Goal: Task Accomplishment & Management: Complete application form

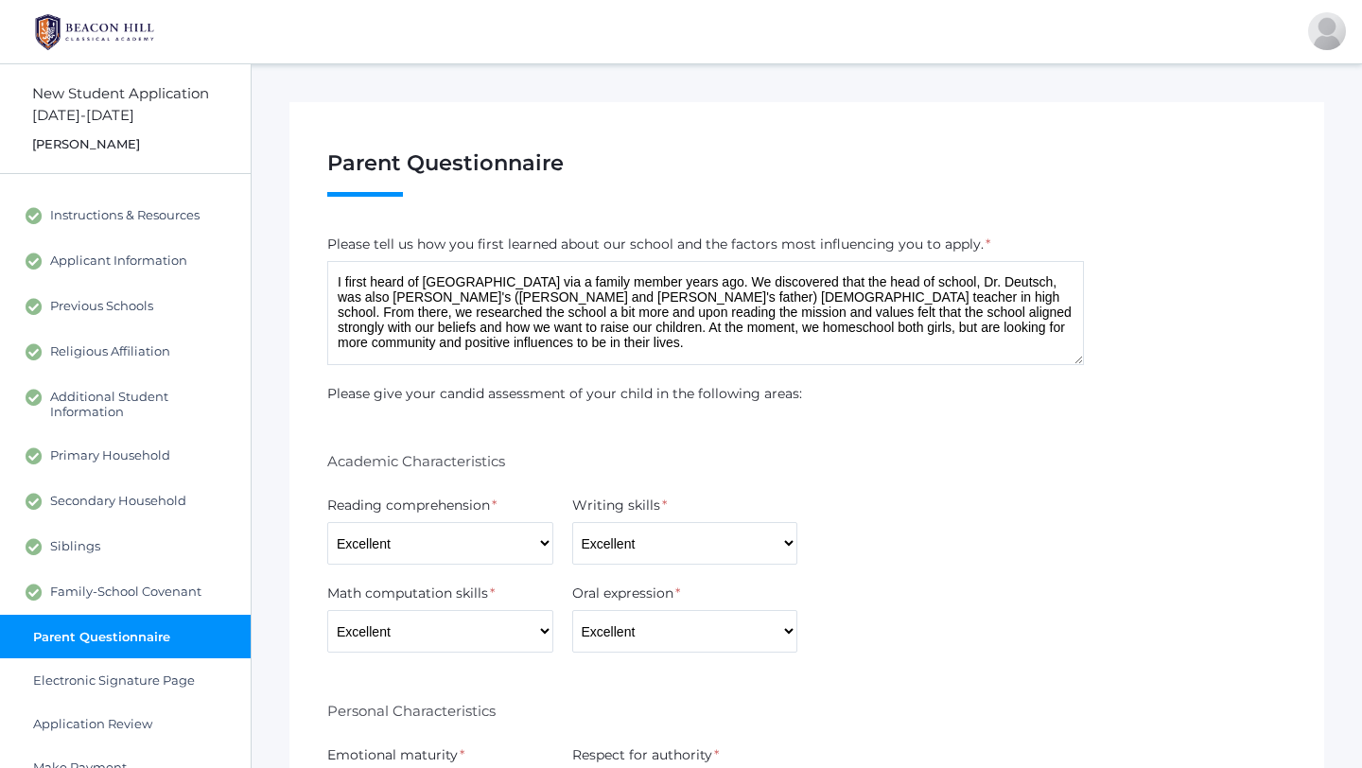
select select "Excellent"
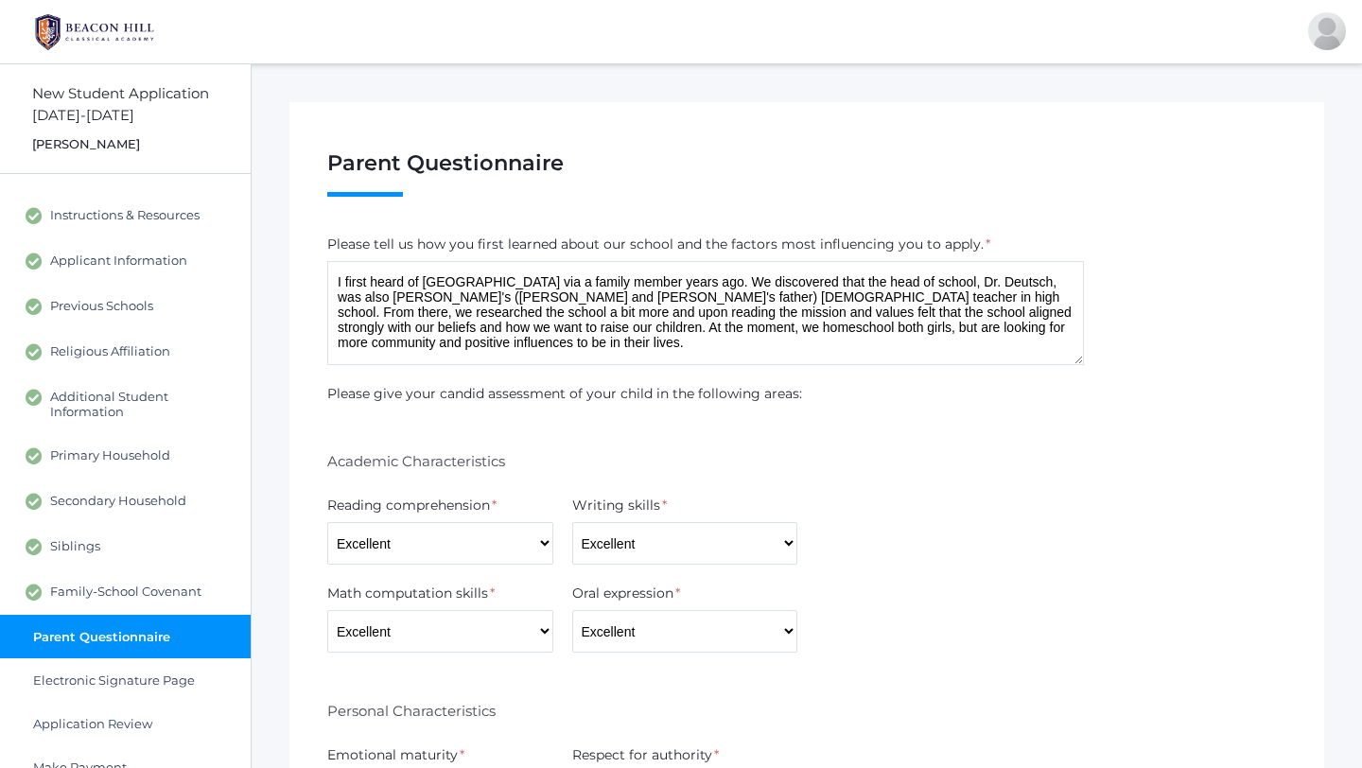
select select "Excellent"
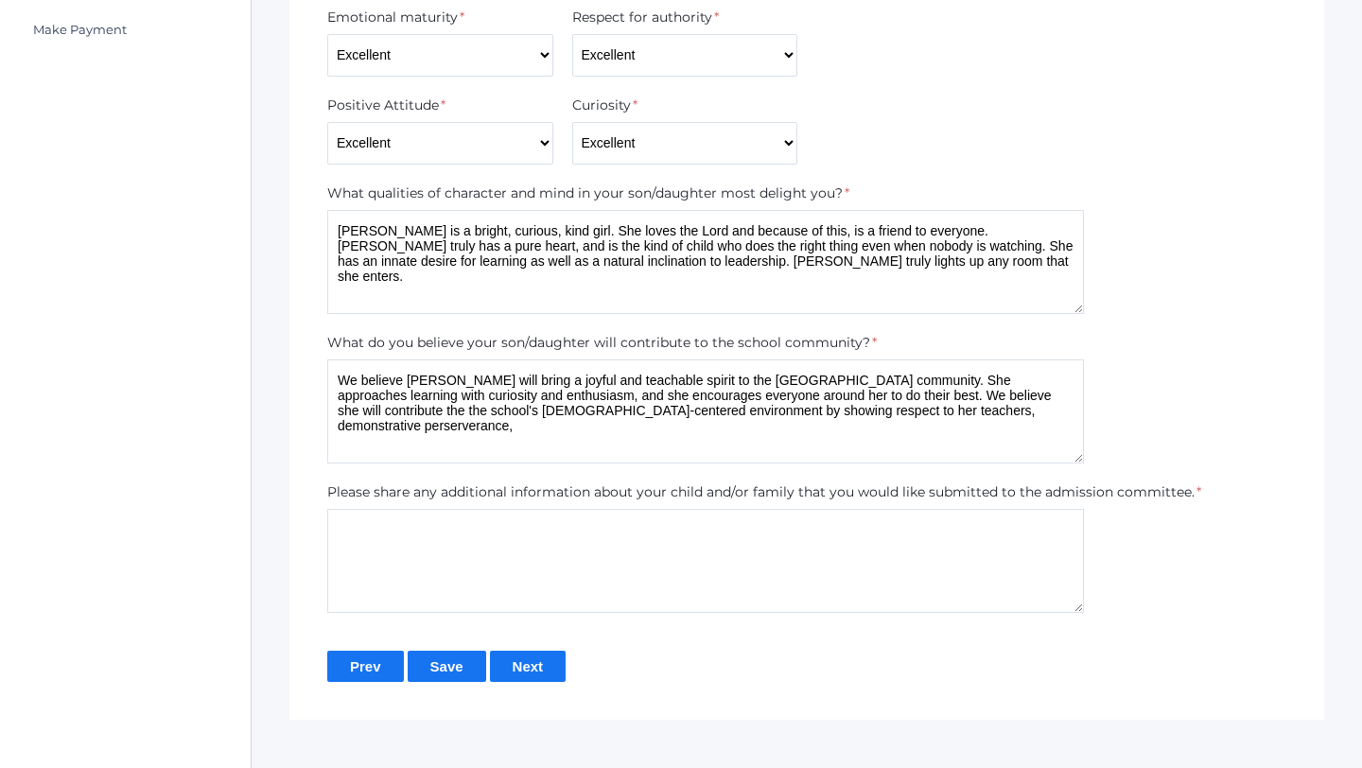
click at [949, 412] on textarea "We believe Juliette will bring a joyful and teachable spirit to the Beacon Hill…" at bounding box center [705, 411] width 757 height 104
click at [1023, 419] on textarea "We believe Juliette will bring a joyful and teachable spirit to the Beacon Hill…" at bounding box center [705, 411] width 757 height 104
type textarea "We believe Juliette will bring a joyful and teachable spirit to the Beacon Hill…"
click at [730, 546] on textarea at bounding box center [705, 561] width 757 height 104
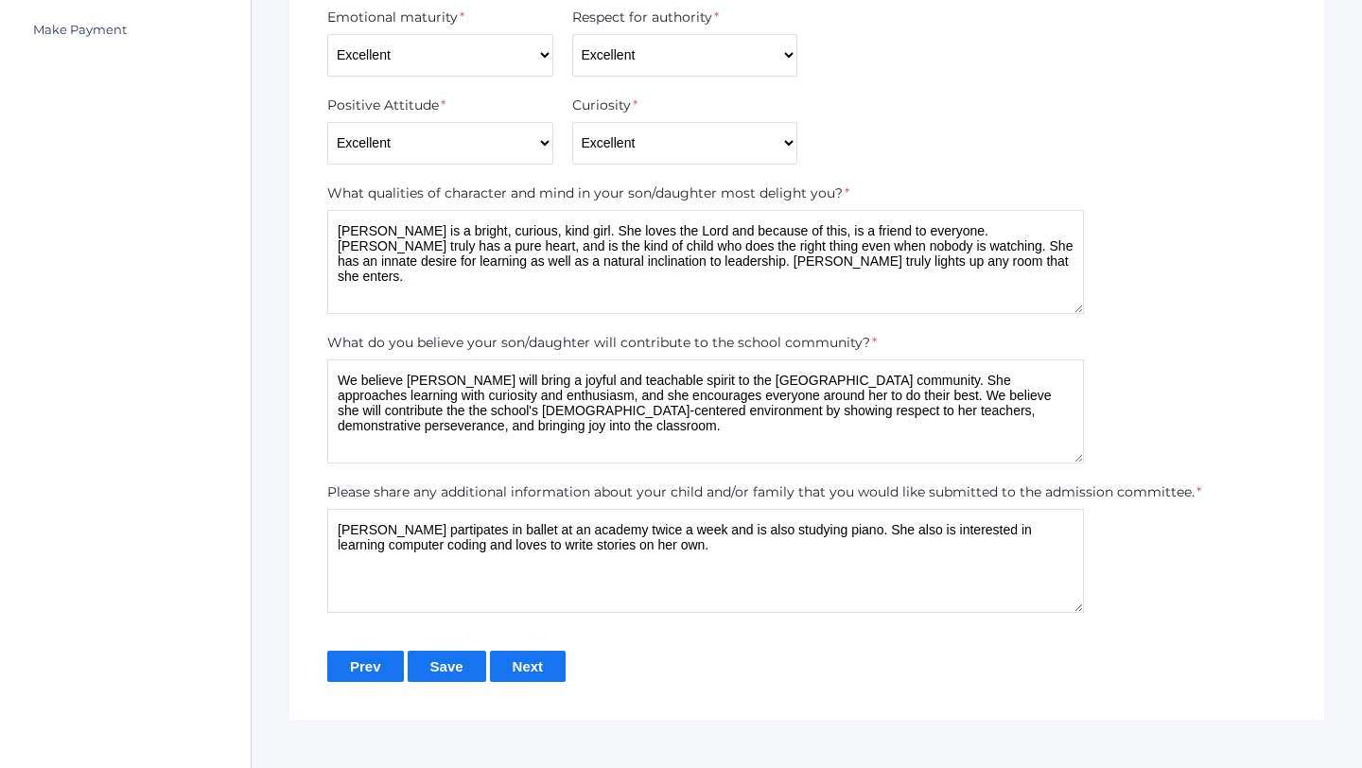
click at [422, 529] on textarea "Juliette partipates in ballet at an academy twice a week and is also studying p…" at bounding box center [705, 561] width 757 height 104
click at [411, 527] on textarea "Juliette partipates in ballet at an academy twice a week and is also studying p…" at bounding box center [705, 561] width 757 height 104
type textarea "Juliette participates in ballet at an academy twice a week and is also studying…"
click at [533, 661] on input "Next" at bounding box center [528, 666] width 77 height 31
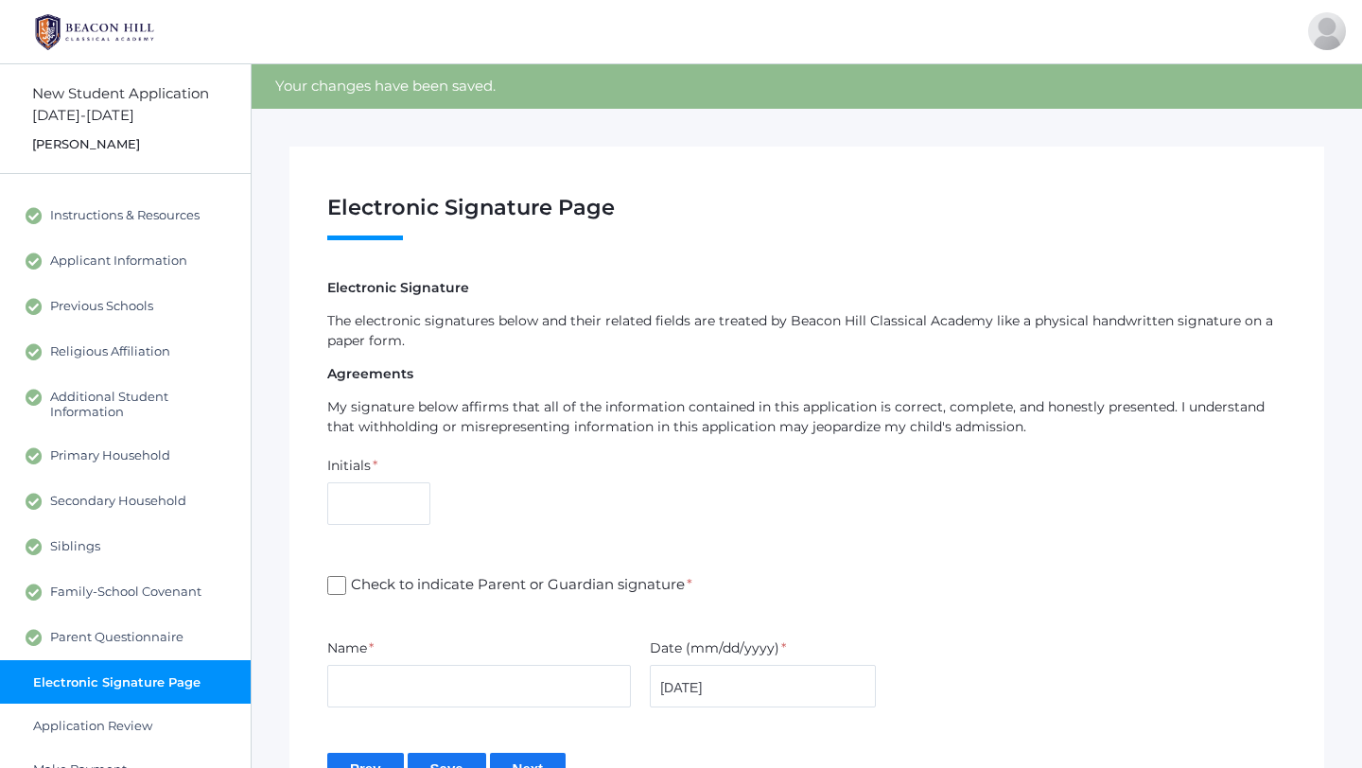
scroll to position [137, 0]
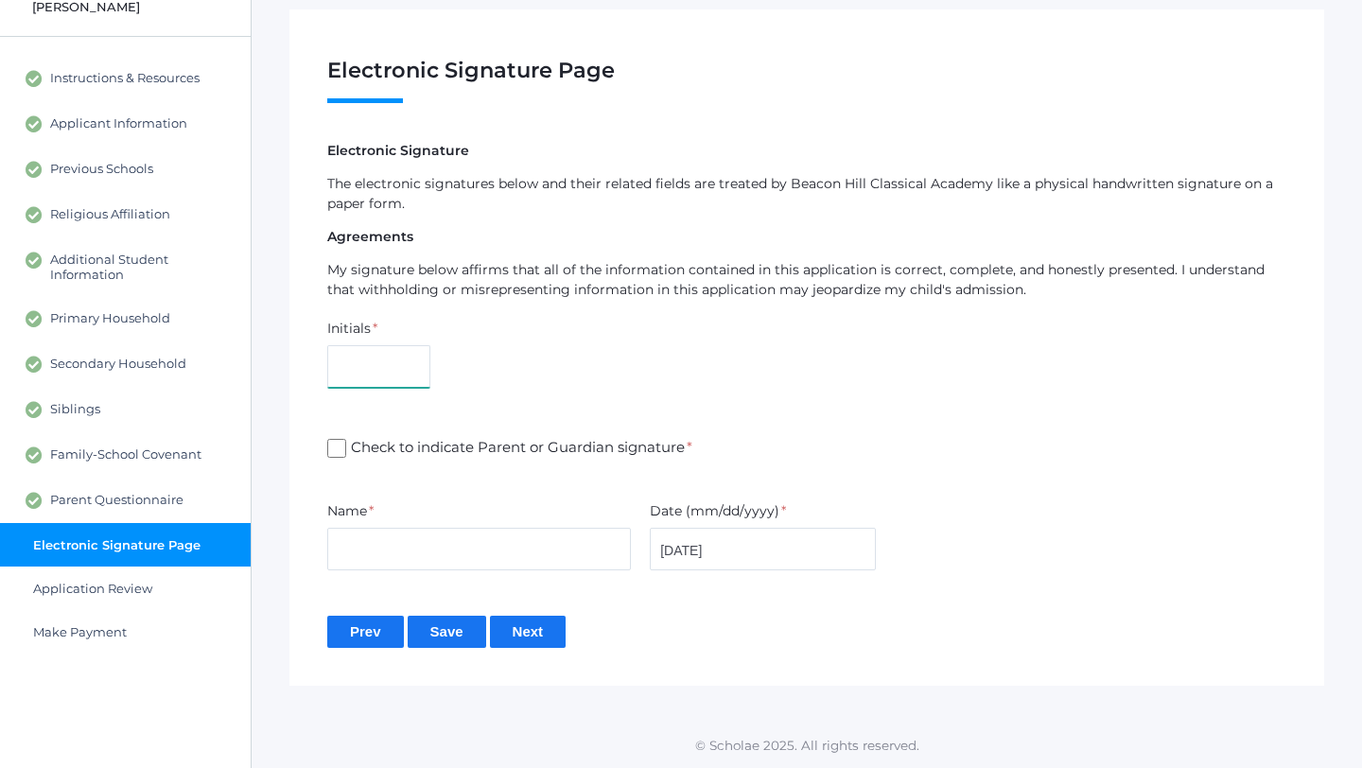
click at [394, 376] on input "text" at bounding box center [378, 366] width 103 height 43
type input "MS"
click at [344, 450] on input "Check to indicate Parent or Guardian signature *" at bounding box center [336, 448] width 19 height 19
checkbox input "true"
click at [441, 552] on input "text" at bounding box center [479, 549] width 304 height 43
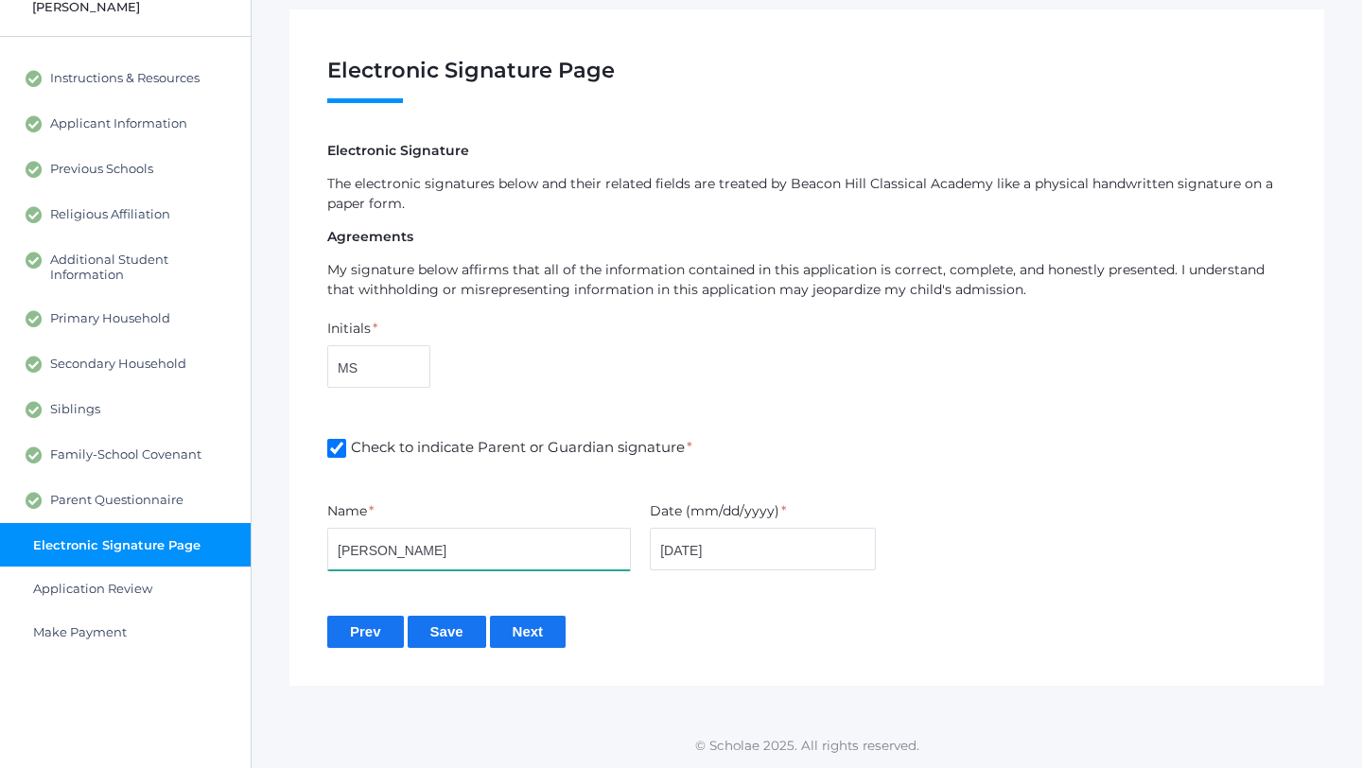
type input "[PERSON_NAME]"
click at [716, 618] on div "Prev Save Next" at bounding box center [806, 631] width 959 height 31
click at [556, 624] on input "Next" at bounding box center [528, 631] width 77 height 31
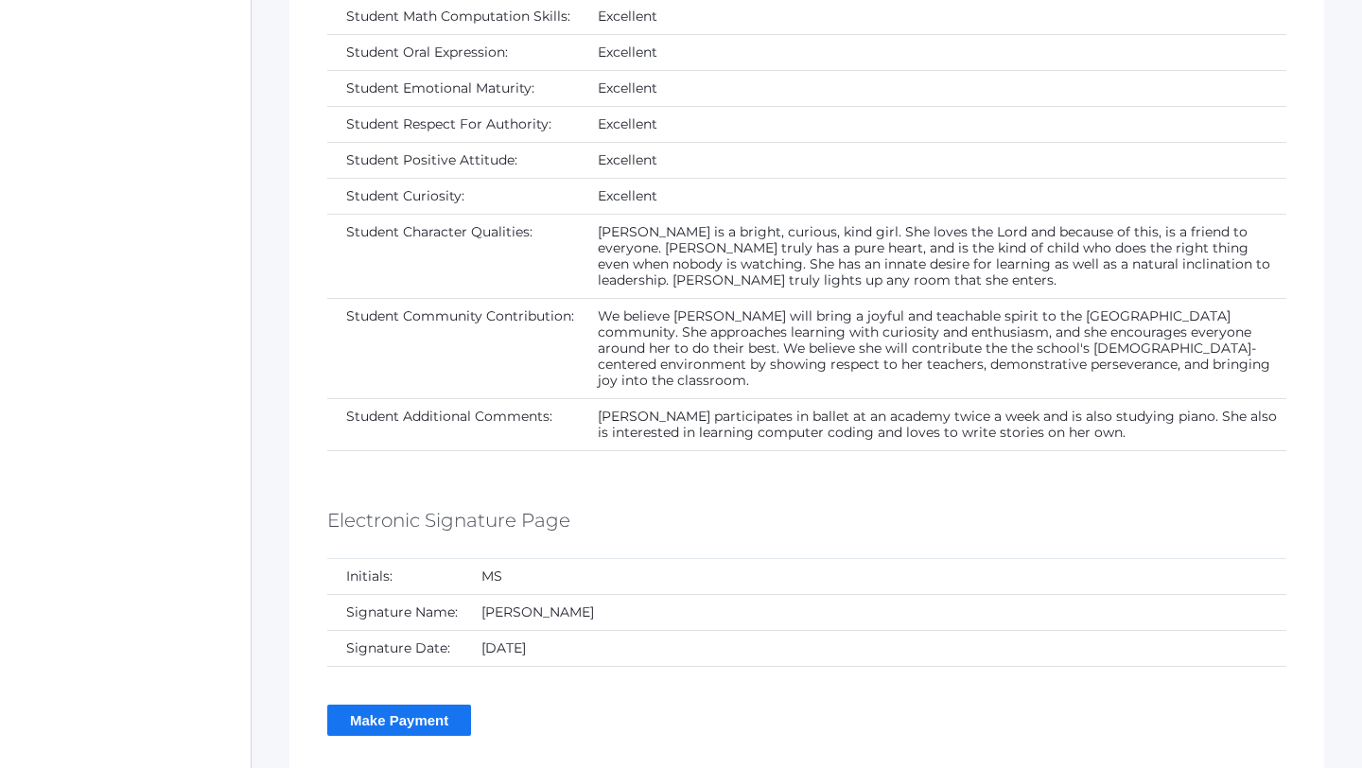
scroll to position [5819, 0]
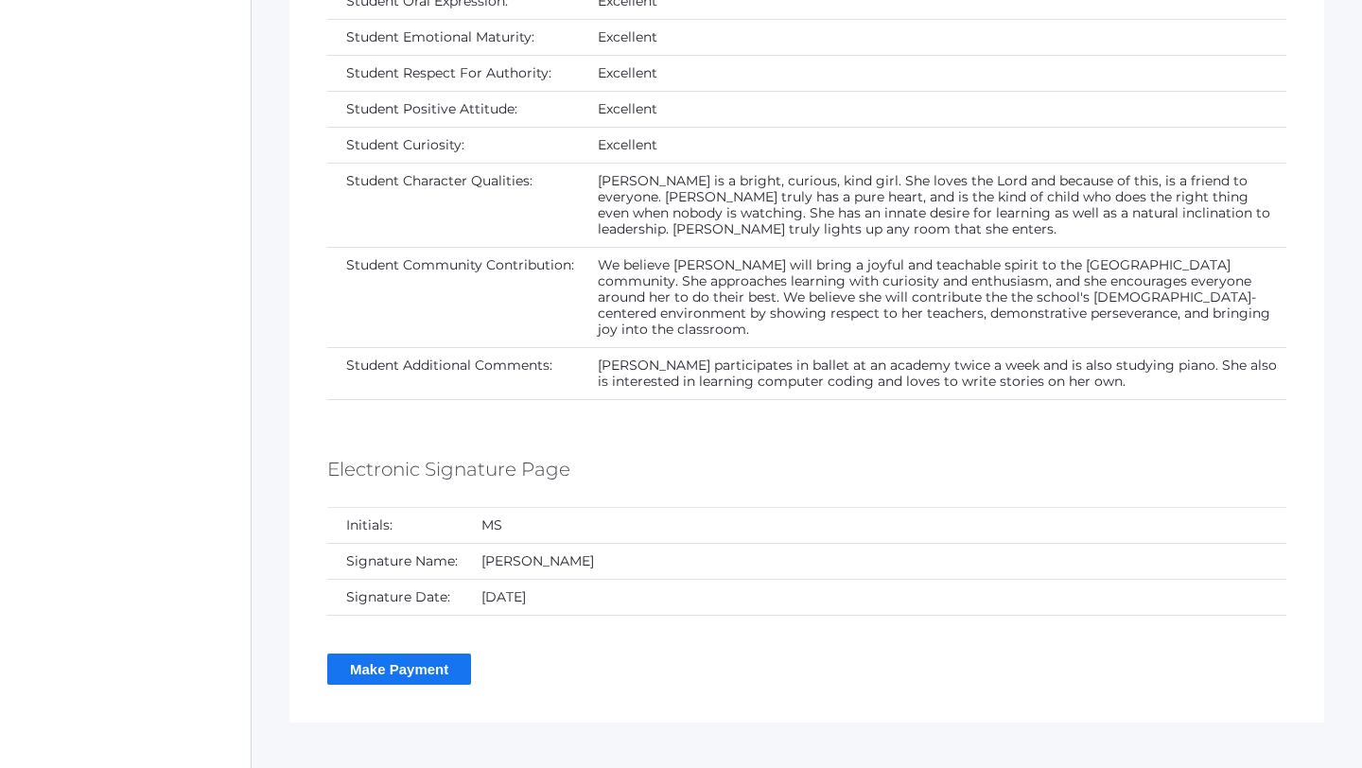
click at [461, 653] on input "Make Payment" at bounding box center [399, 668] width 144 height 31
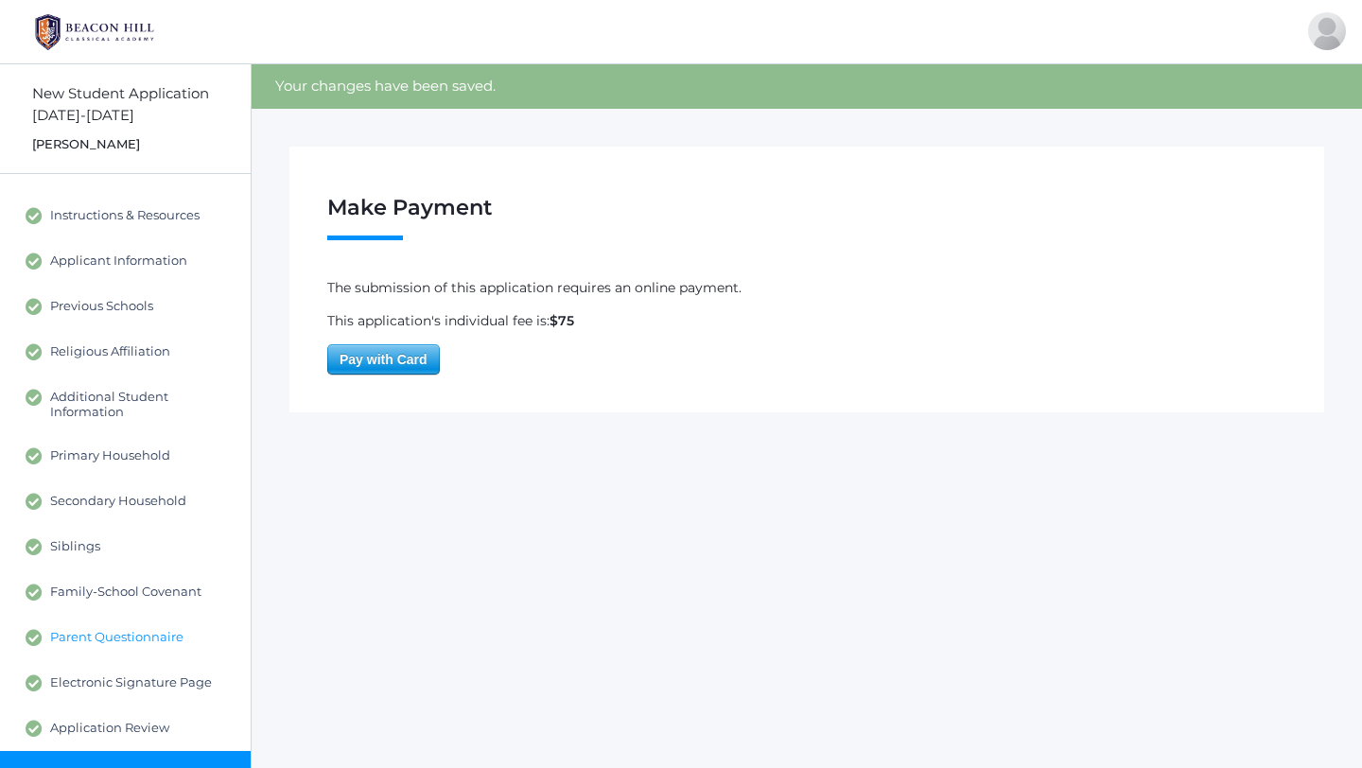
scroll to position [44, 0]
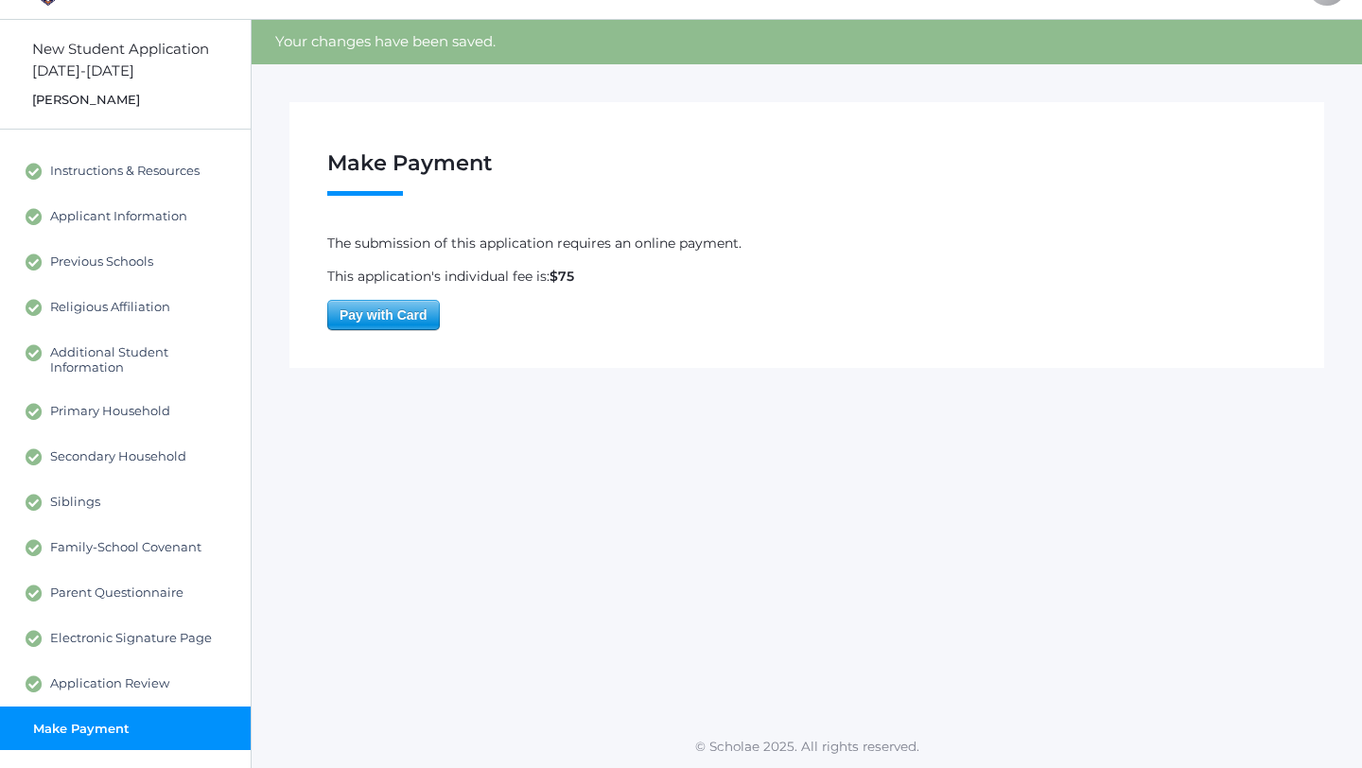
click at [382, 306] on span "Pay with Card" at bounding box center [383, 315] width 111 height 28
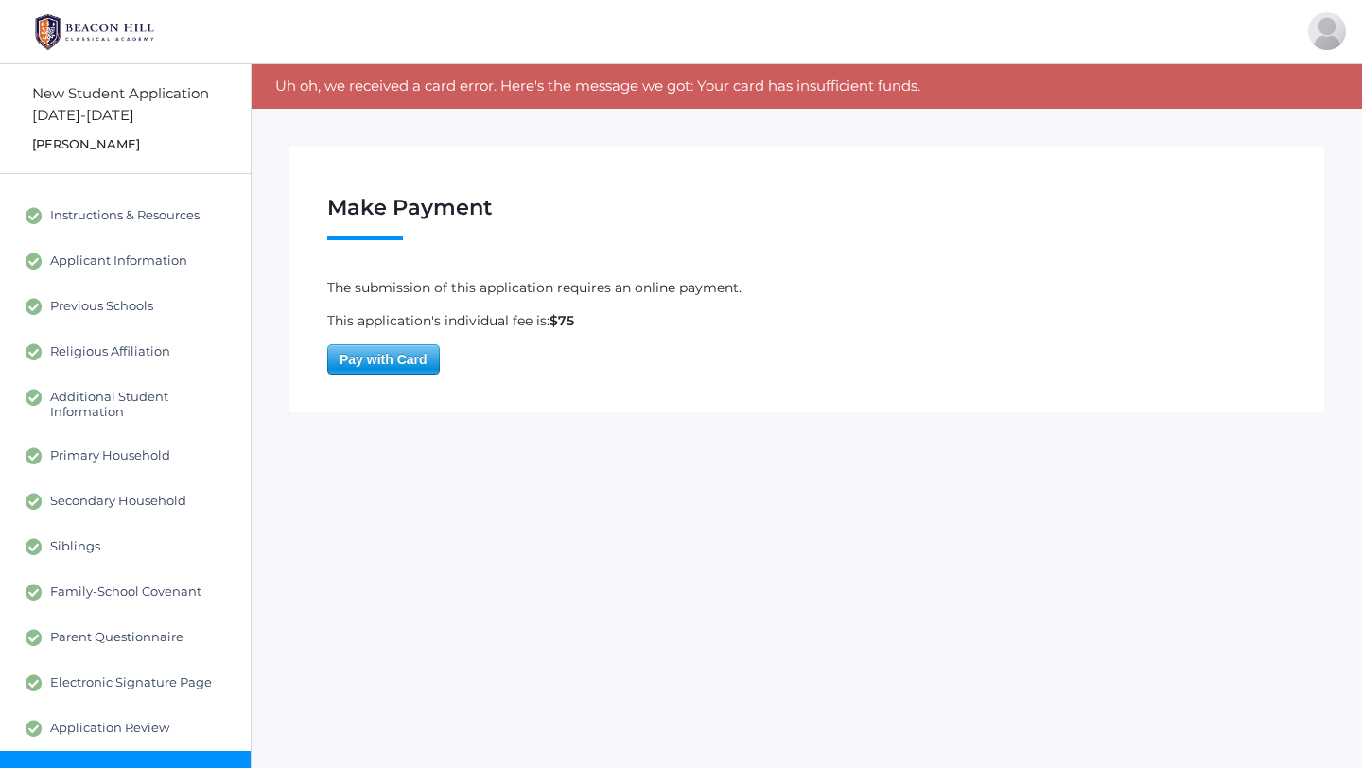
click at [404, 365] on span "Pay with Card" at bounding box center [383, 359] width 111 height 28
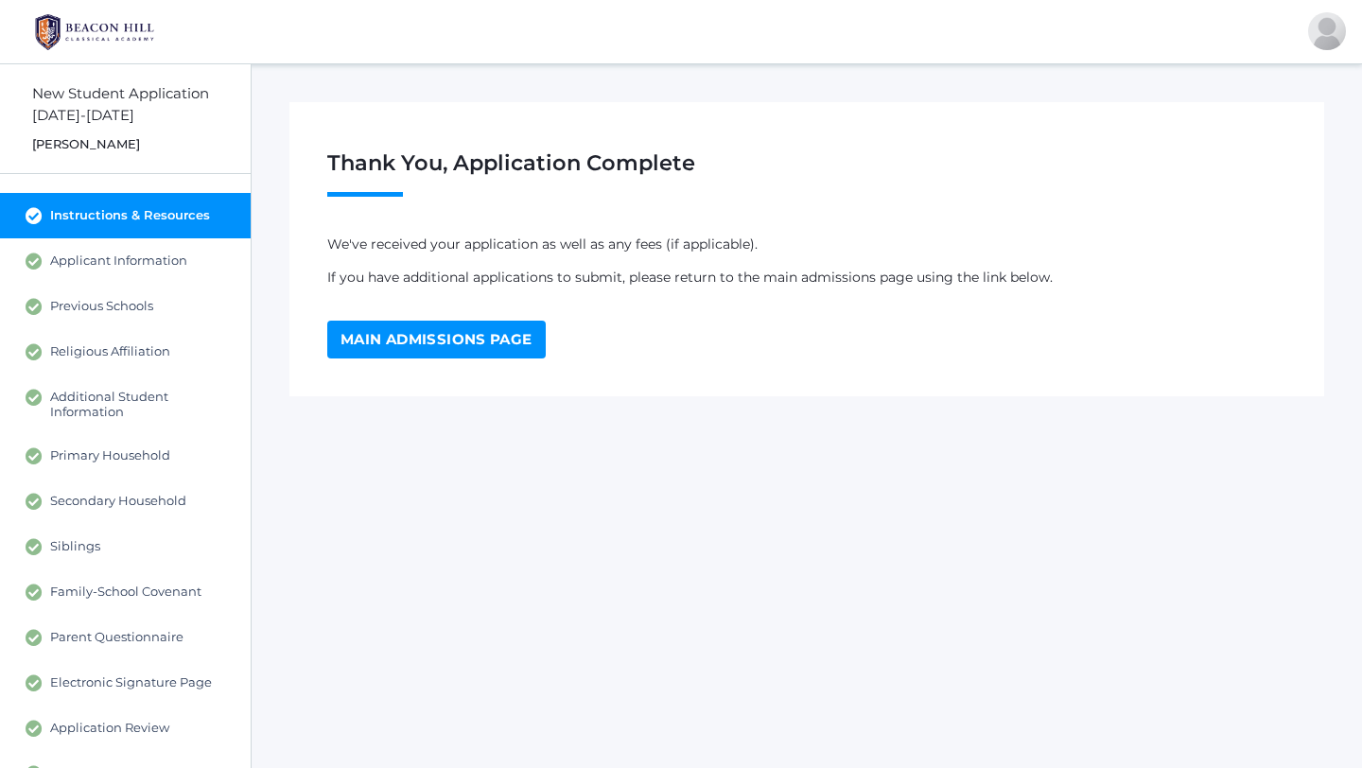
click at [439, 333] on link "Main Admissions Page" at bounding box center [436, 340] width 218 height 38
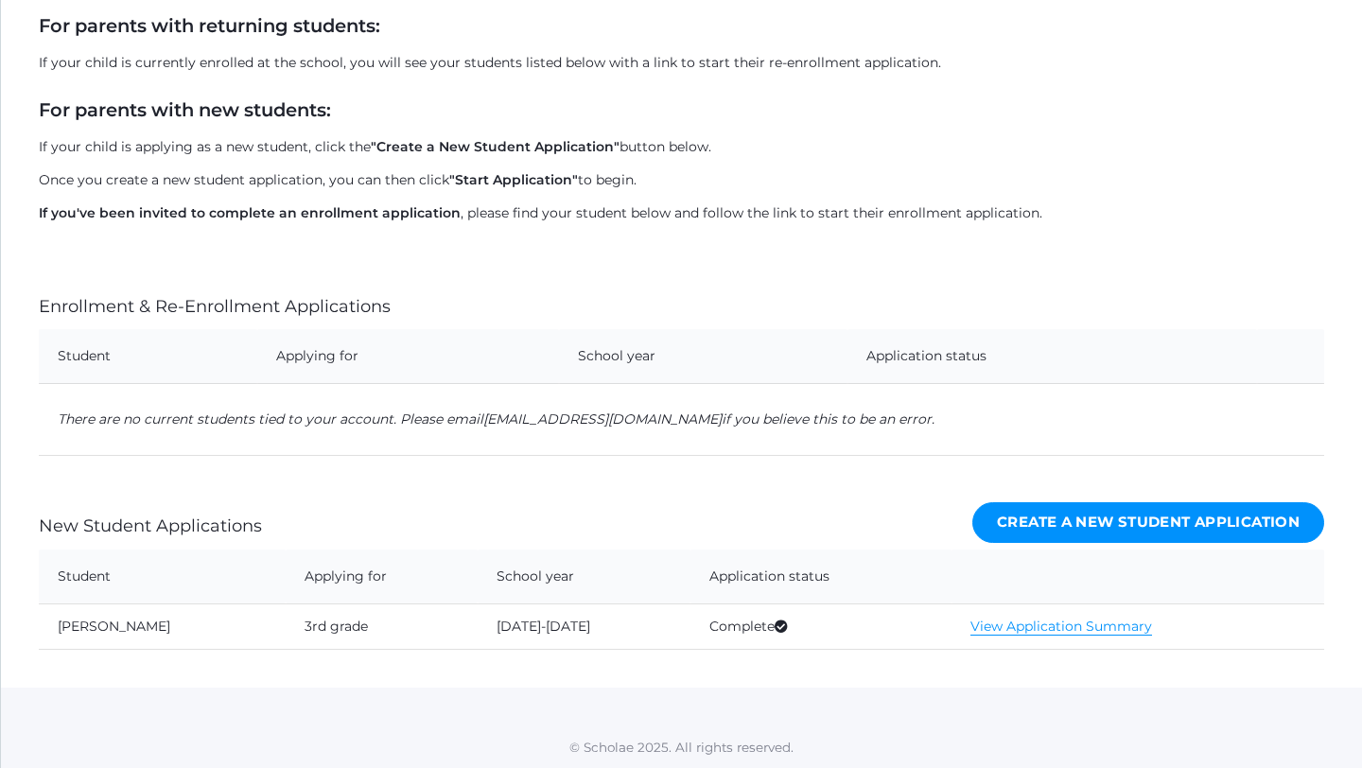
scroll to position [268, 0]
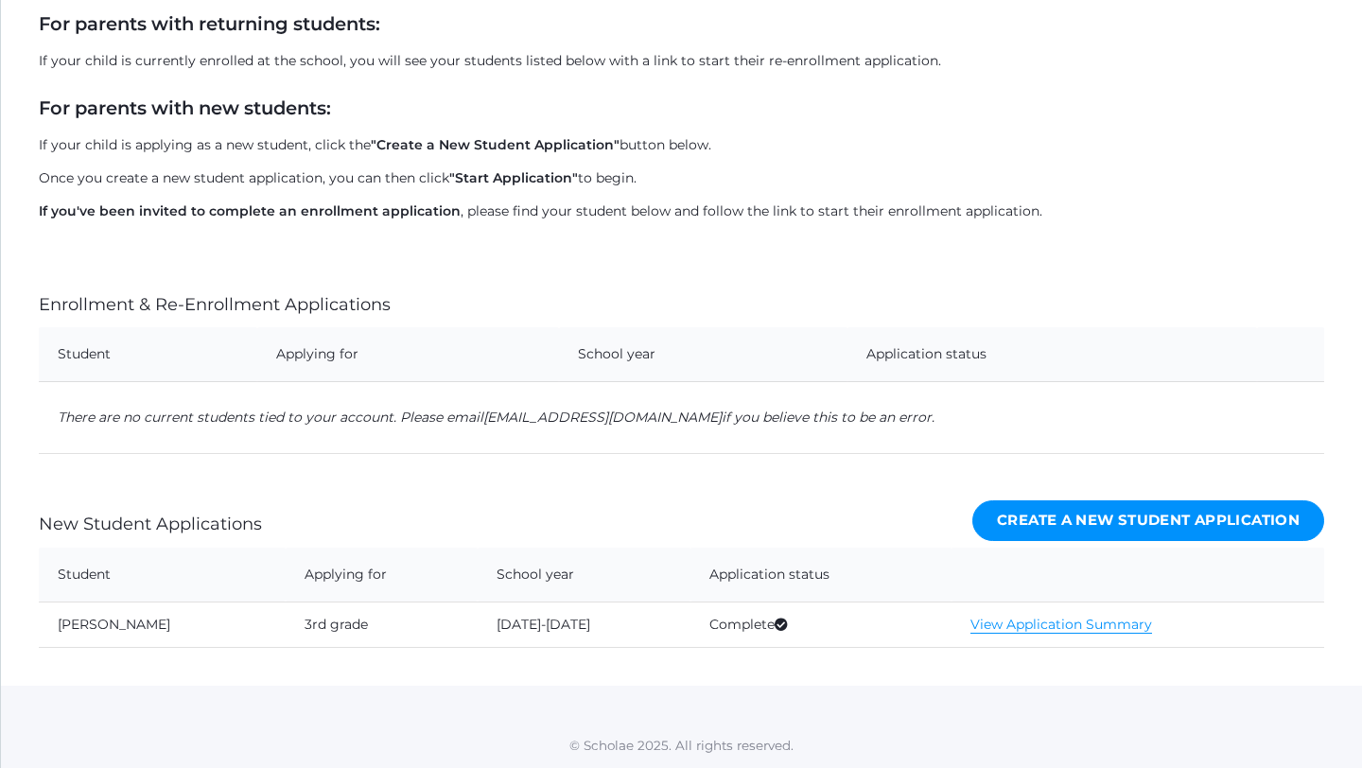
click at [1077, 518] on link "Create a New Student Application" at bounding box center [1148, 520] width 352 height 41
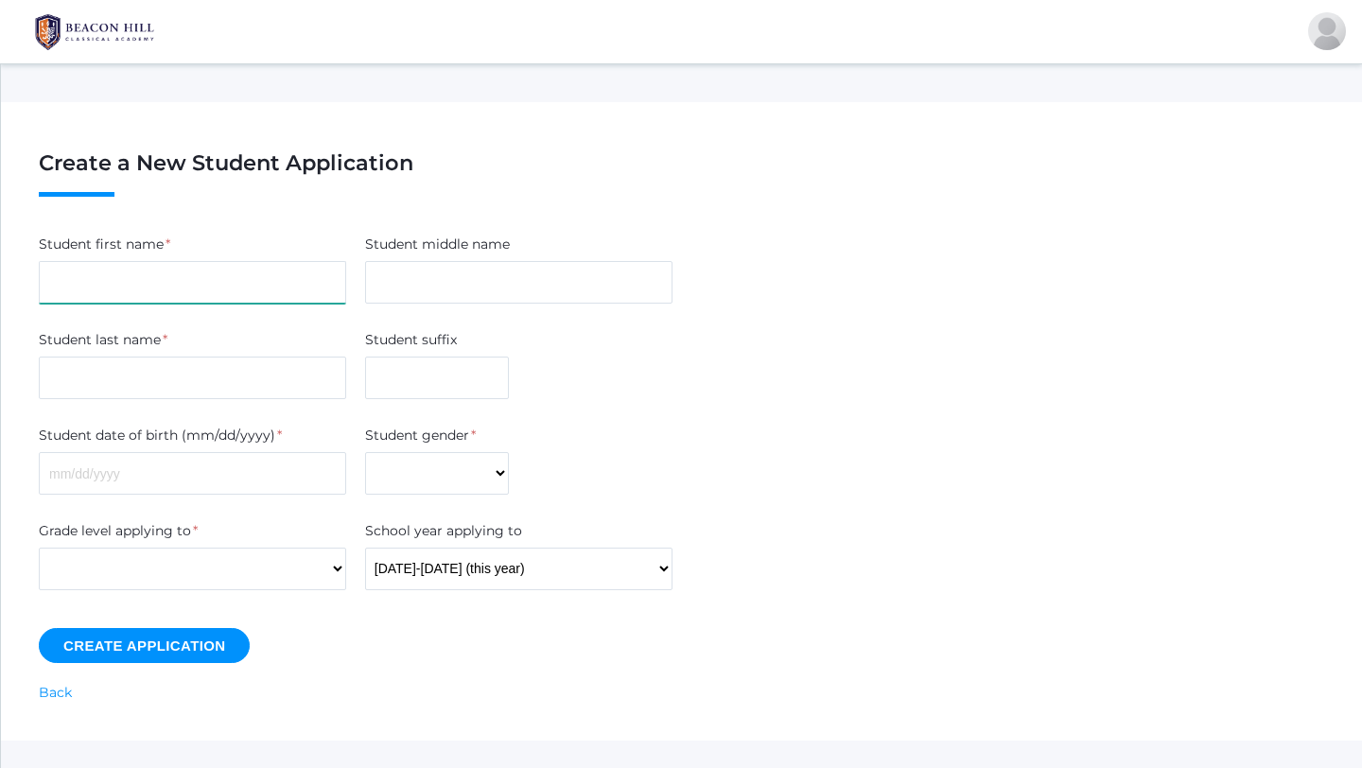
click at [264, 297] on input "Student first name" at bounding box center [192, 282] width 307 height 43
type input "Noelle"
type input "S"
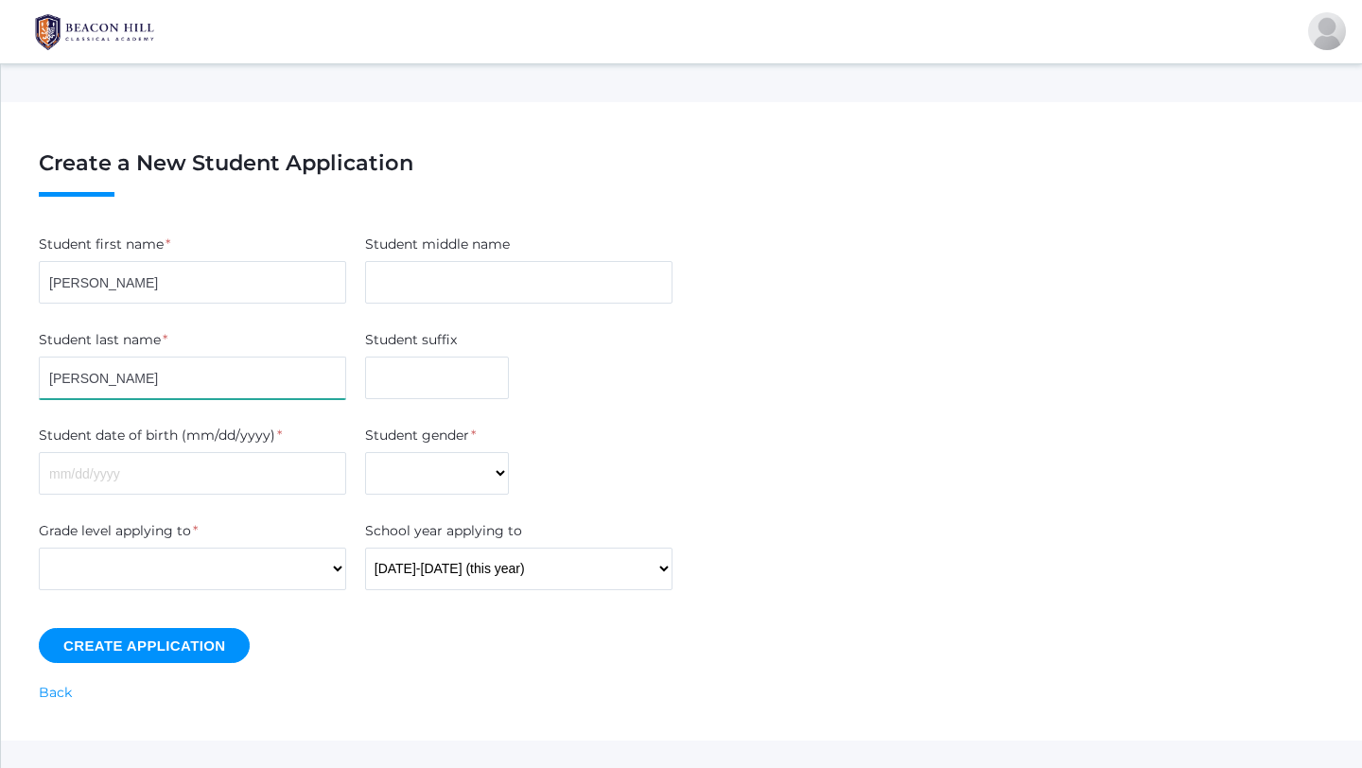
type input "Schimmel"
click at [337, 468] on input "Student date of birth (mm/dd/yyyy)" at bounding box center [192, 473] width 307 height 43
type input "12/12/2018"
click at [443, 471] on select "Male Female" at bounding box center [437, 473] width 144 height 43
select select "Female"
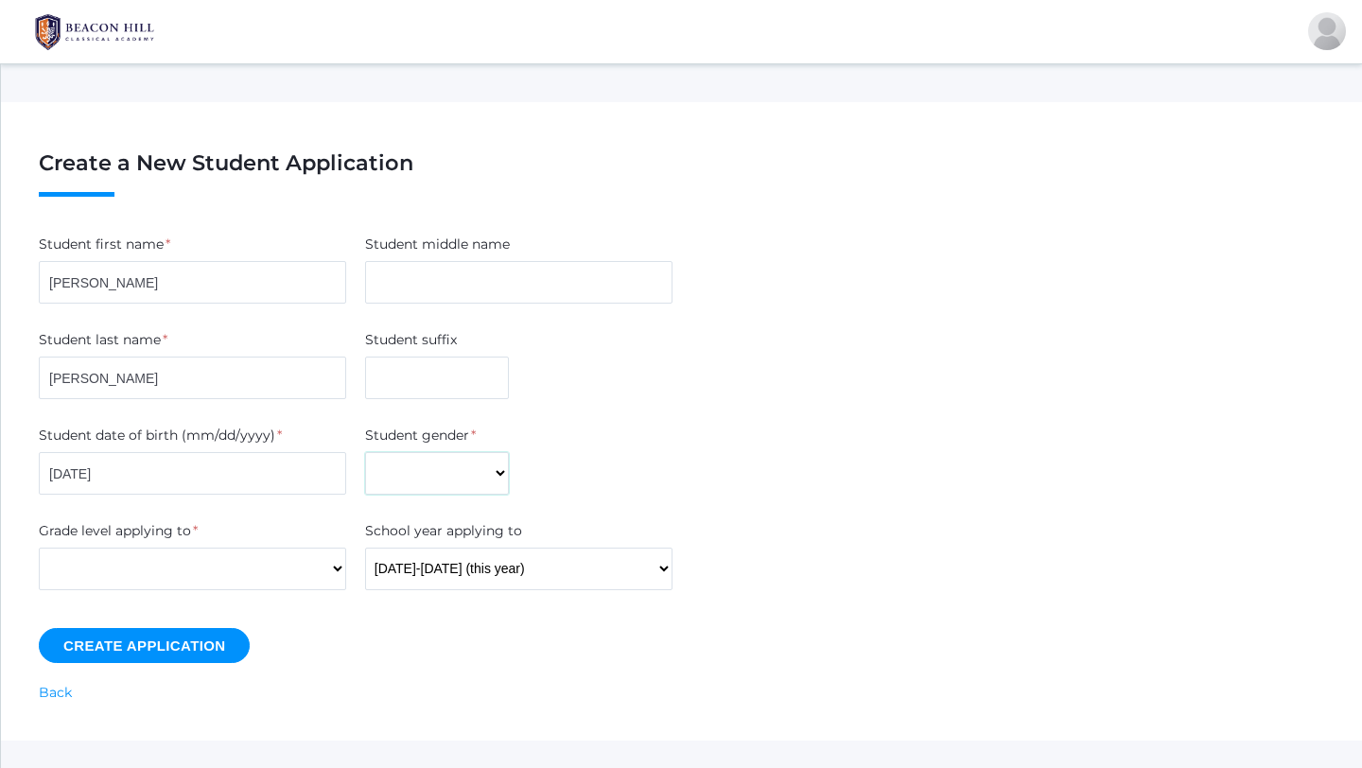
click at [365, 452] on select "Male Female" at bounding box center [437, 473] width 144 height 43
click at [287, 570] on select "Kindergarten 1st Grade 2nd Grade 3rd Grade 4th Grade 5th Grade 6th Grade 7th Gr…" at bounding box center [192, 569] width 307 height 43
select select "2"
click at [39, 548] on select "Kindergarten 1st Grade 2nd Grade 3rd Grade 4th Grade 5th Grade 6th Grade 7th Gr…" at bounding box center [192, 569] width 307 height 43
click at [204, 640] on input "Create Application" at bounding box center [144, 645] width 211 height 35
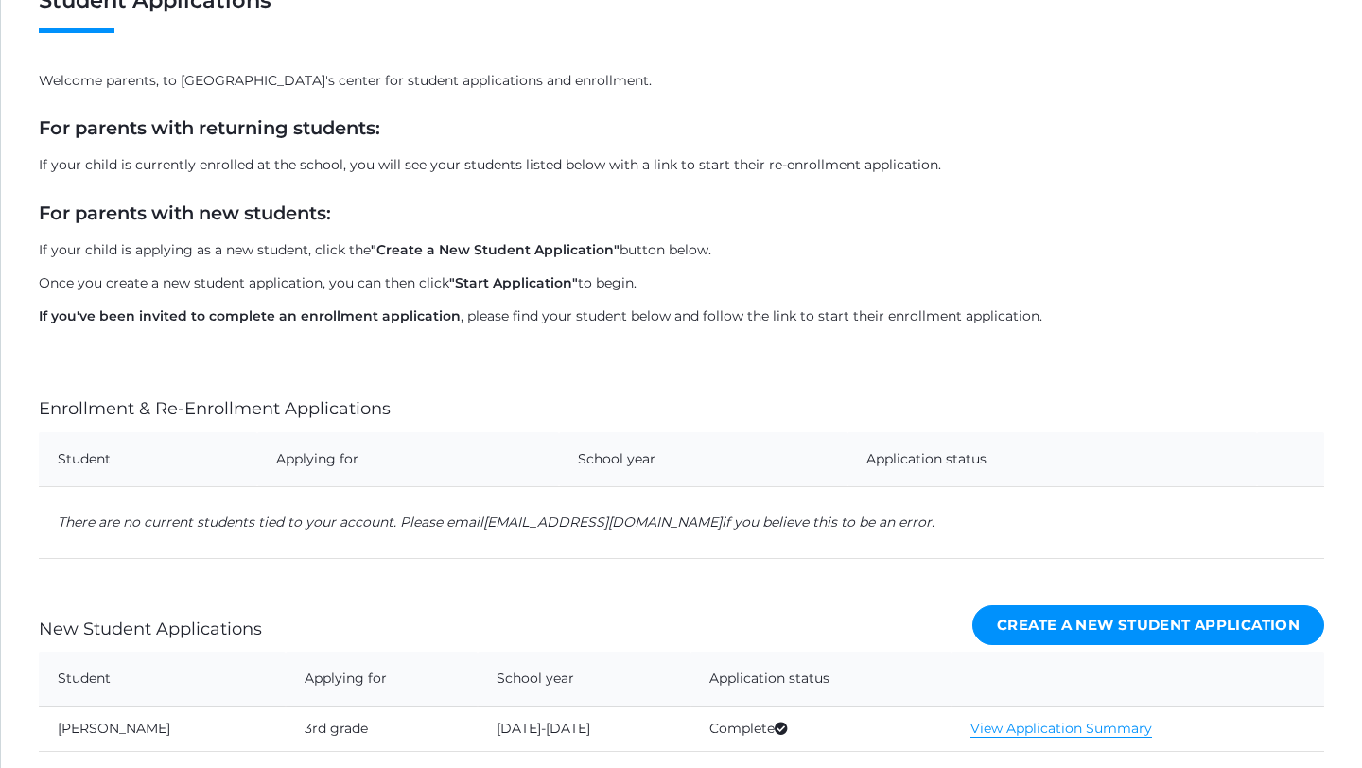
scroll to position [357, 0]
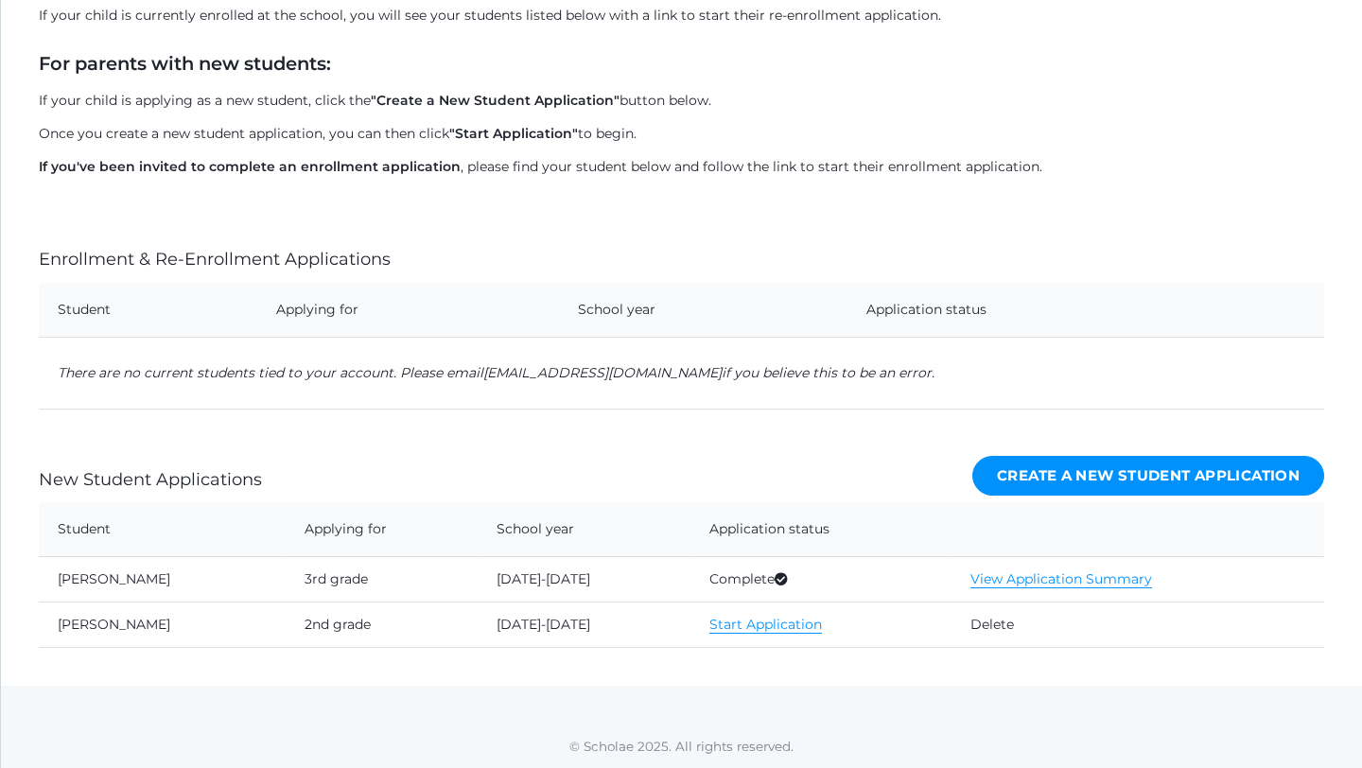
click at [791, 623] on link "Start Application" at bounding box center [765, 625] width 113 height 18
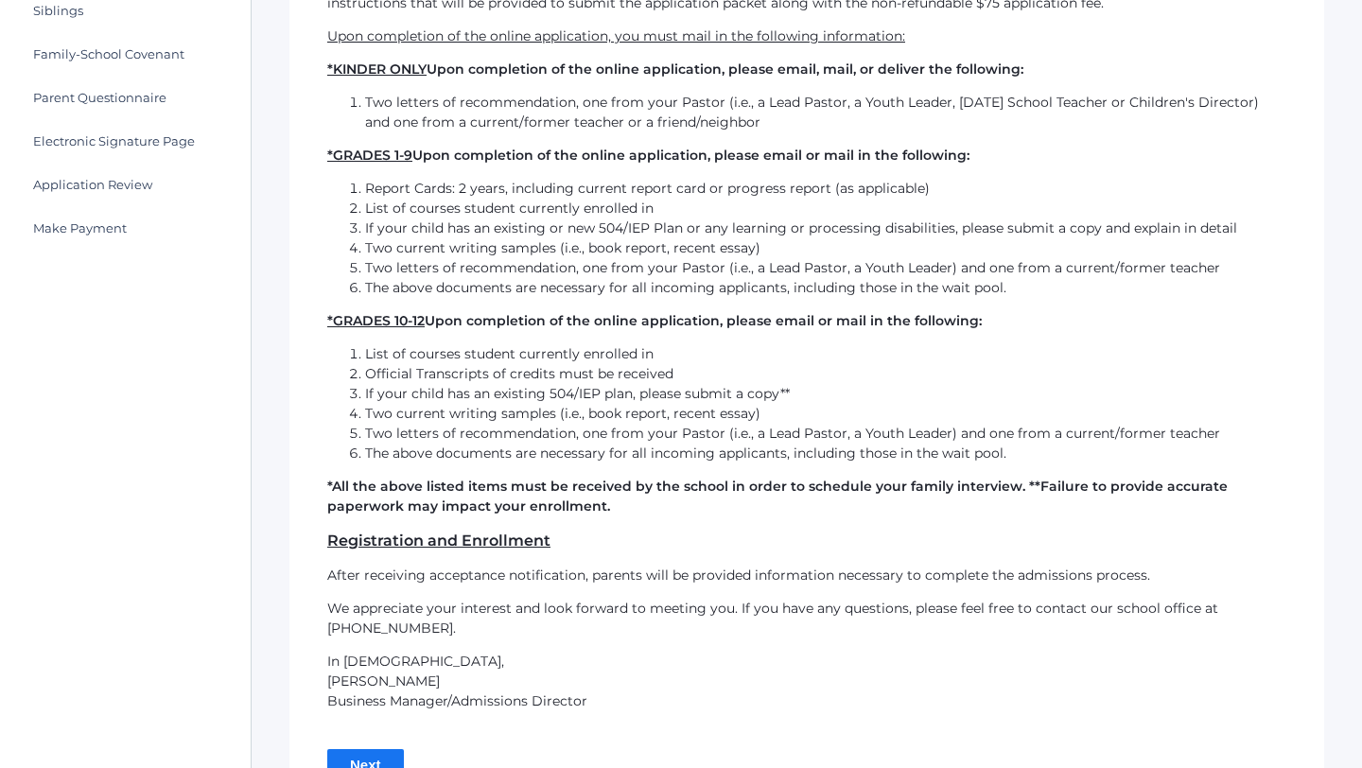
scroll to position [641, 0]
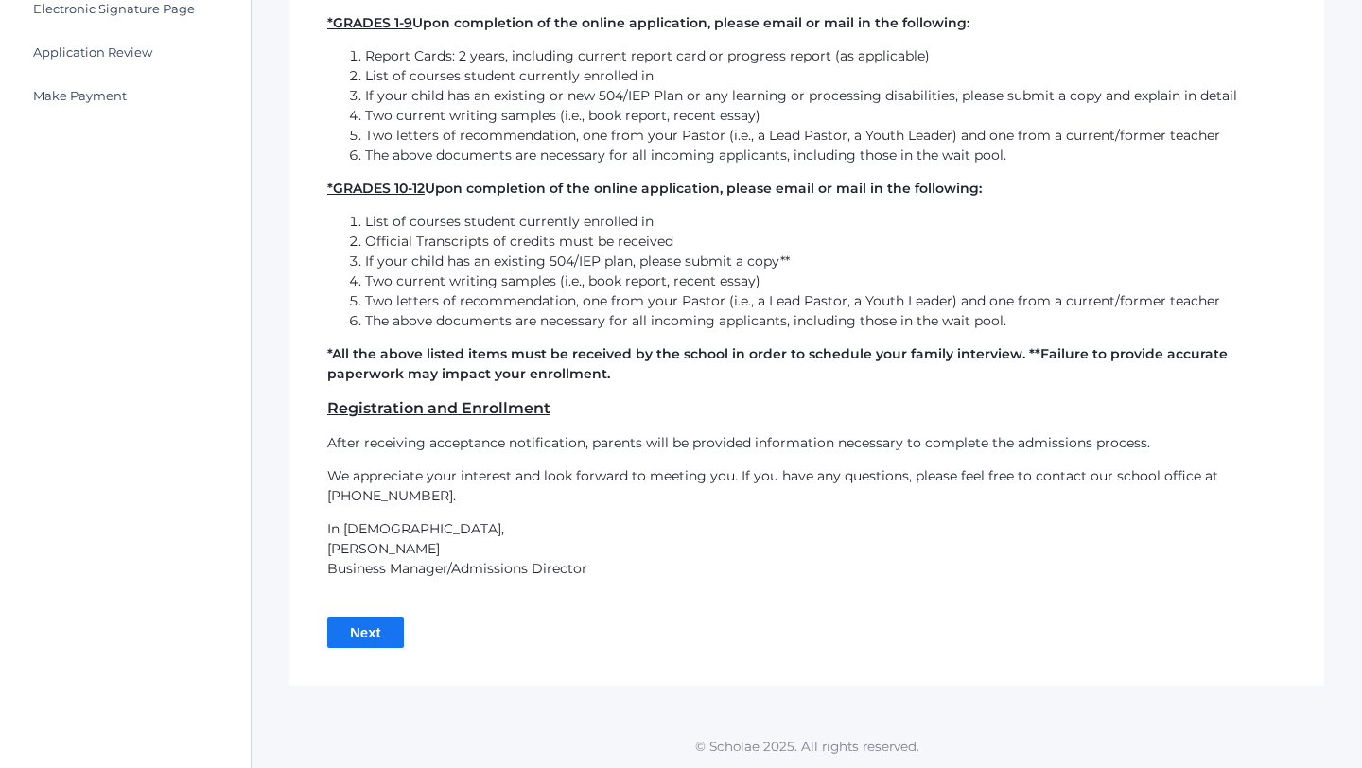
click at [391, 617] on input "Next" at bounding box center [365, 632] width 77 height 31
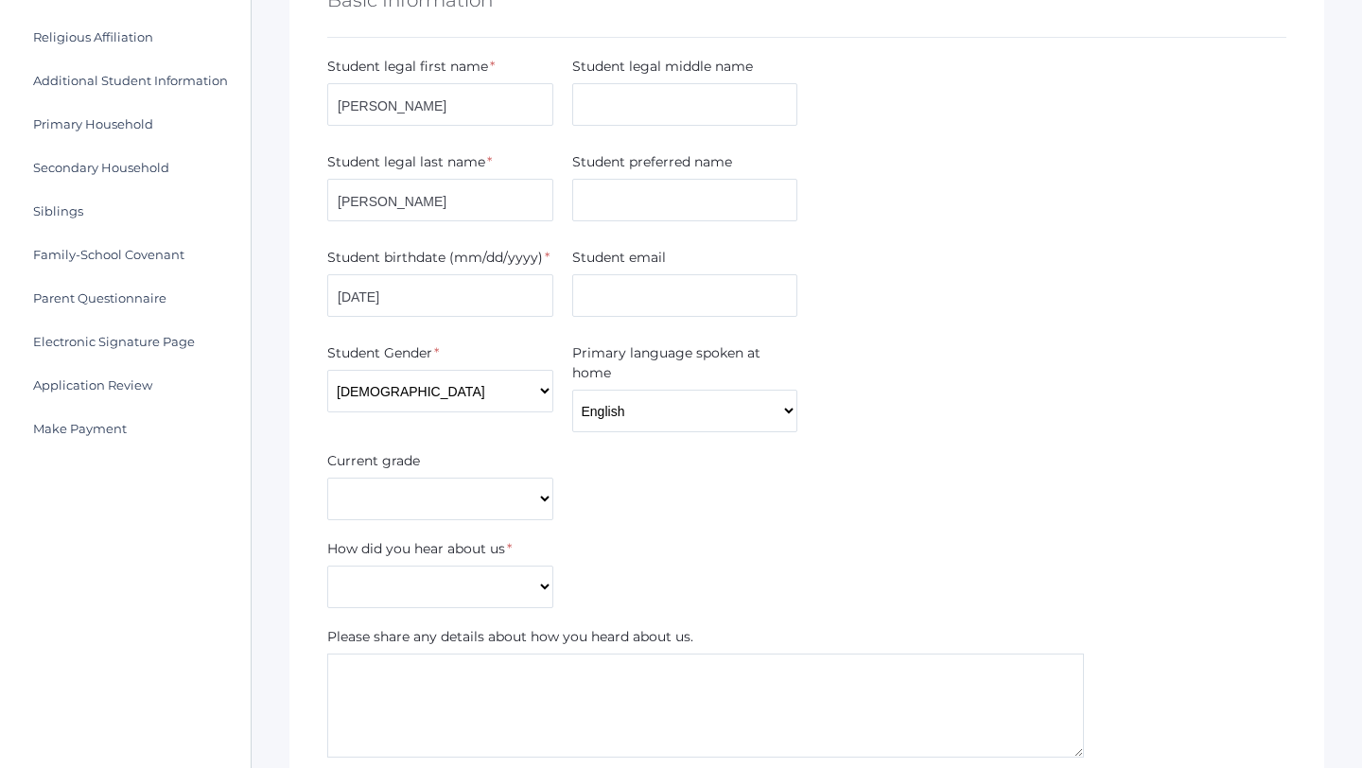
scroll to position [319, 0]
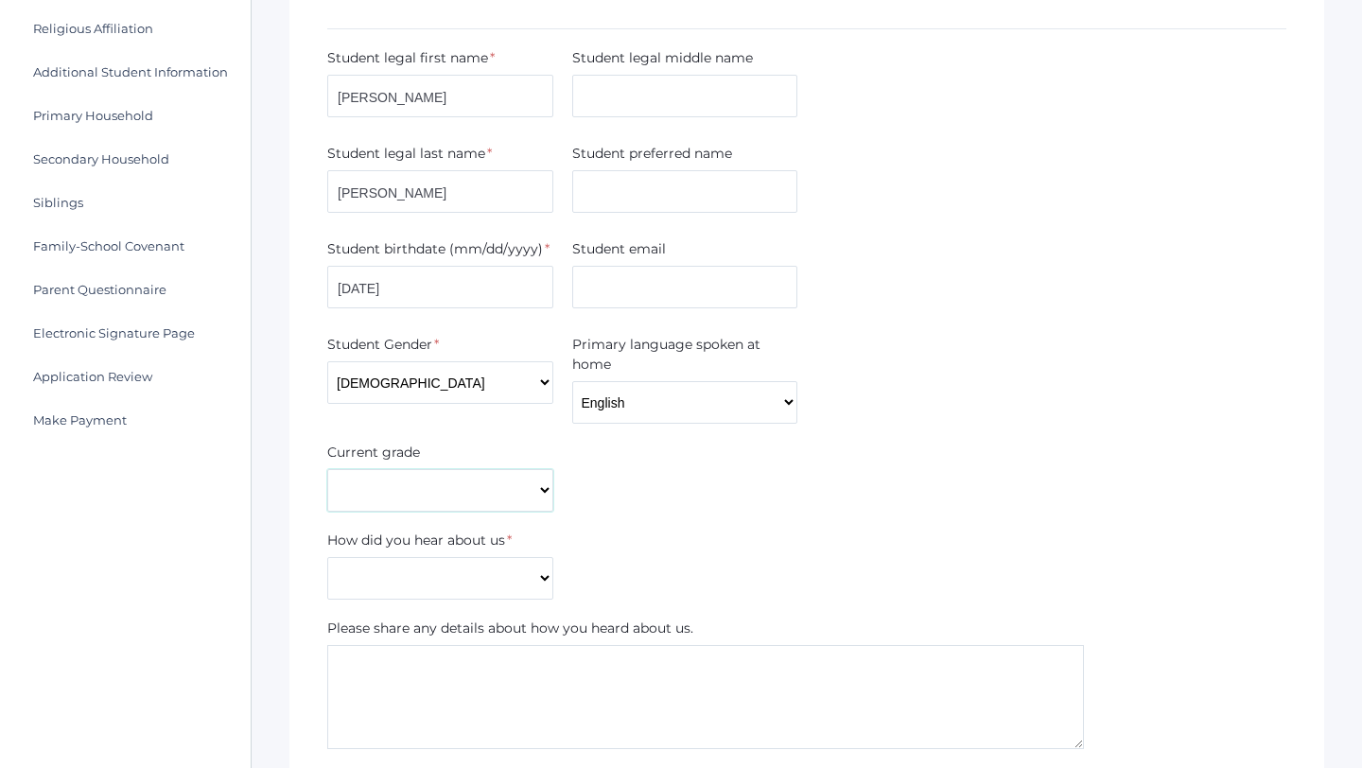
click at [460, 482] on select "Kindergarten 1st Grade 2nd Grade 3rd Grade 4th Grade 5th Grade 6th Grade 7th Gr…" at bounding box center [440, 490] width 226 height 43
select select "2nd Grade"
click at [327, 469] on select "Kindergarten 1st Grade 2nd Grade 3rd Grade 4th Grade 5th Grade 6th Grade 7th Gr…" at bounding box center [440, 490] width 226 height 43
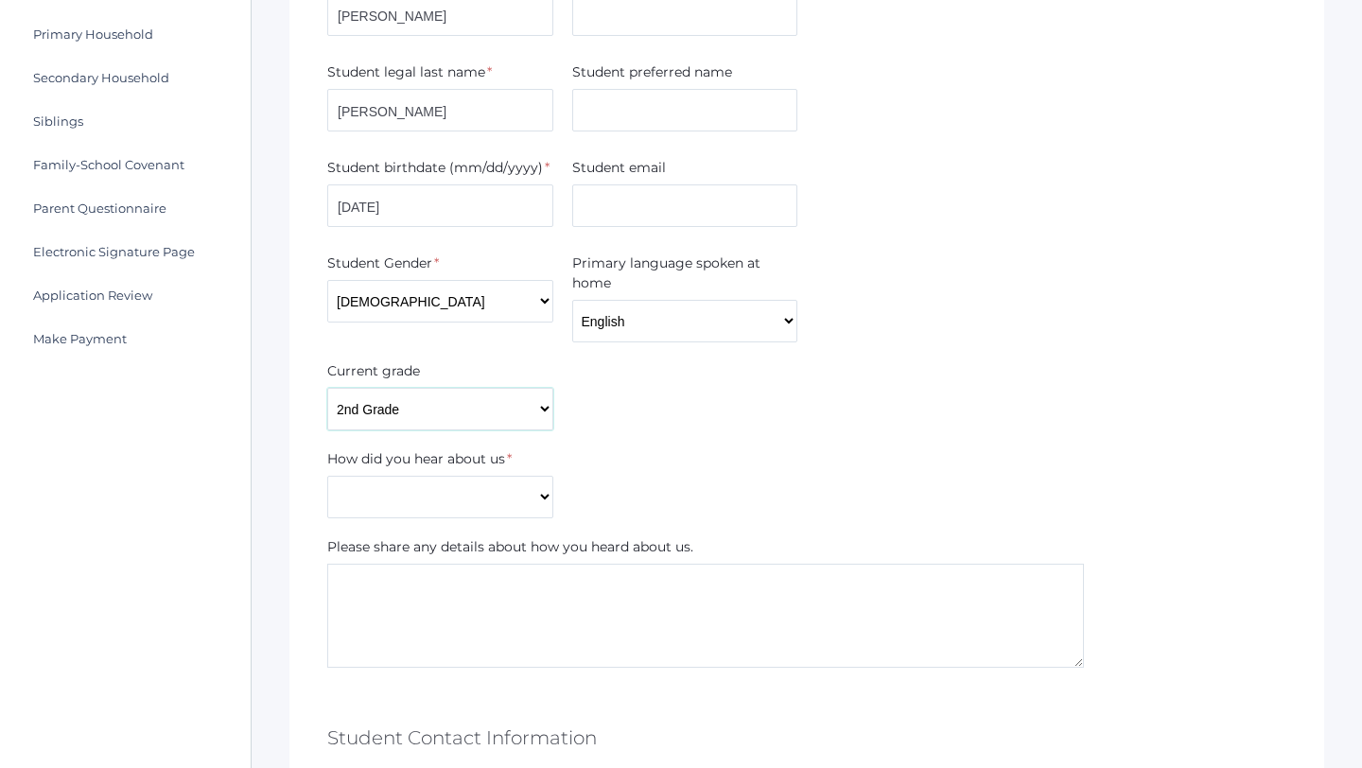
scroll to position [410, 0]
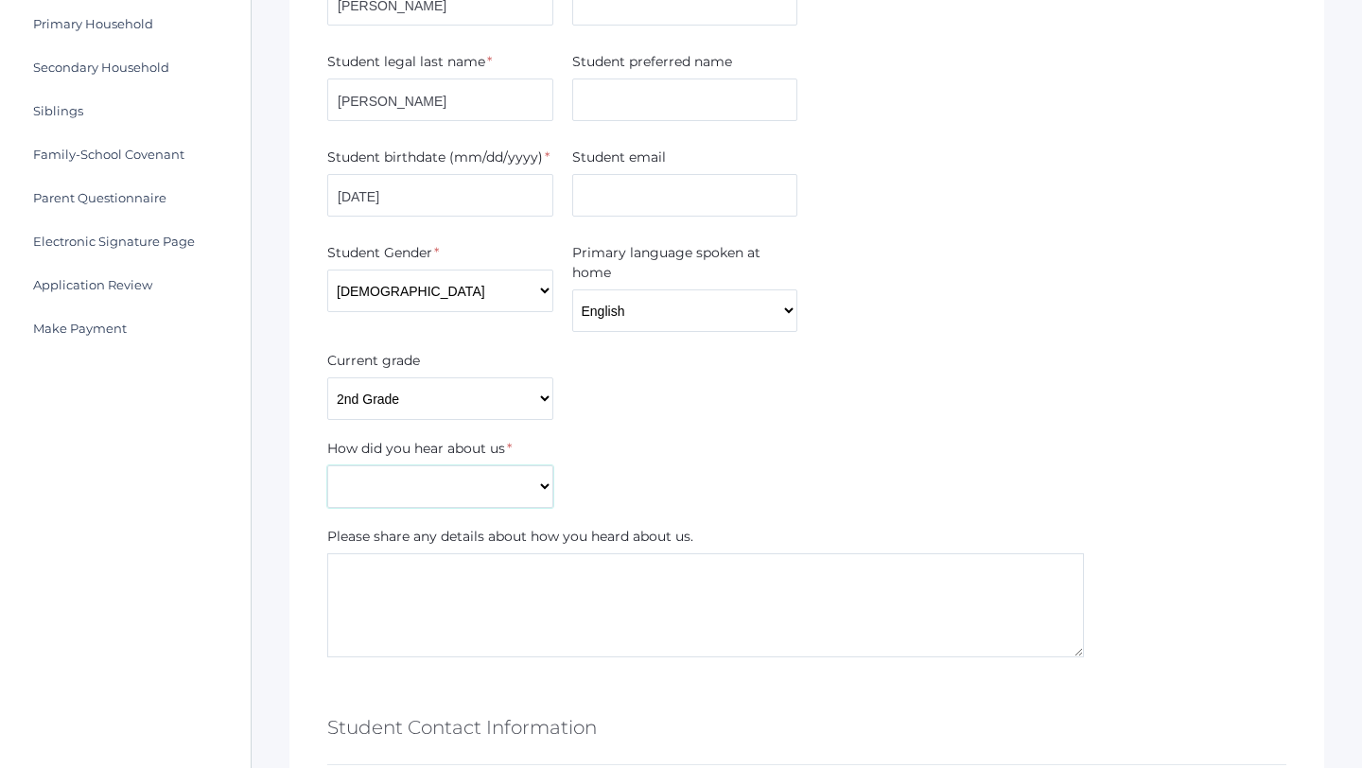
click at [502, 479] on select "Current Student Sibling Drove by school Former parent Internet Neighbor Other P…" at bounding box center [440, 486] width 226 height 43
select select "Word of mouth"
click at [327, 465] on select "Current Student Sibling Drove by school Former parent Internet Neighbor Other P…" at bounding box center [440, 486] width 226 height 43
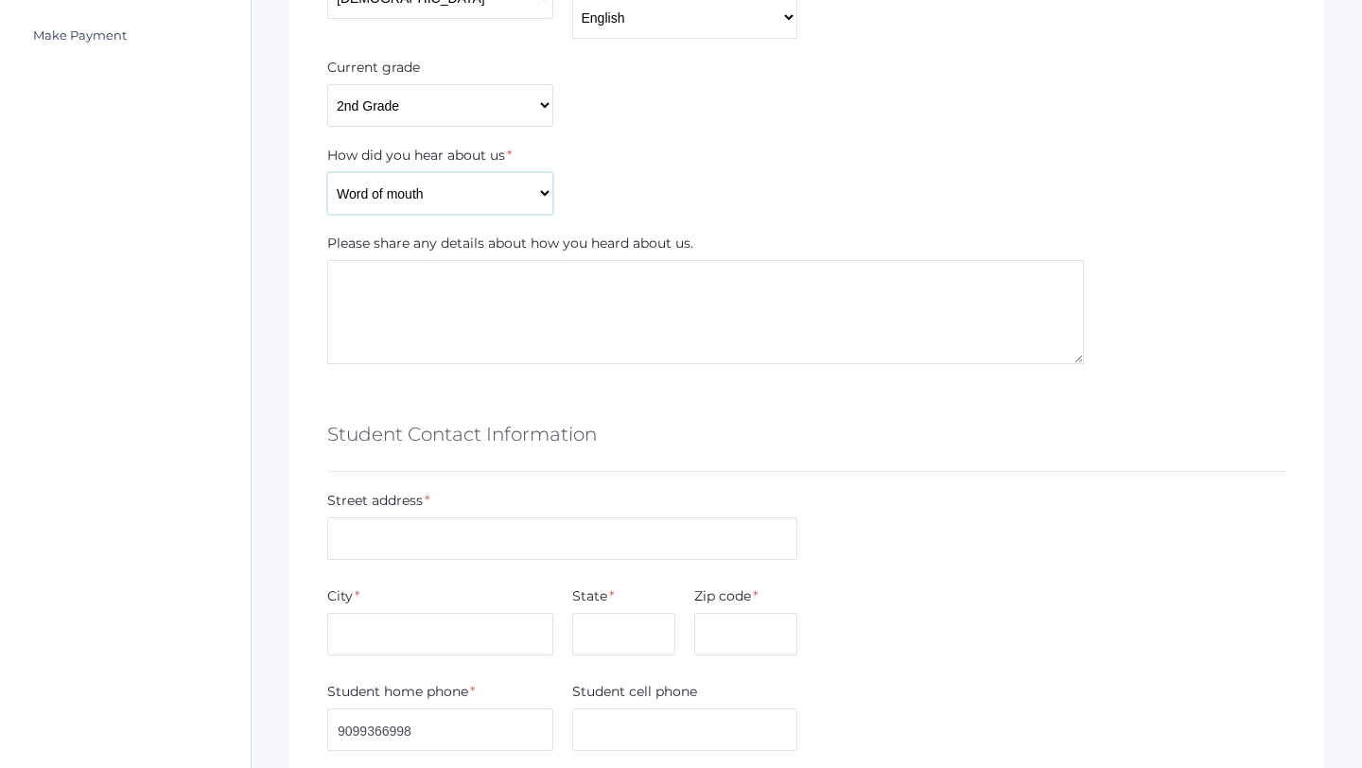
scroll to position [711, 0]
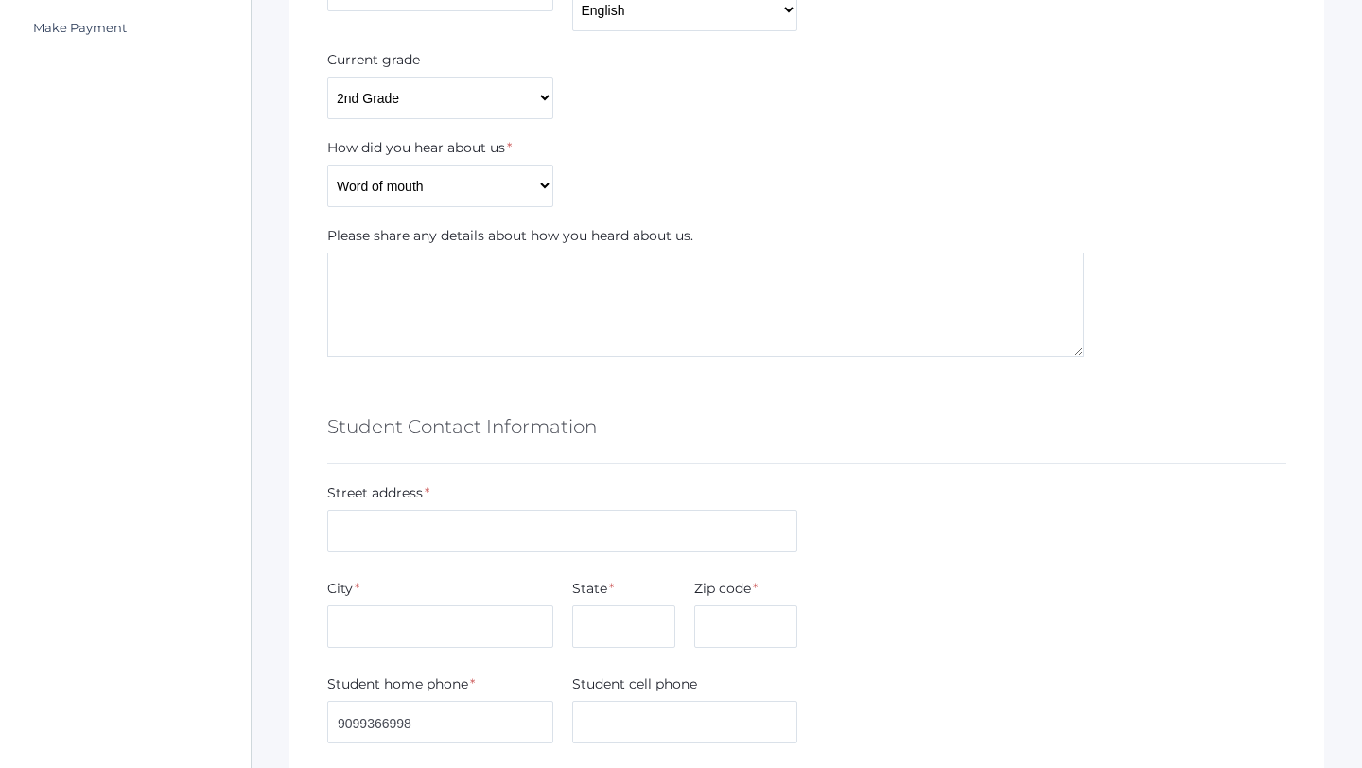
click at [446, 292] on textarea at bounding box center [705, 305] width 757 height 104
click at [420, 530] on input "text" at bounding box center [562, 531] width 470 height 43
type input "[STREET_ADDRESS]"
type input "mjmoore84@gmail.com"
type input "Oxnard"
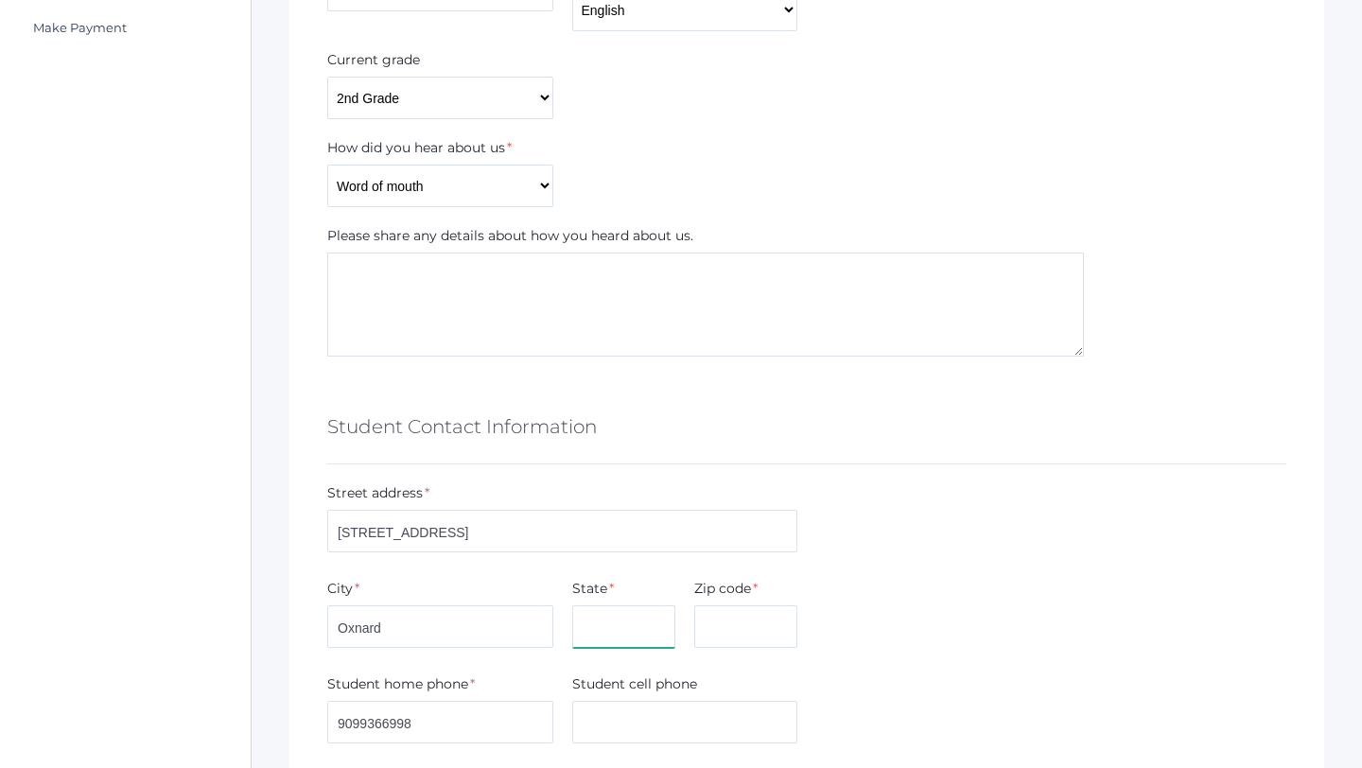
type input "CA"
type input "93030"
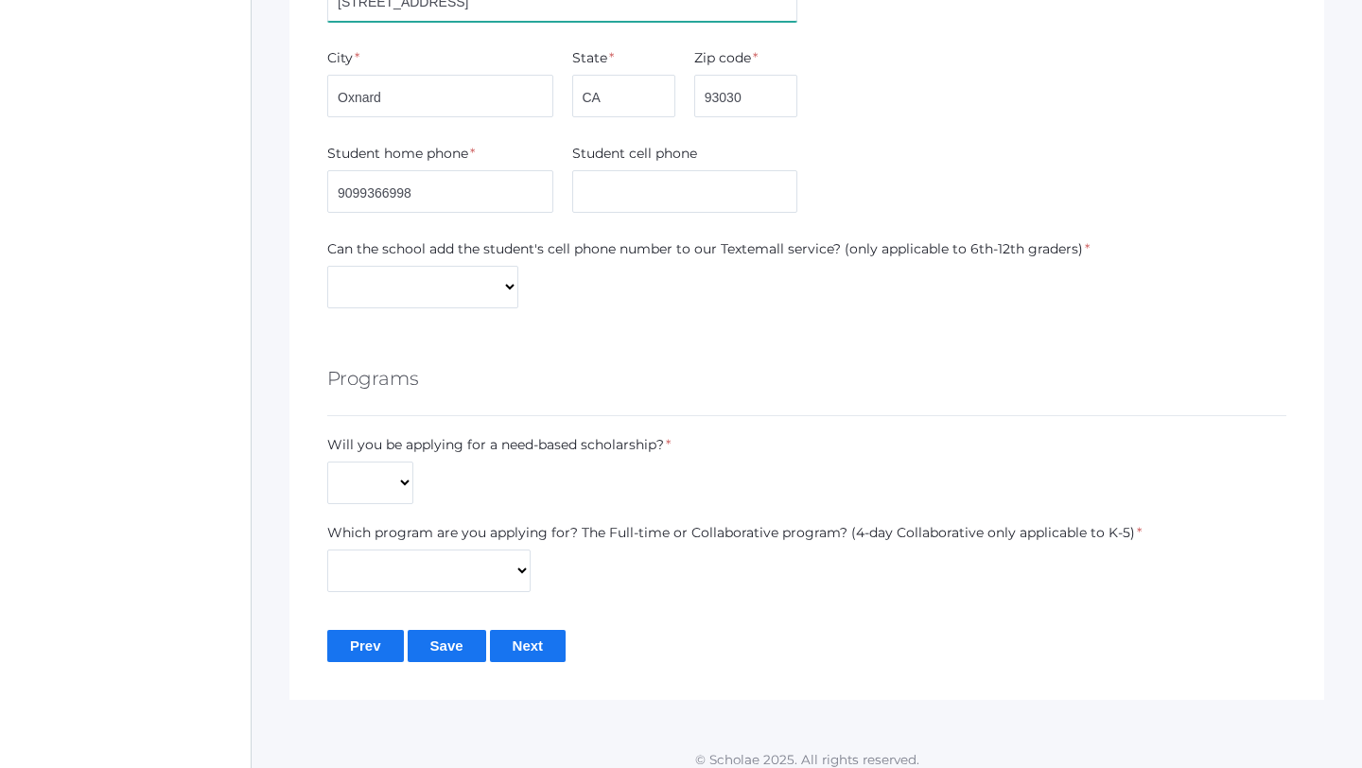
scroll to position [1231, 0]
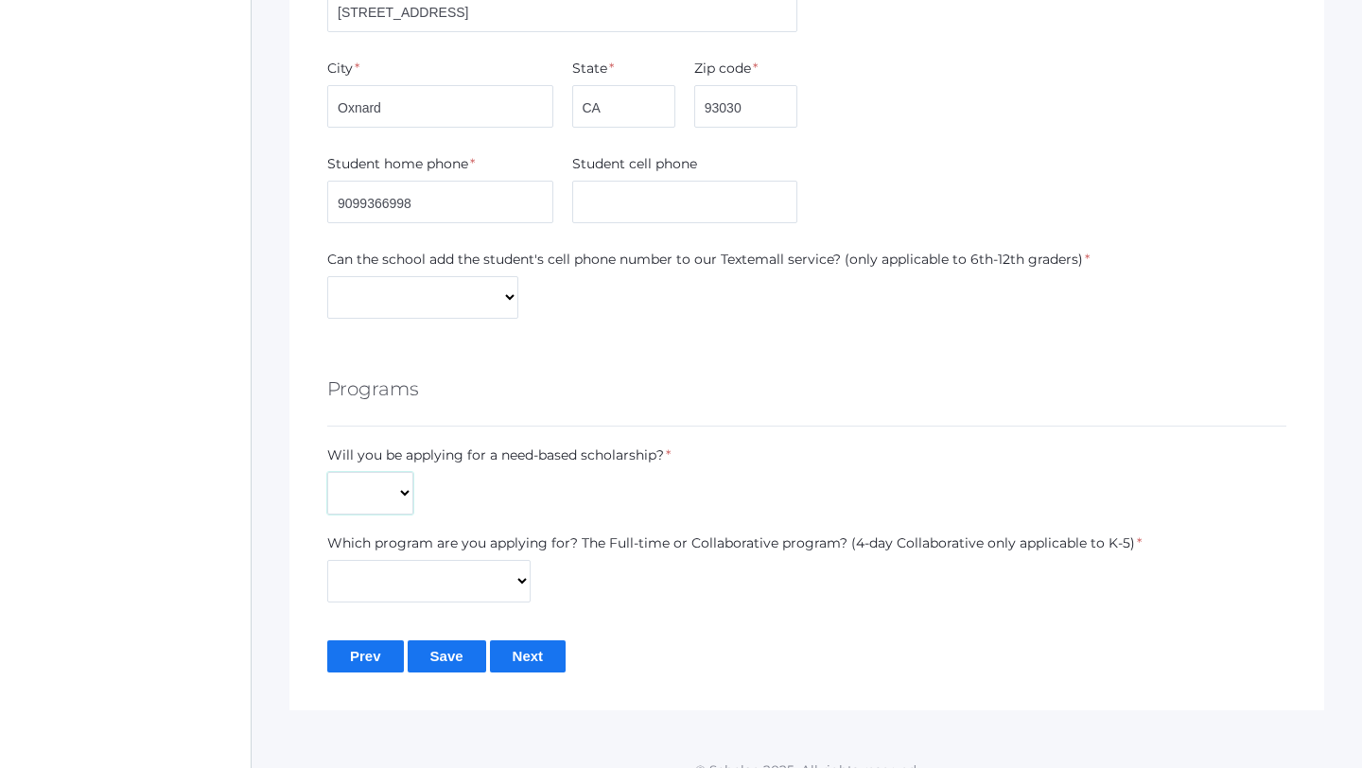
click at [392, 489] on select "Yes No" at bounding box center [370, 493] width 86 height 43
select select "Yes"
click at [327, 472] on select "Yes No" at bounding box center [370, 493] width 86 height 43
click at [446, 570] on select "Full-Time 4-Day Collaborative Collaborative" at bounding box center [428, 581] width 203 height 43
select select "Collaborative"
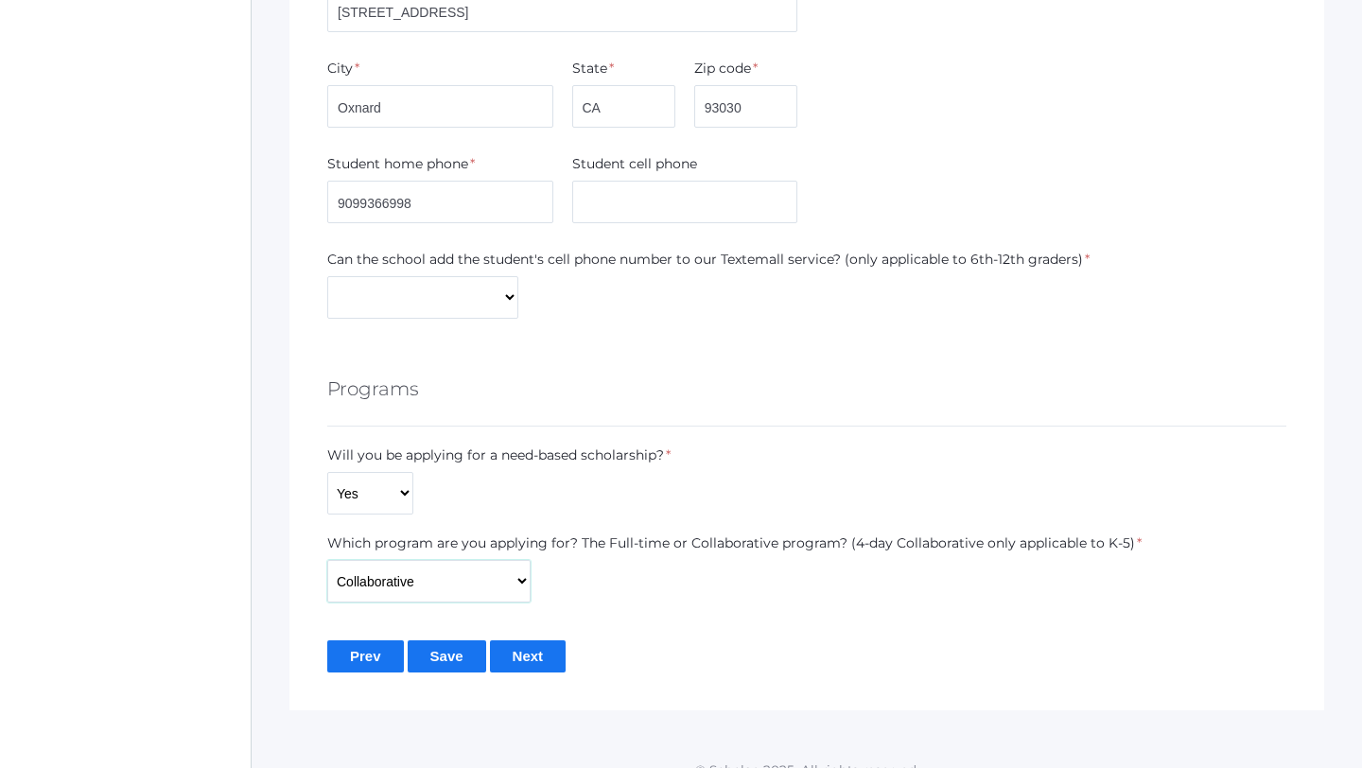
click at [327, 560] on select "Full-Time 4-Day Collaborative Collaborative" at bounding box center [428, 581] width 203 height 43
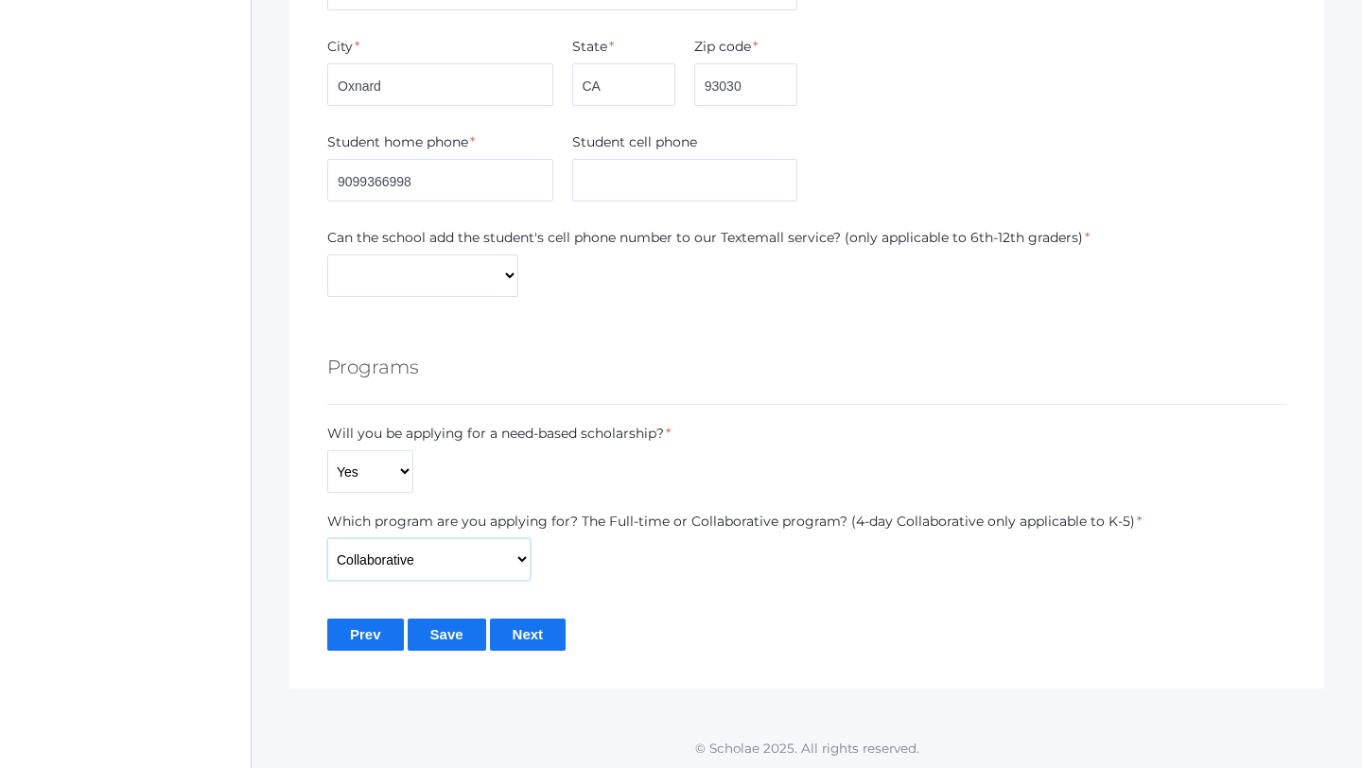
scroll to position [1254, 0]
click at [467, 270] on select "Yes No" at bounding box center [422, 274] width 191 height 43
select select "Yes"
click at [327, 253] on select "Yes No" at bounding box center [422, 274] width 191 height 43
click at [518, 628] on input "Next" at bounding box center [528, 633] width 77 height 31
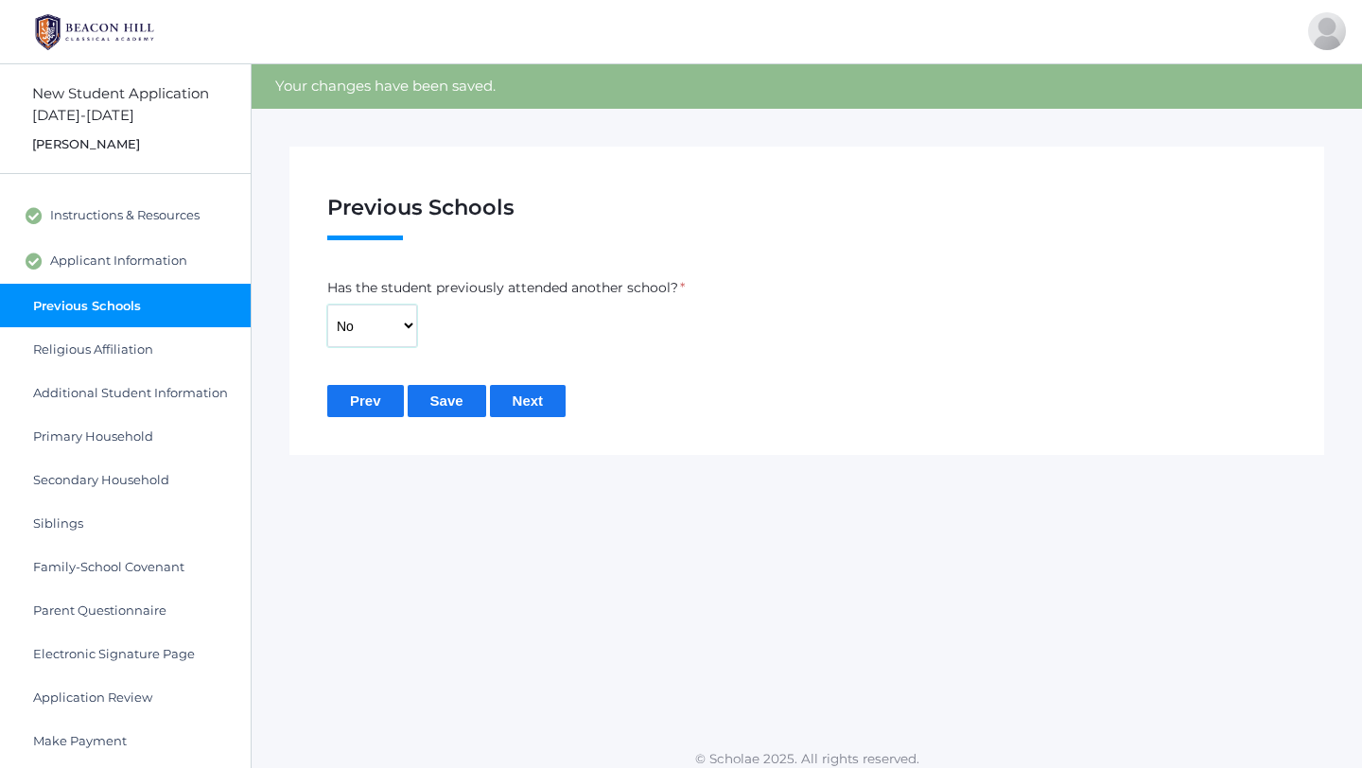
click at [382, 340] on select "Yes No" at bounding box center [372, 326] width 90 height 43
select select "Yes"
click at [327, 305] on select "Yes No" at bounding box center [372, 326] width 90 height 43
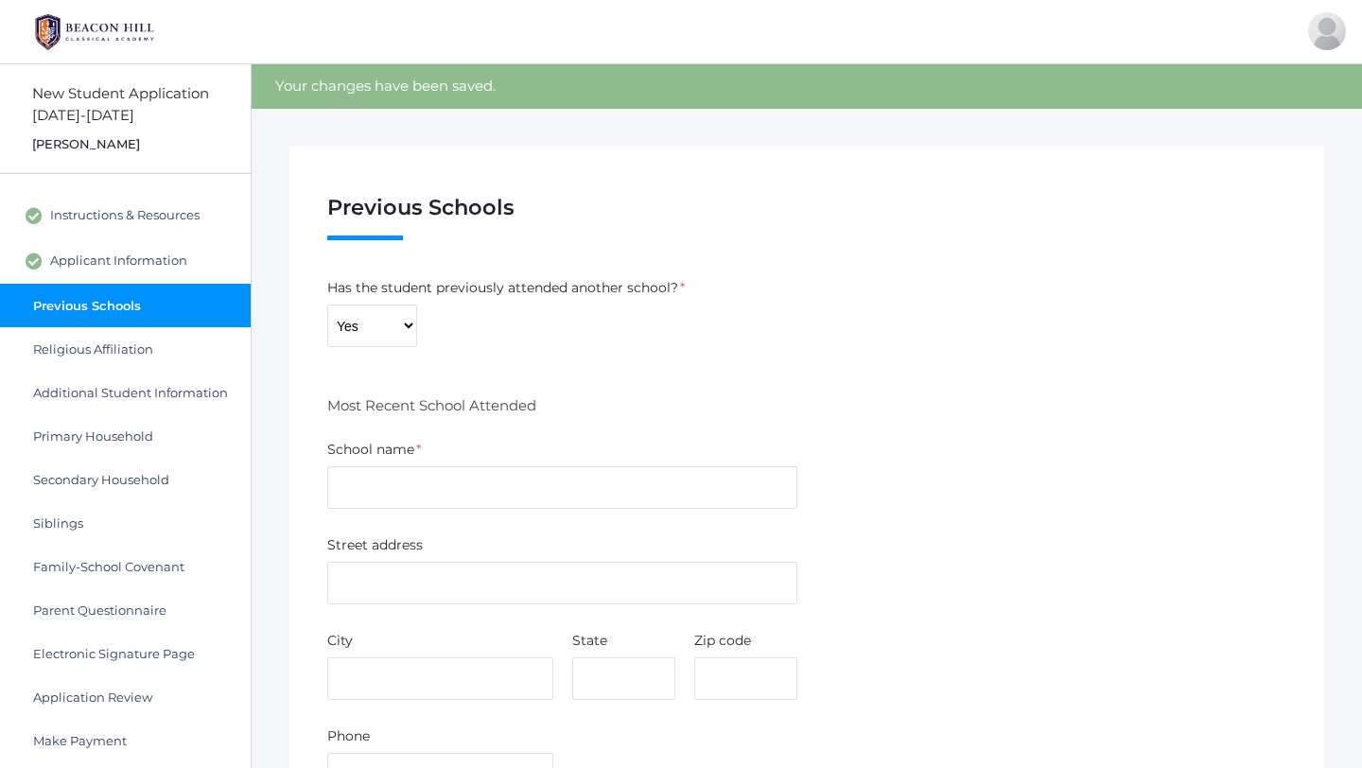
click at [530, 396] on h6 "Most Recent School Attended" at bounding box center [431, 405] width 209 height 18
click at [499, 481] on input "text" at bounding box center [562, 487] width 470 height 43
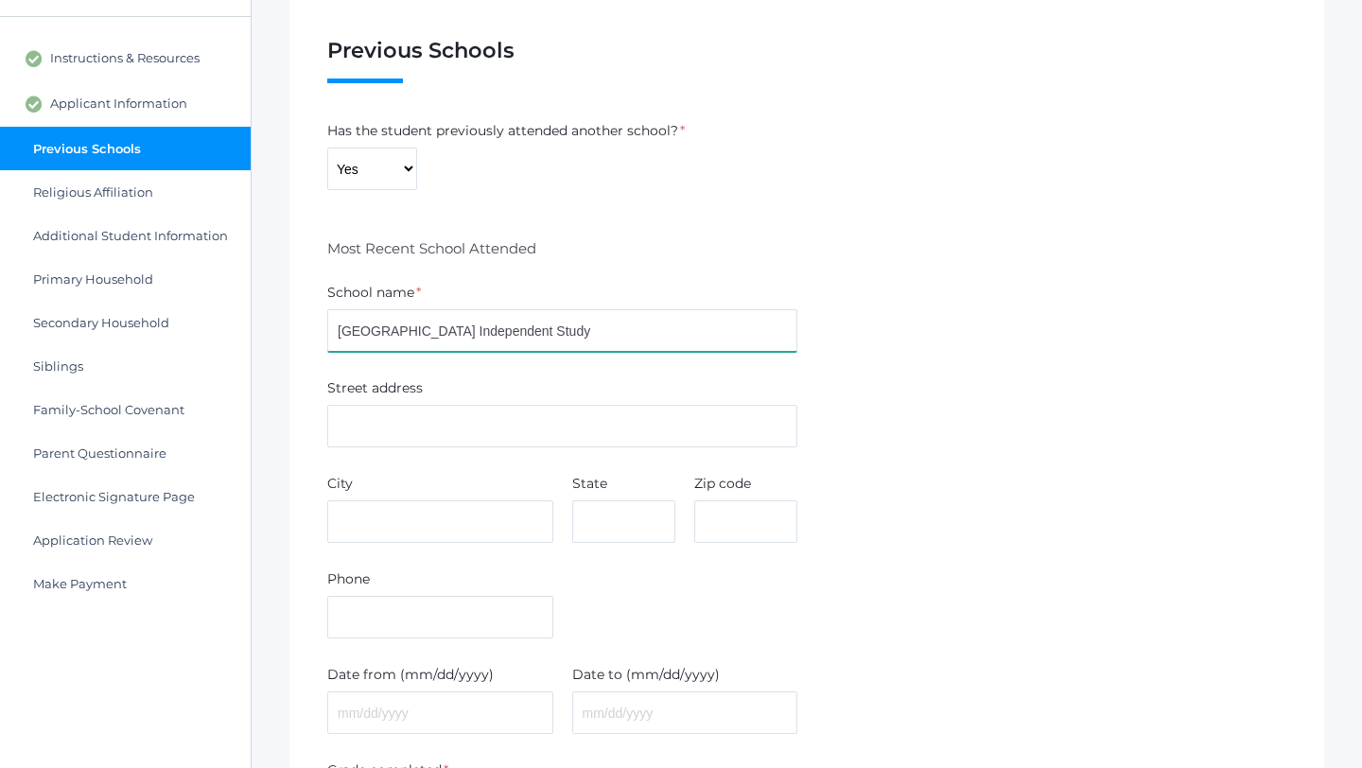
scroll to position [164, 0]
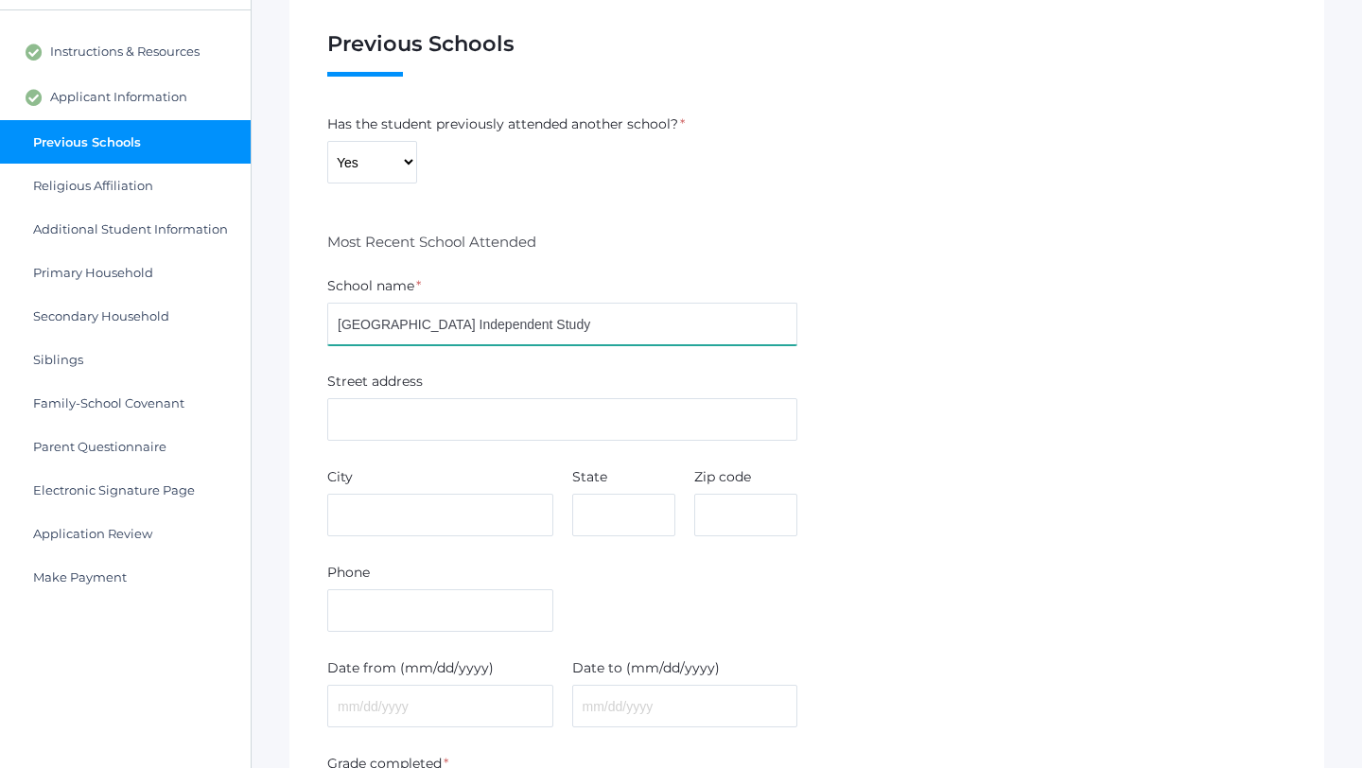
type input "River Oaks Academy Independent Study"
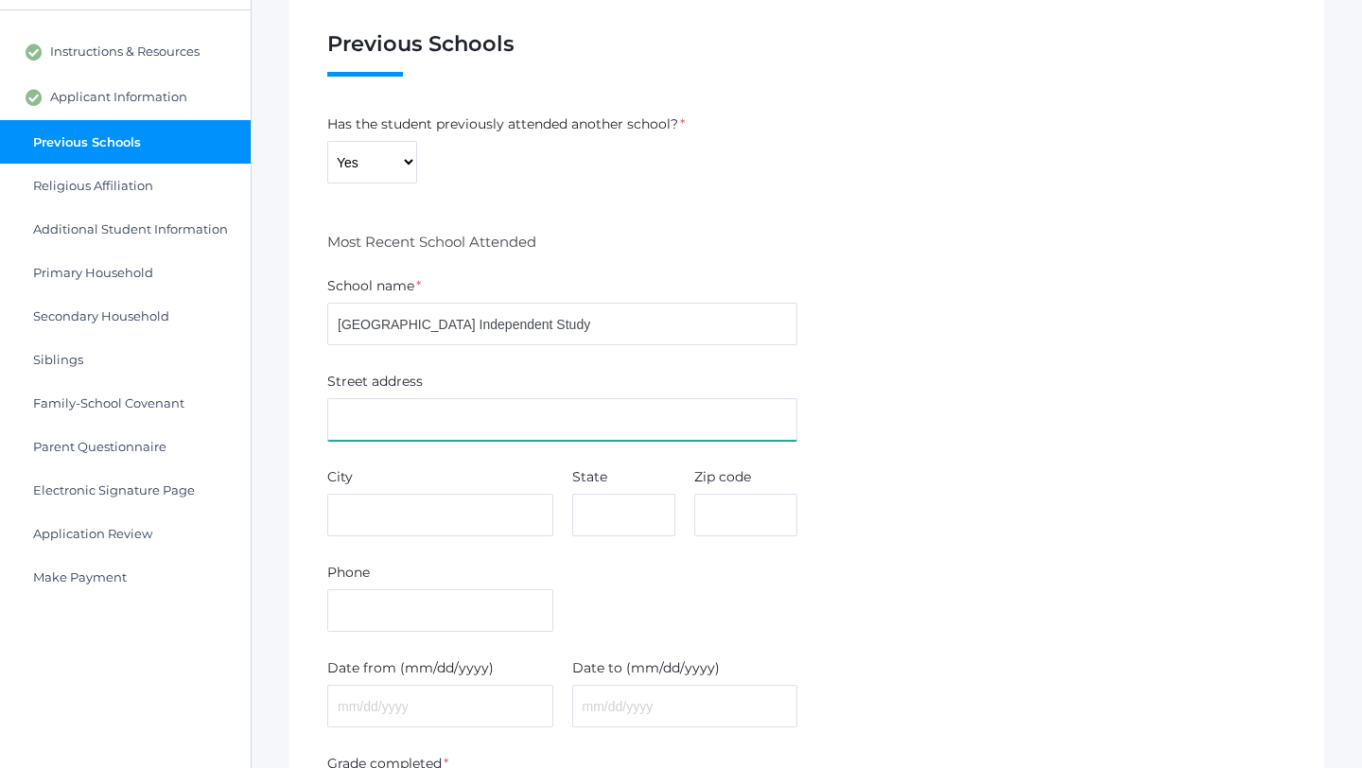
click at [474, 427] on input "text" at bounding box center [562, 419] width 470 height 43
paste input "920 Hampshire Rd, Suite X, Westlake Village, CA 91361"
type input "920 Hampshire Rd, Suite X, Westlake Village, CA 91361"
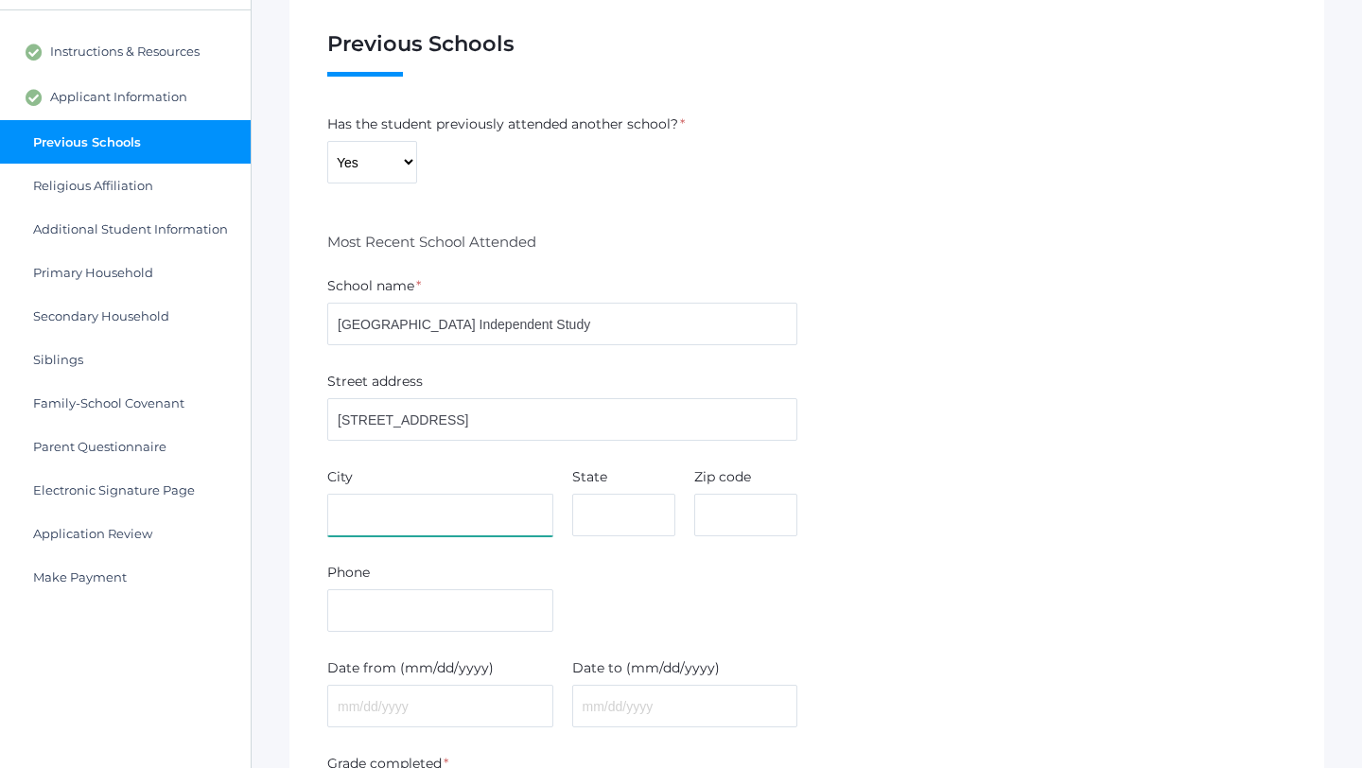
click at [490, 501] on input "text" at bounding box center [440, 515] width 226 height 43
type input "Westlake Village"
type input "C"
type input "CA"
type input "913161"
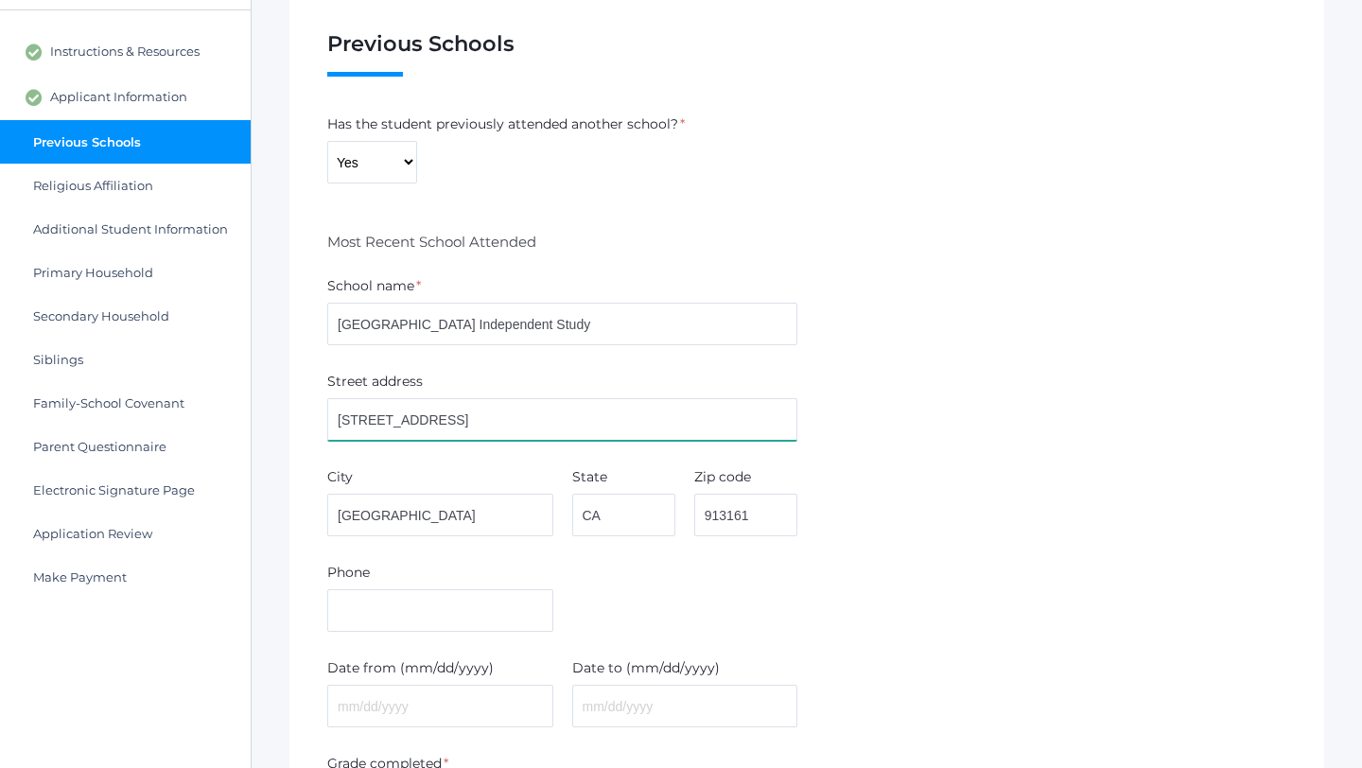
click at [718, 426] on input "920 Hampshire Rd, Suite X, Westlake Village, CA 91361" at bounding box center [562, 419] width 470 height 43
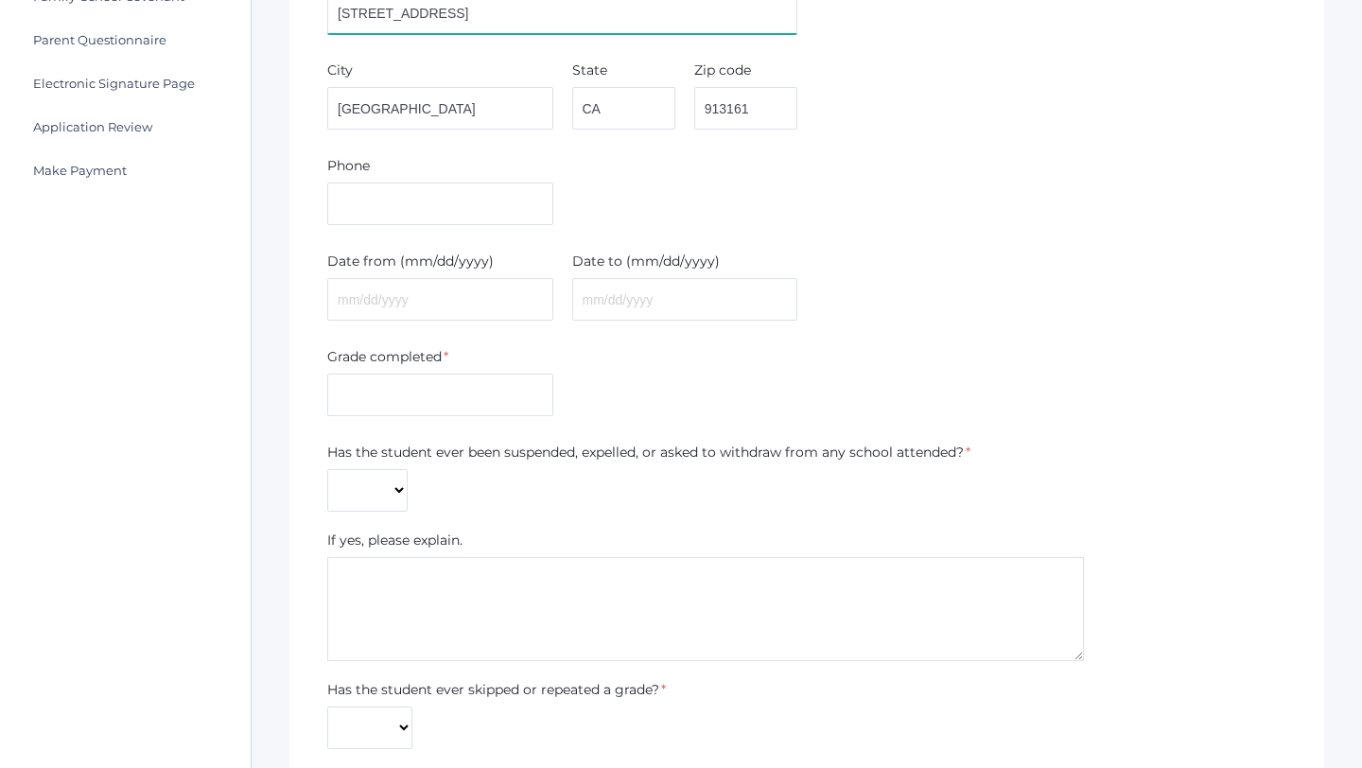
scroll to position [572, 0]
type input "920 Hampshire Rd, Suite X"
click at [449, 406] on input "text" at bounding box center [440, 393] width 226 height 43
type input "2"
type input "1"
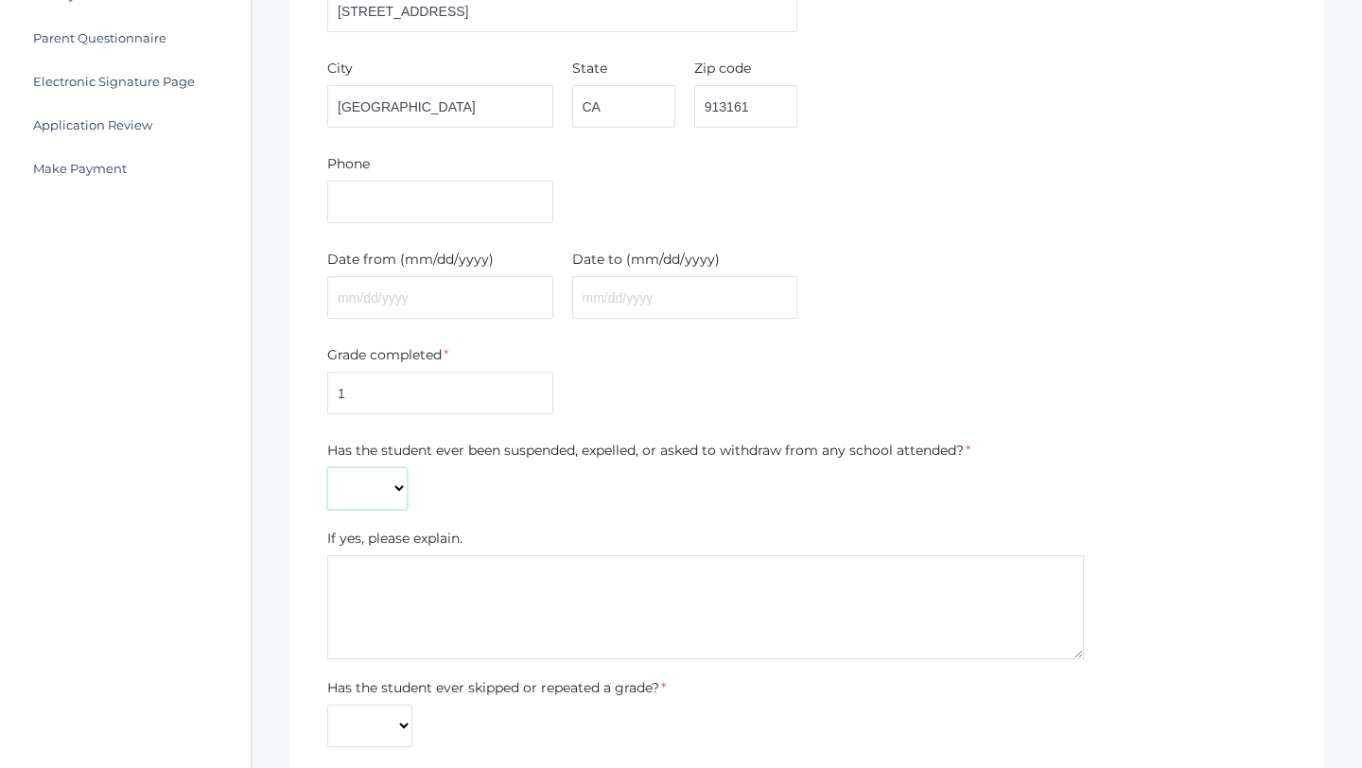
click at [391, 485] on select "Yes No" at bounding box center [367, 488] width 80 height 43
select select "No"
click at [327, 467] on select "Yes No" at bounding box center [367, 488] width 80 height 43
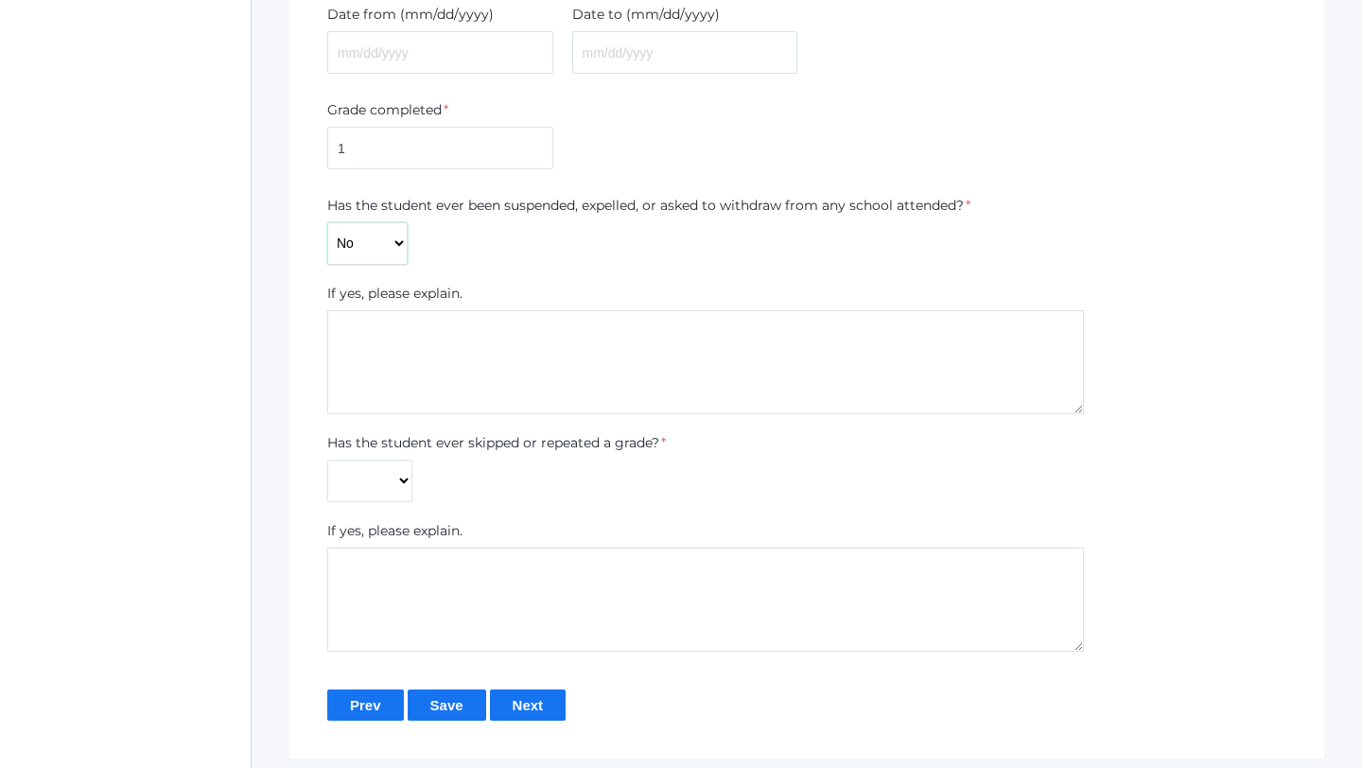
scroll to position [820, 0]
click at [420, 402] on textarea at bounding box center [705, 359] width 757 height 104
drag, startPoint x: 420, startPoint y: 402, endPoint x: 433, endPoint y: 343, distance: 60.1
click at [433, 343] on textarea at bounding box center [705, 359] width 757 height 104
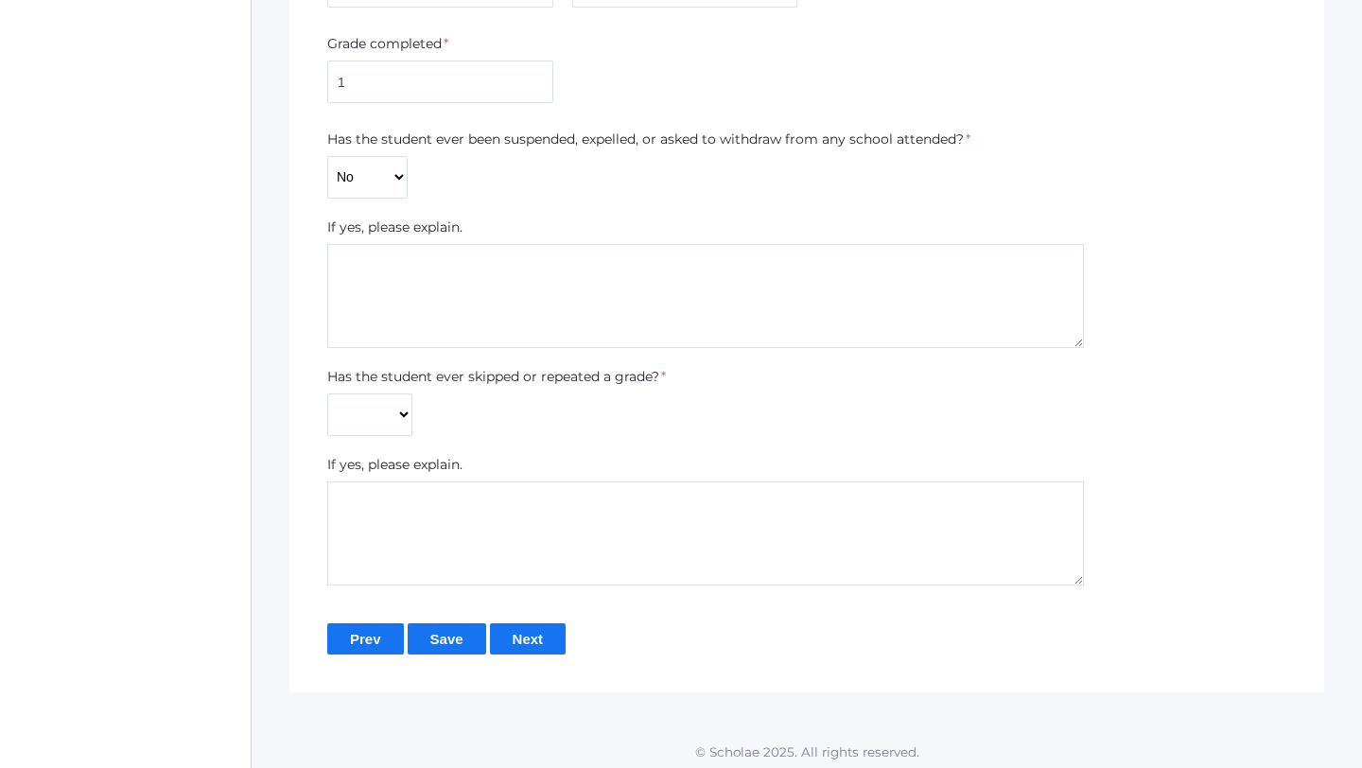
scroll to position [889, 0]
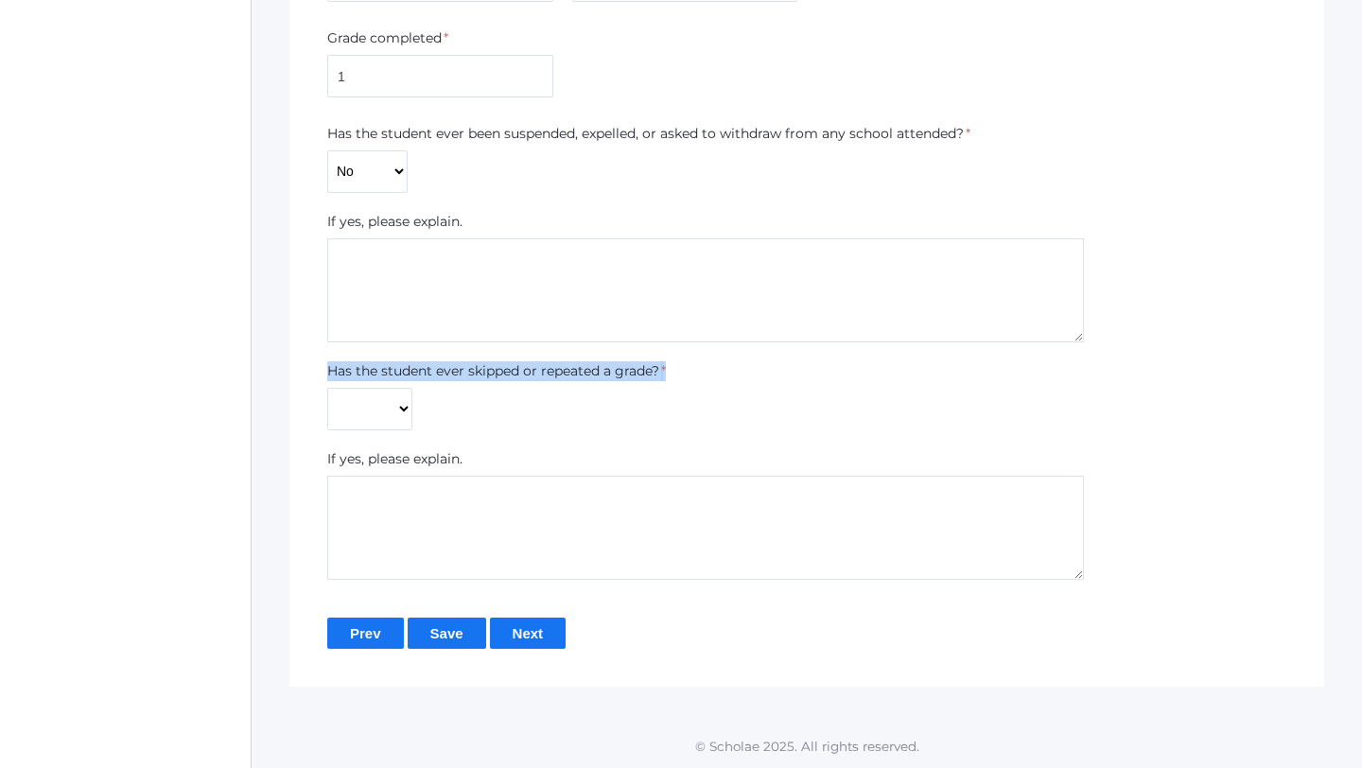
drag, startPoint x: 433, startPoint y: 343, endPoint x: 376, endPoint y: 414, distance: 90.8
click at [376, 414] on div "Most Recent School Attended School name * River Oaks Academy Independent Study …" at bounding box center [806, 37] width 959 height 1083
click at [376, 414] on select "Yes No" at bounding box center [369, 409] width 85 height 43
select select "No"
click at [327, 388] on select "Yes No" at bounding box center [369, 409] width 85 height 43
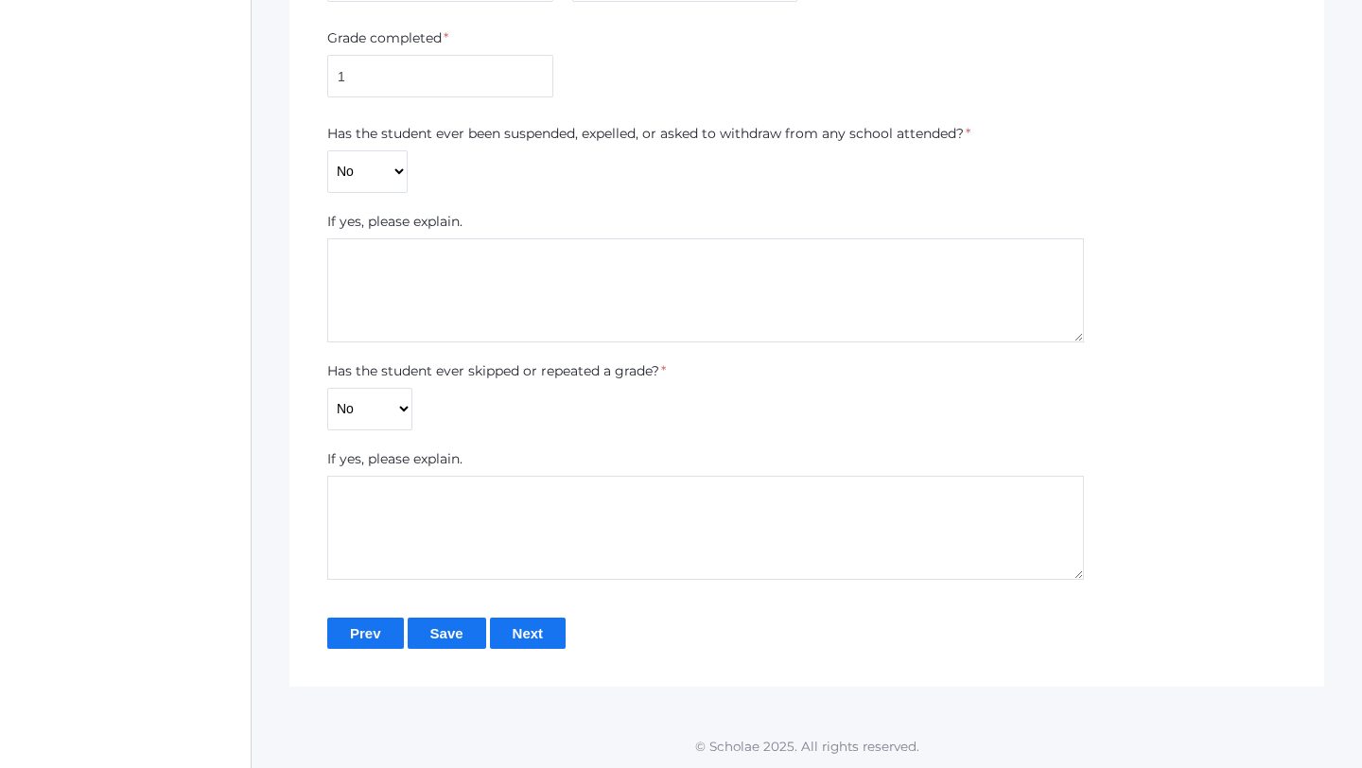
click at [655, 426] on div "Has the student ever skipped or repeated a grade? * Yes No" at bounding box center [496, 395] width 339 height 69
click at [538, 633] on input "Next" at bounding box center [528, 633] width 77 height 31
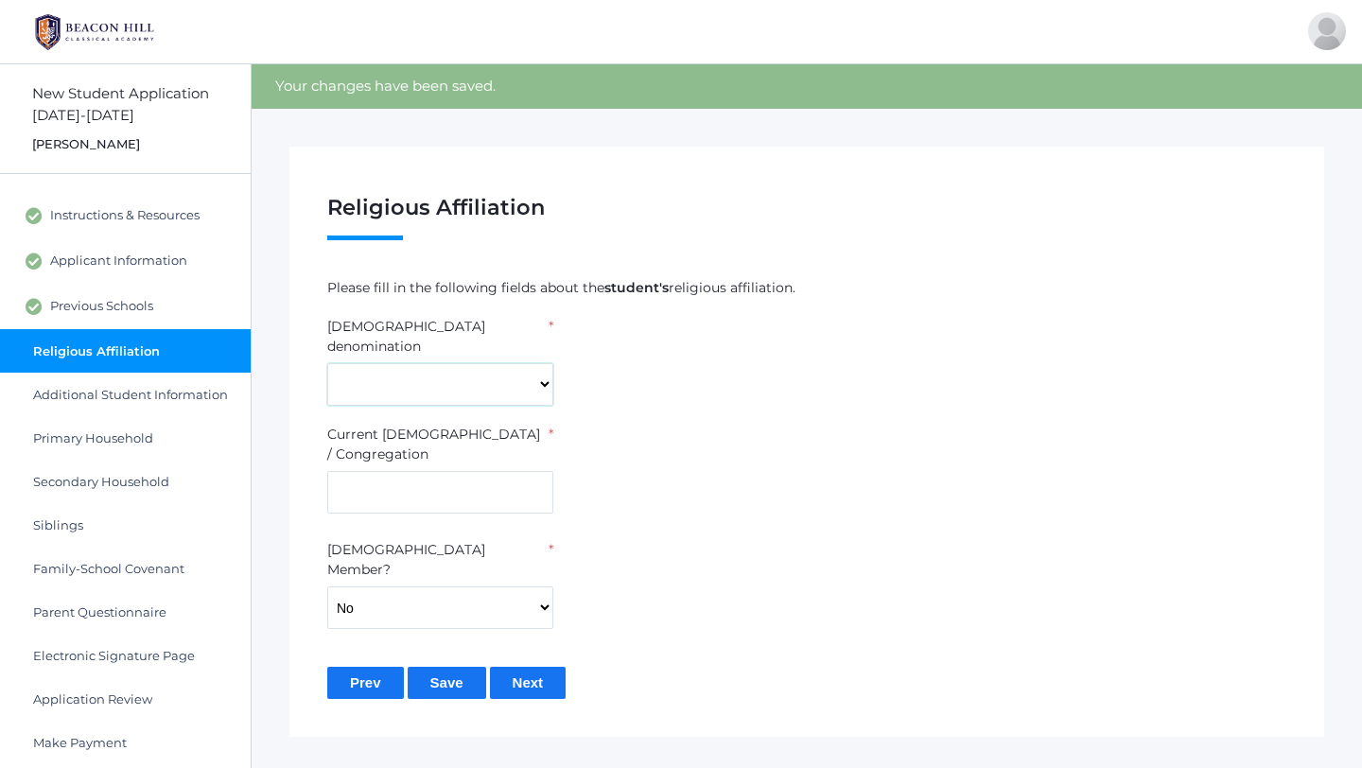
click at [503, 377] on select "7th Day Adventist Assembly of God Baptist Catholic Christian Church of [PERSON_…" at bounding box center [440, 384] width 226 height 43
select select "Non-denominational"
click at [327, 363] on select "7th Day Adventist Assembly of God Baptist Catholic Christian Church of Christ E…" at bounding box center [440, 384] width 226 height 43
click at [477, 471] on input "text" at bounding box center [440, 492] width 226 height 43
type input "Reality Church Ventura"
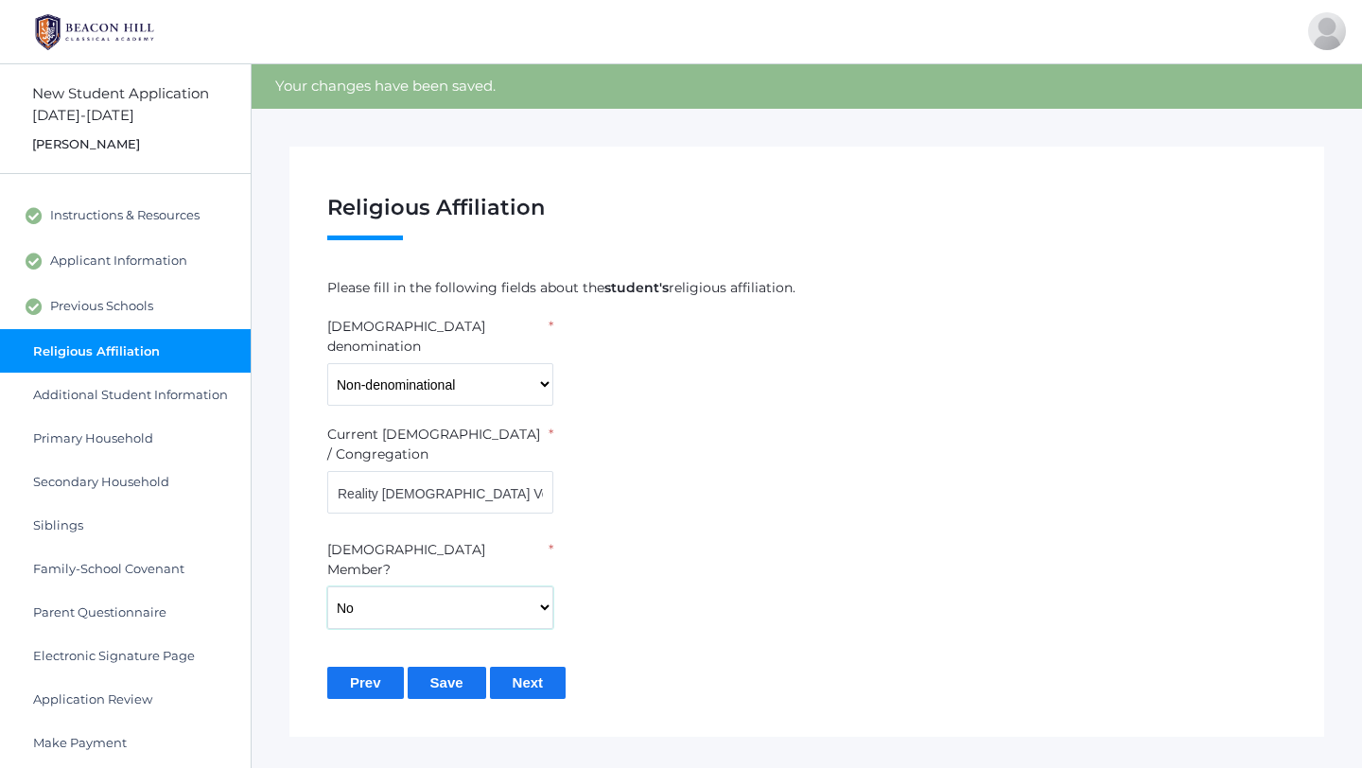
click at [391, 586] on select "Yes No" at bounding box center [440, 607] width 226 height 43
select select "Yes"
click at [327, 586] on select "Yes No" at bounding box center [440, 607] width 226 height 43
click at [531, 667] on input "Next" at bounding box center [528, 682] width 77 height 31
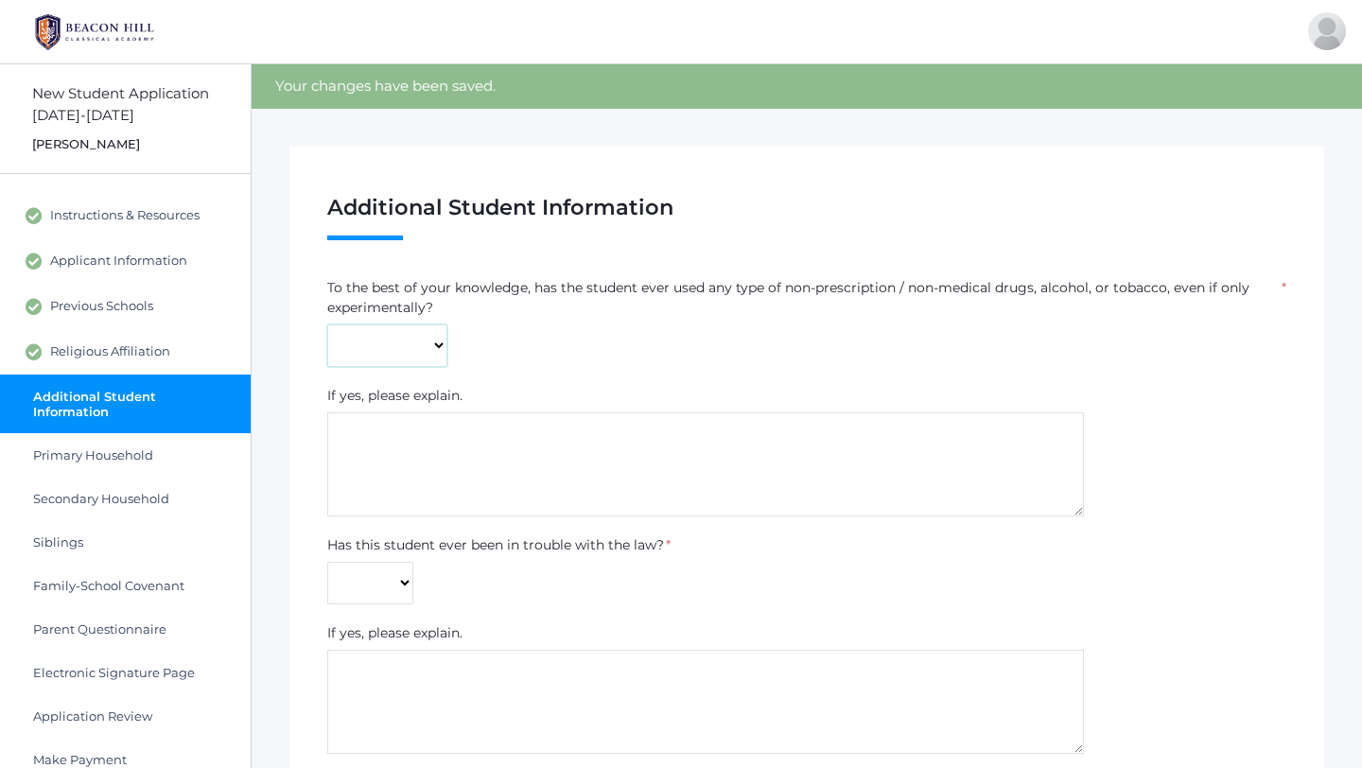
click at [429, 341] on select "Yes No" at bounding box center [387, 345] width 120 height 43
select select "No"
click at [327, 324] on select "Yes No" at bounding box center [387, 345] width 120 height 43
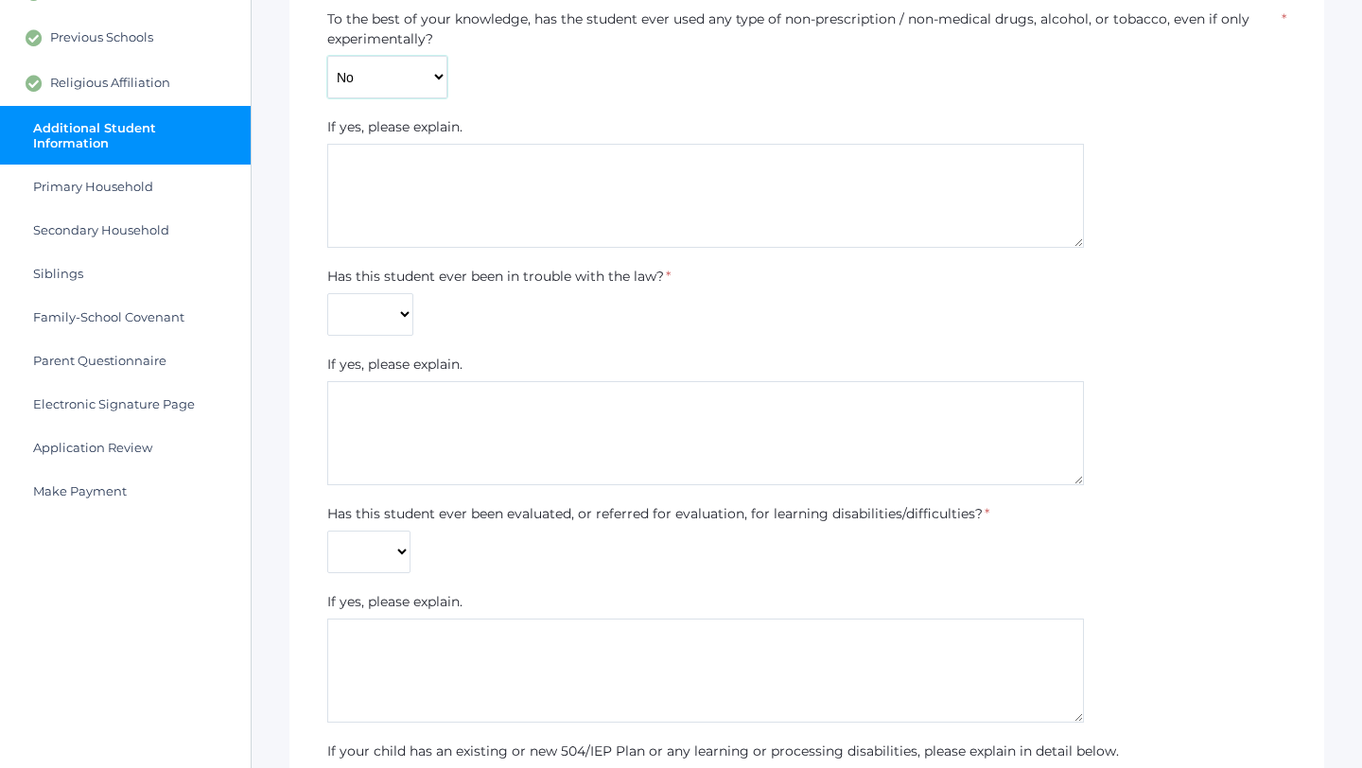
scroll to position [292, 0]
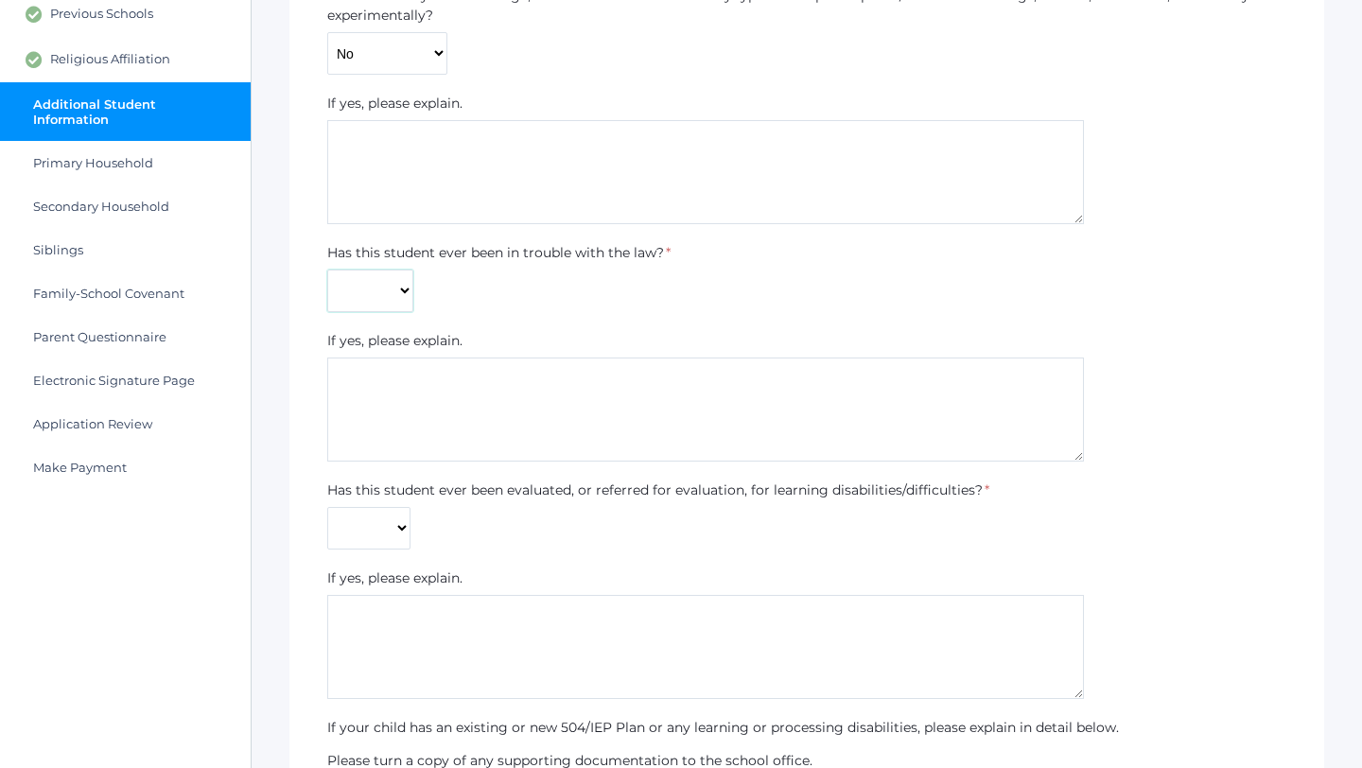
click at [399, 303] on select "Yes No" at bounding box center [370, 291] width 86 height 43
select select "No"
click at [327, 270] on select "Yes No" at bounding box center [370, 291] width 86 height 43
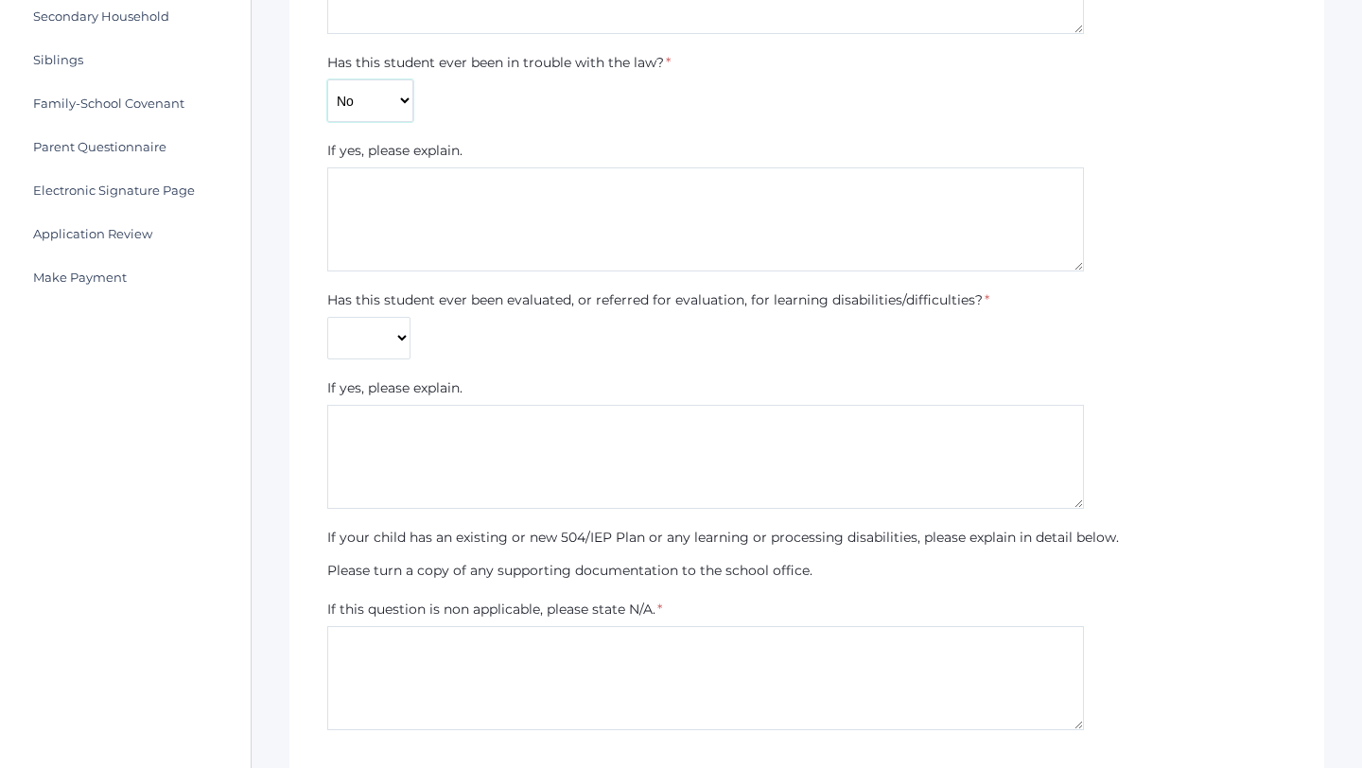
scroll to position [492, 0]
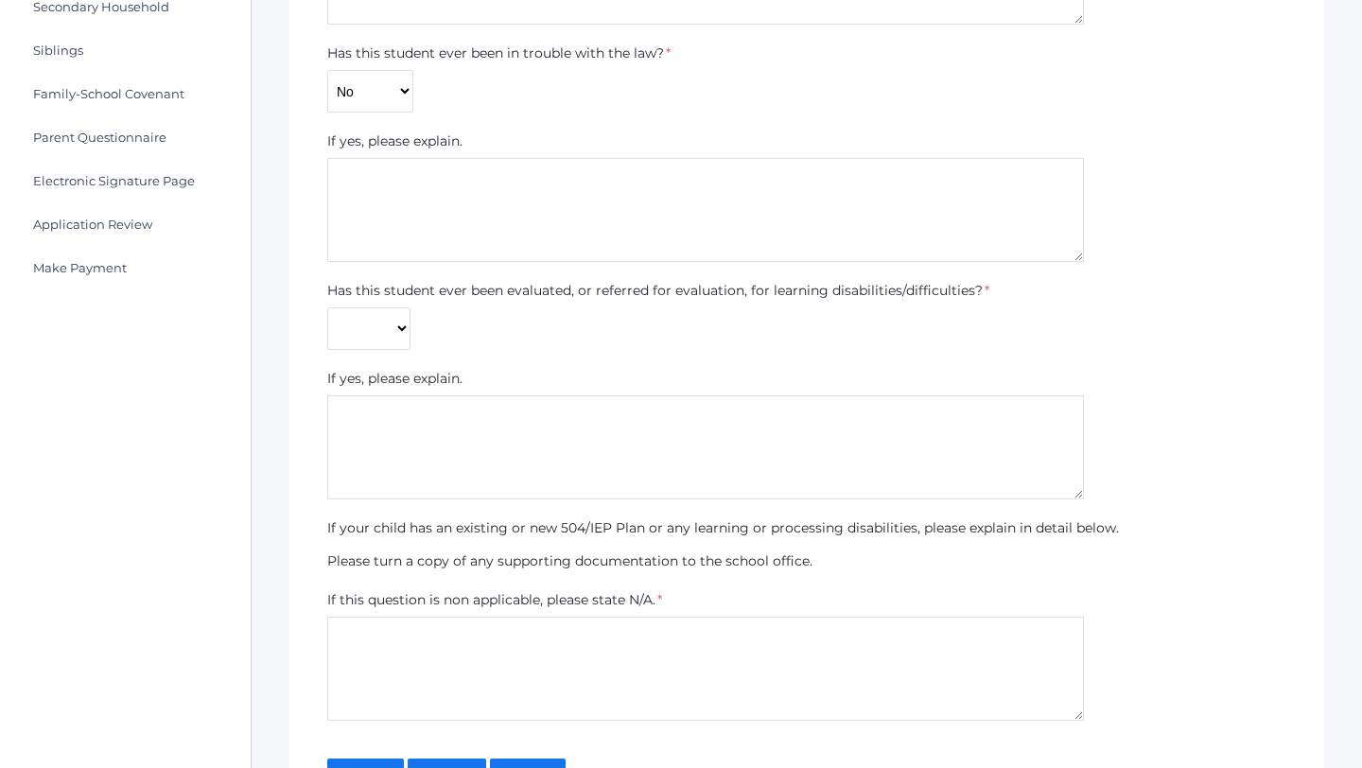
click at [419, 375] on label "If yes, please explain." at bounding box center [394, 379] width 135 height 20
click at [395, 322] on select "Yes No" at bounding box center [368, 328] width 83 height 43
select select "No"
click at [327, 307] on select "Yes No" at bounding box center [368, 328] width 83 height 43
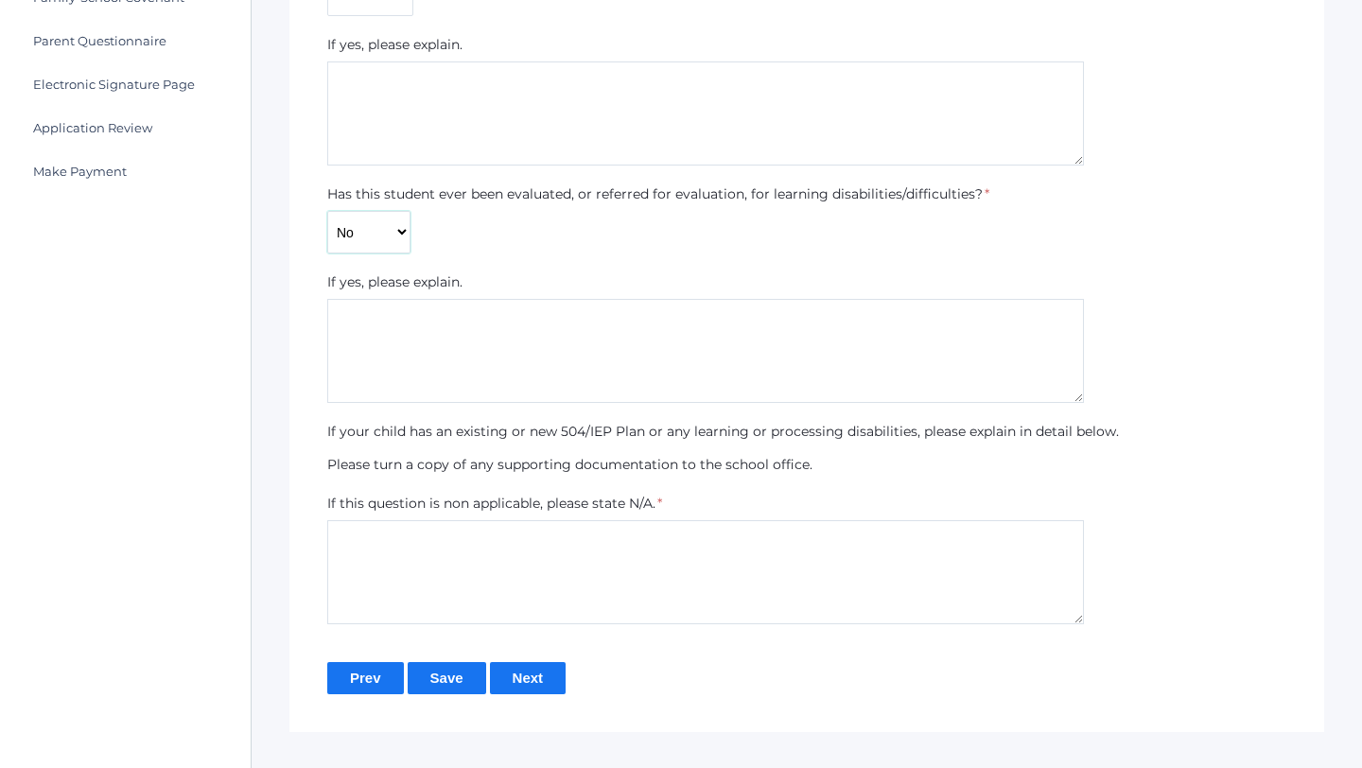
scroll to position [606, 0]
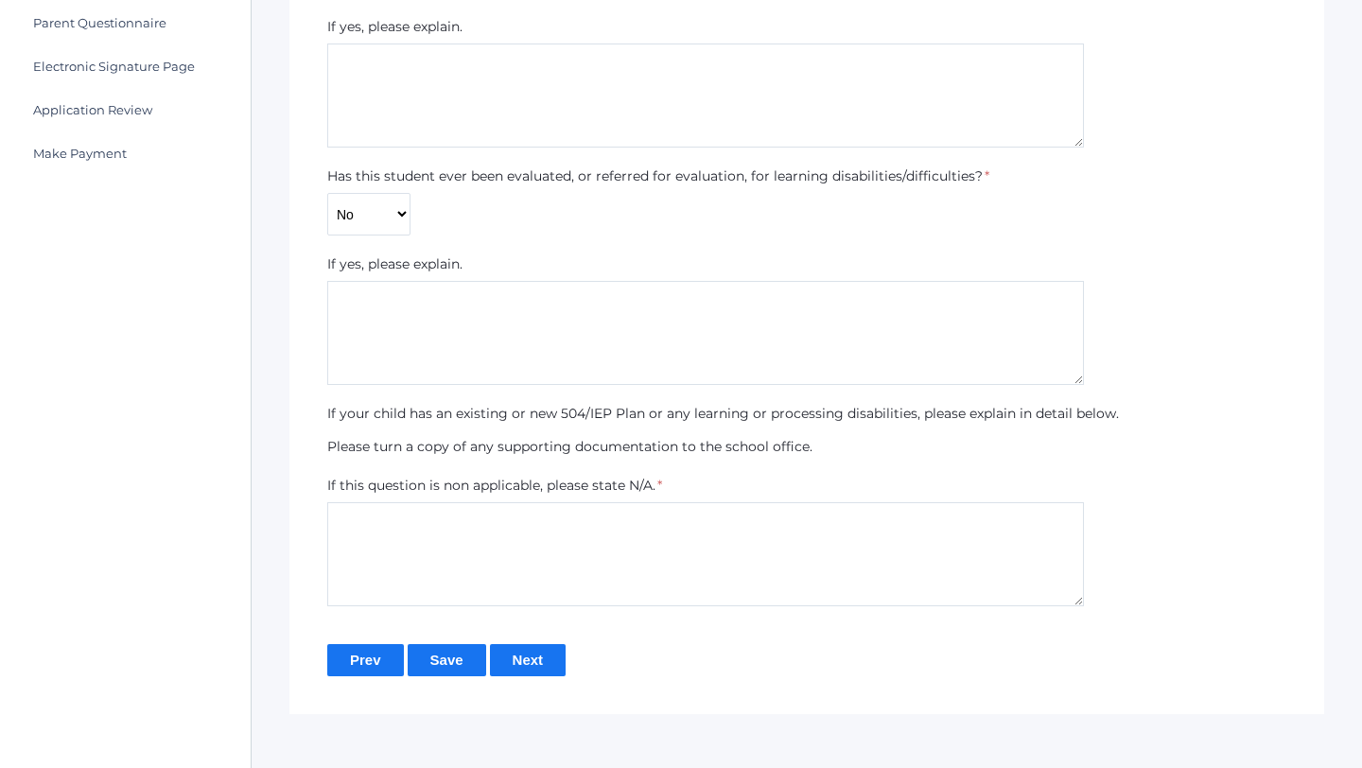
click at [537, 536] on textarea at bounding box center [705, 554] width 757 height 104
type textarea "NA"
click at [542, 666] on input "Next" at bounding box center [528, 659] width 77 height 31
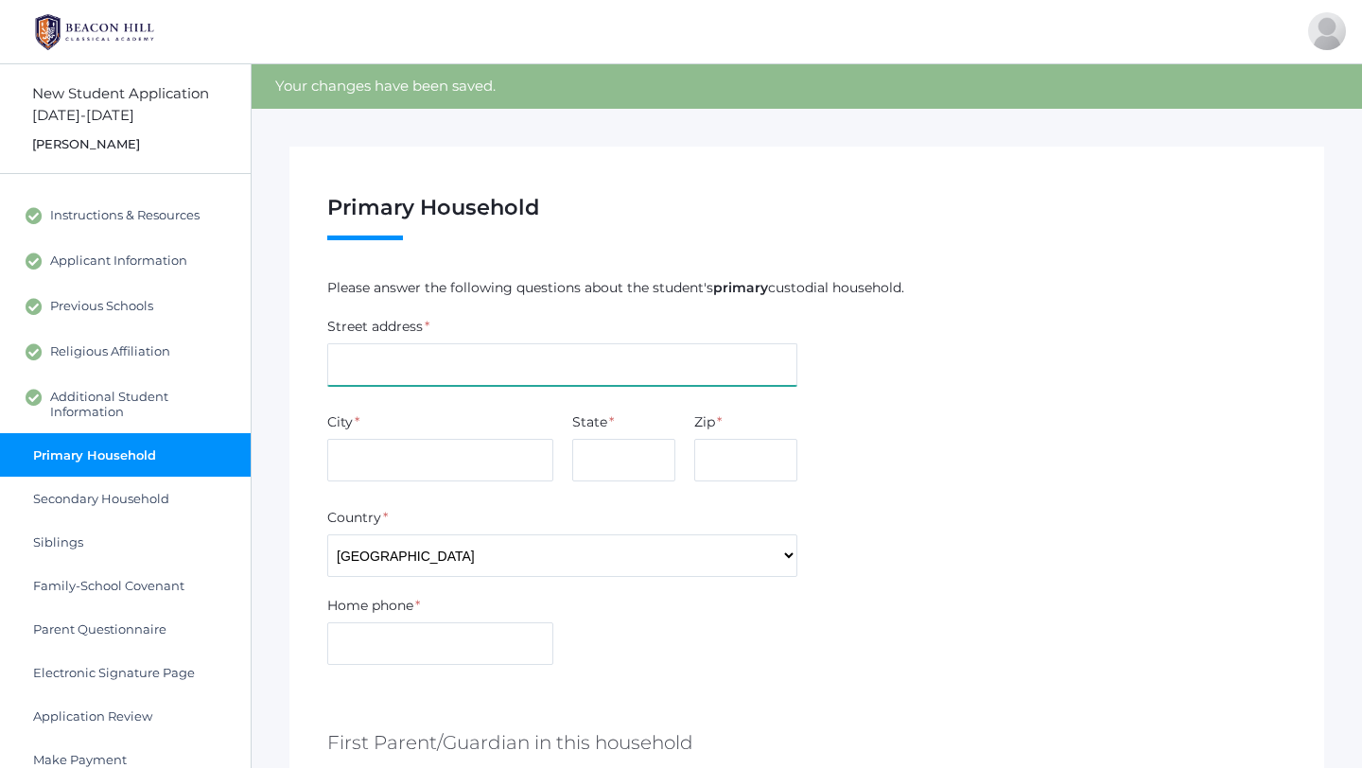
click at [499, 357] on input "text" at bounding box center [562, 364] width 470 height 43
type input "821 Olivia Drive"
type input "Oxnard"
type input "CA"
type input "93030"
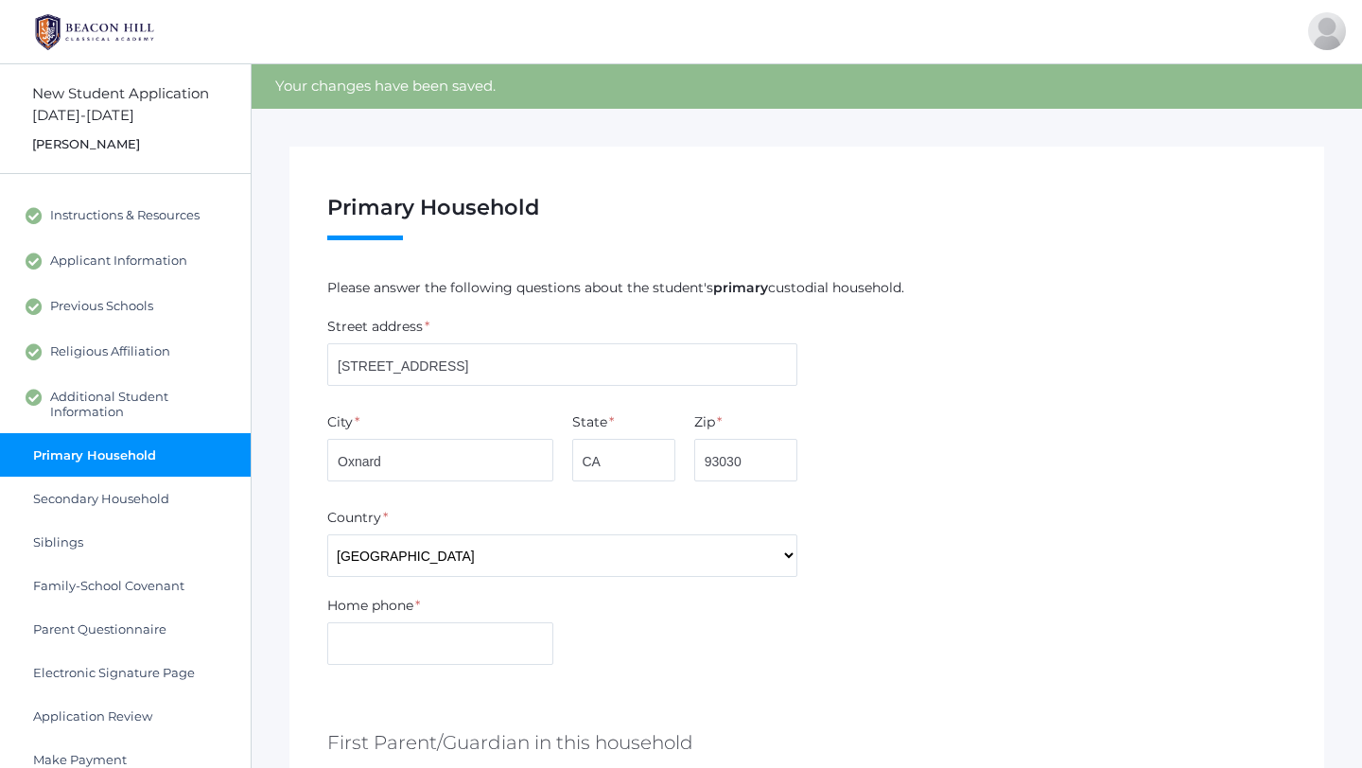
type input "9099366998"
type input "Aaron"
type input "Schimmel"
type input "mjmoore84@gmail.com"
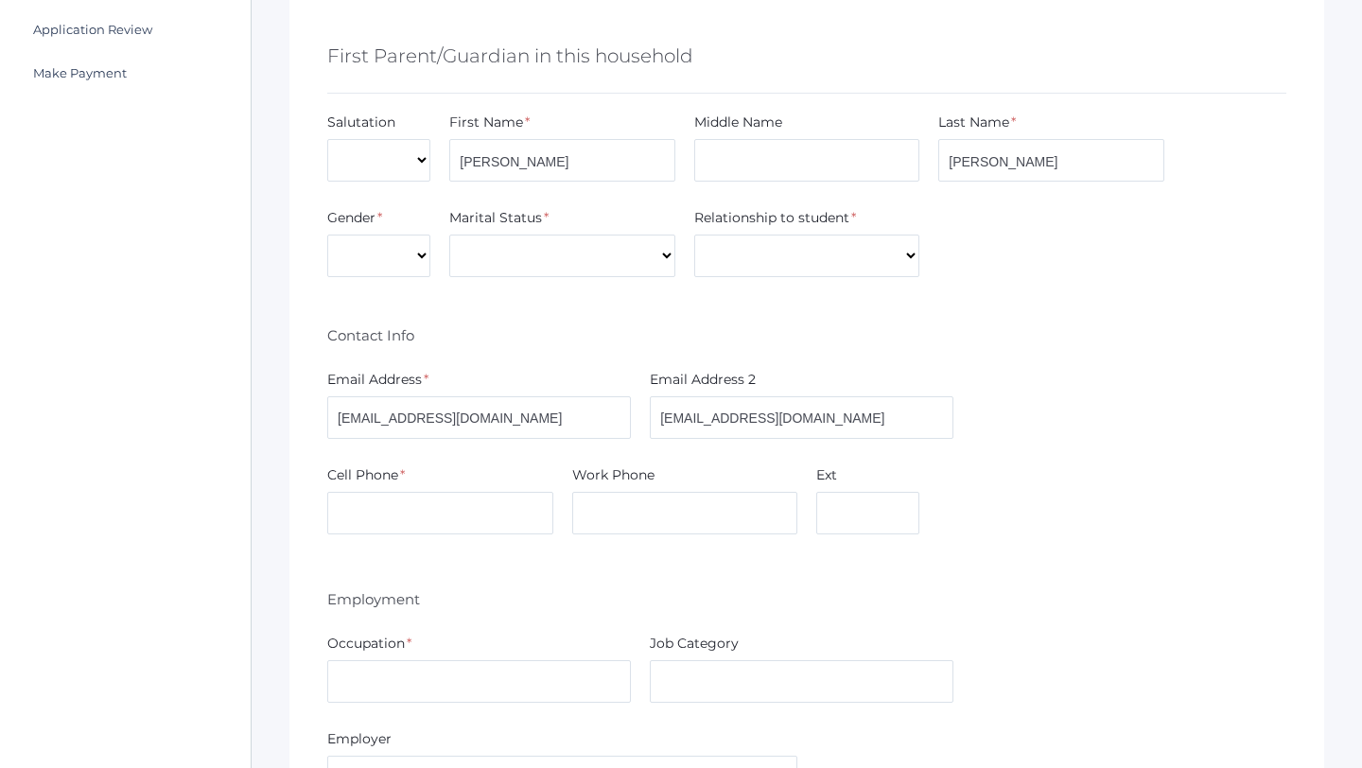
scroll to position [688, 0]
click at [413, 248] on select "Male Female" at bounding box center [378, 254] width 103 height 43
select select "Male"
click at [327, 233] on select "Male Female" at bounding box center [378, 254] width 103 height 43
click at [522, 266] on select "Divorced Married Remarried Separated Single Widowed" at bounding box center [562, 254] width 226 height 43
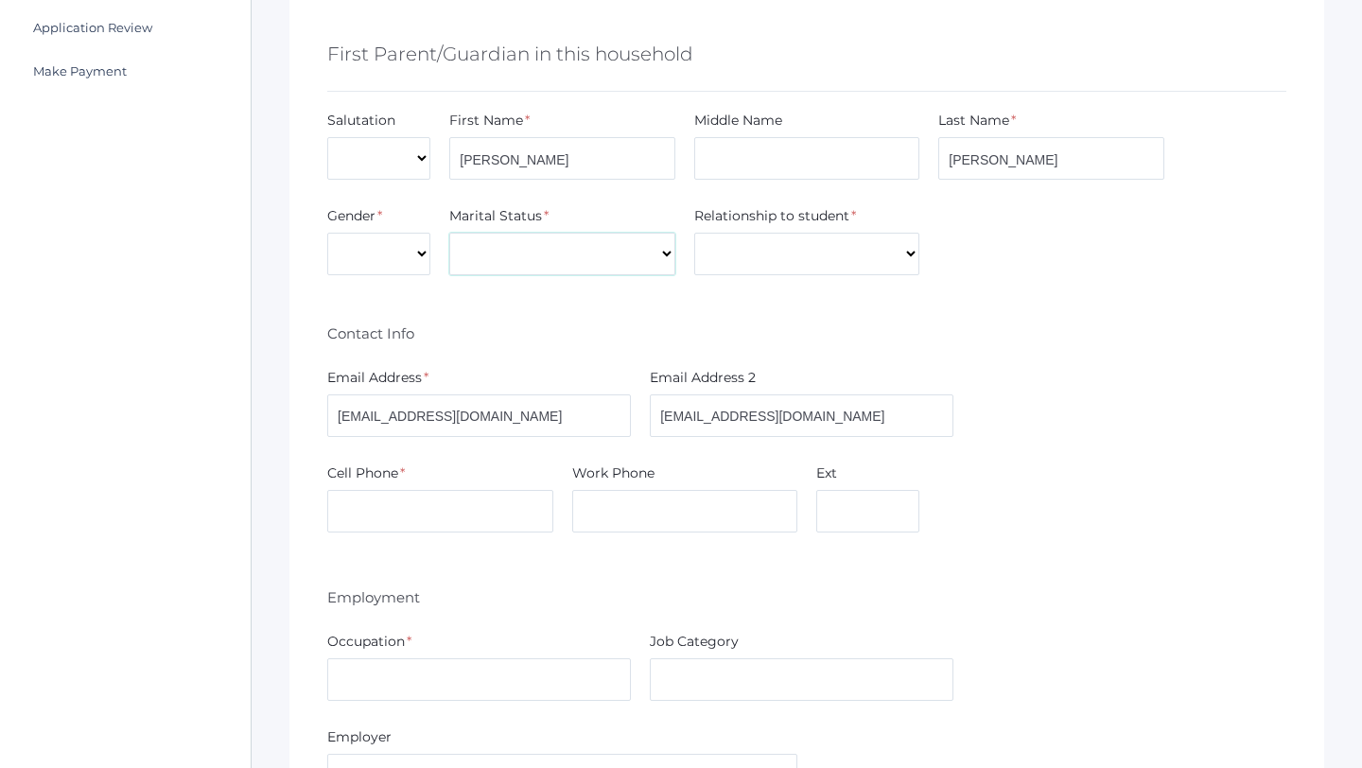
select select "Married"
click at [449, 233] on select "Divorced Married Remarried Separated Single Widowed" at bounding box center [562, 254] width 226 height 43
click at [758, 253] on select "Aunt Brother Father Friend Grandparent Guardian Mother Other Sister Step Father…" at bounding box center [807, 254] width 226 height 43
select select "Father"
click at [694, 233] on select "Aunt Brother Father Friend Grandparent Guardian Mother Other Sister Step Father…" at bounding box center [807, 254] width 226 height 43
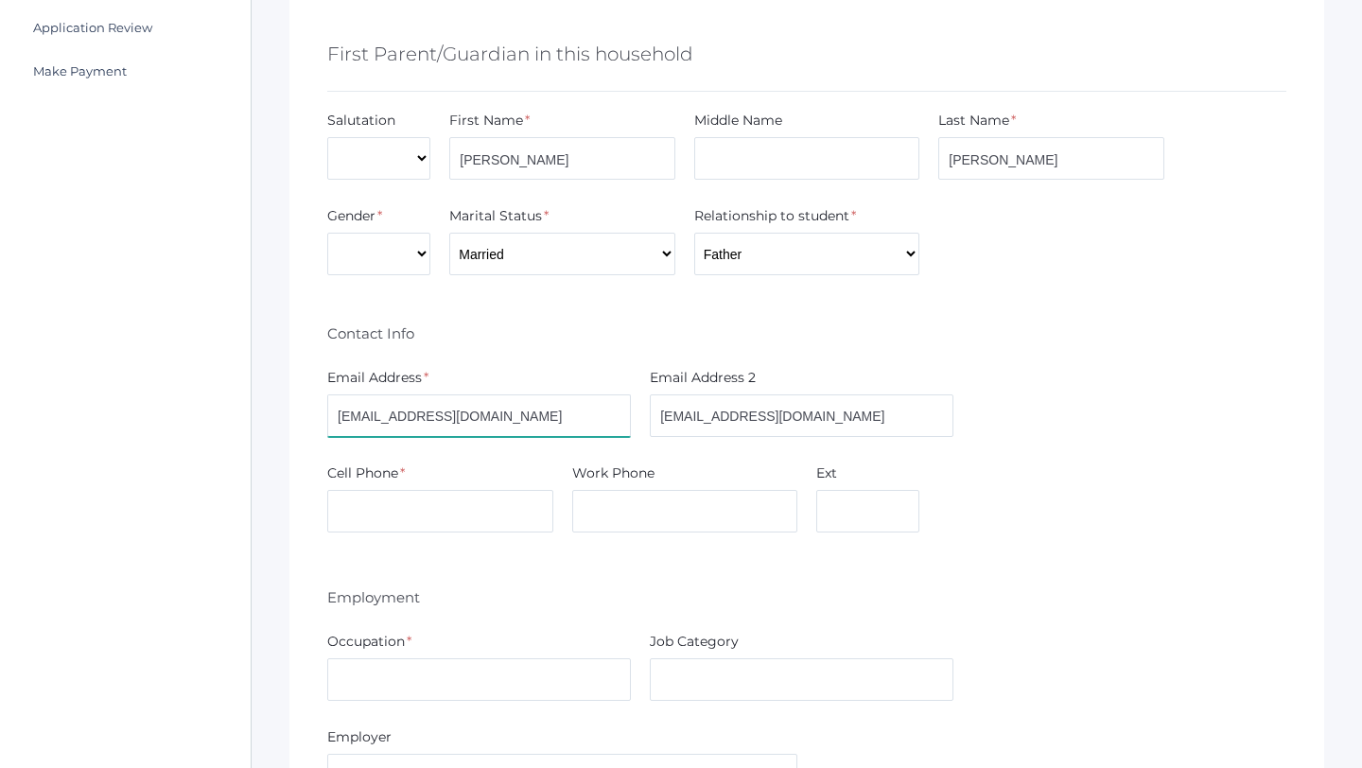
click at [528, 415] on input "mjmoore84@gmail.com" at bounding box center [479, 415] width 304 height 43
type input "aaron.schimmel@gmail.com"
click at [757, 412] on input "[EMAIL_ADDRESS][DOMAIN_NAME]" at bounding box center [802, 415] width 304 height 43
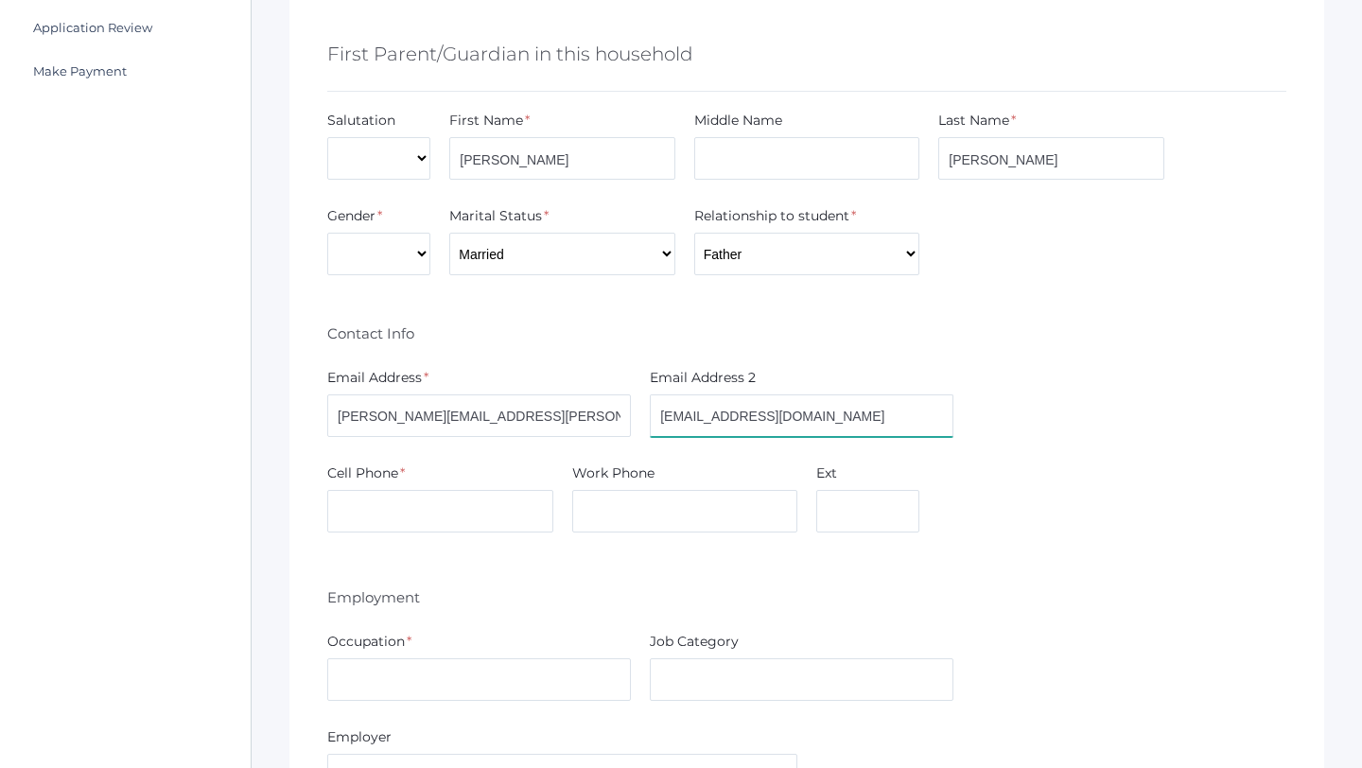
type input "[PERSON_NAME][EMAIL_ADDRESS][PERSON_NAME][DOMAIN_NAME]"
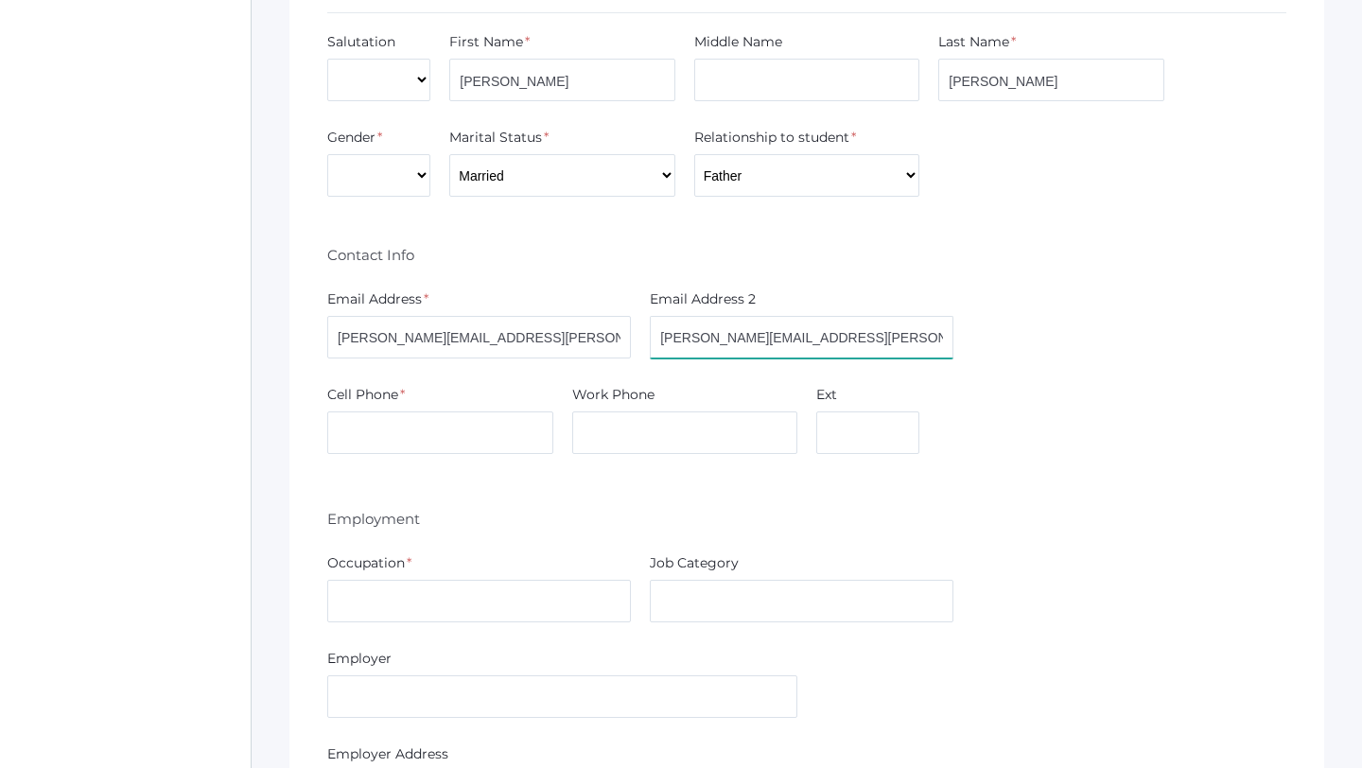
scroll to position [768, 0]
click at [502, 439] on input "text" at bounding box center [440, 431] width 226 height 43
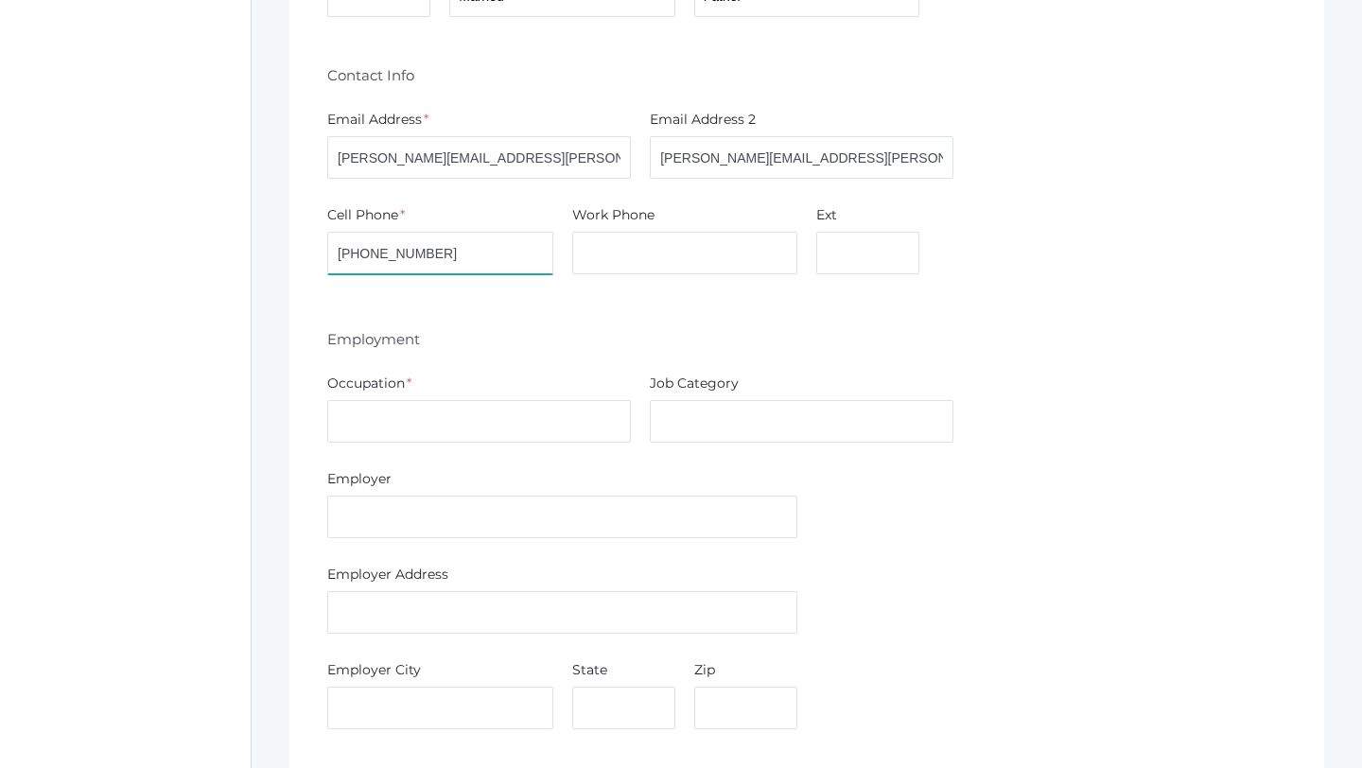
scroll to position [956, 0]
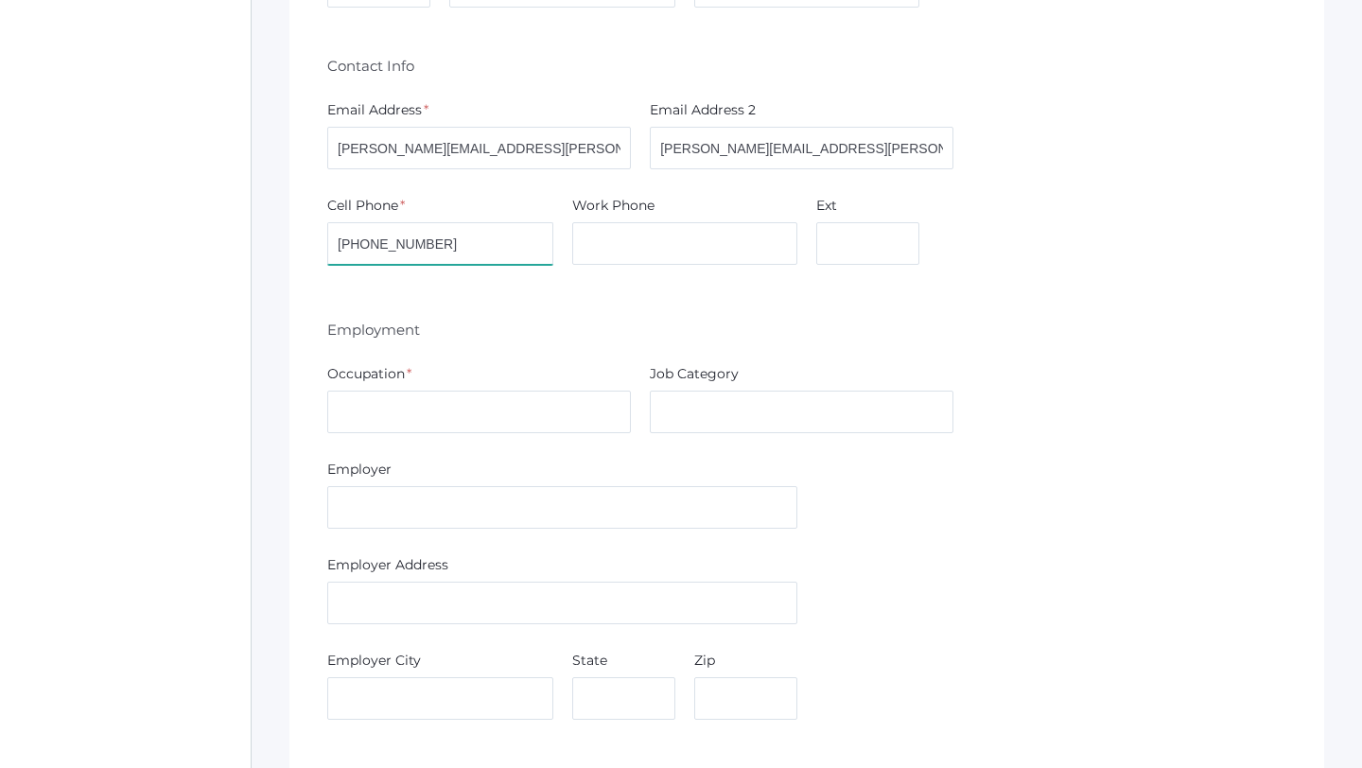
type input "[PHONE_NUMBER]"
click at [514, 422] on input "text" at bounding box center [479, 412] width 304 height 43
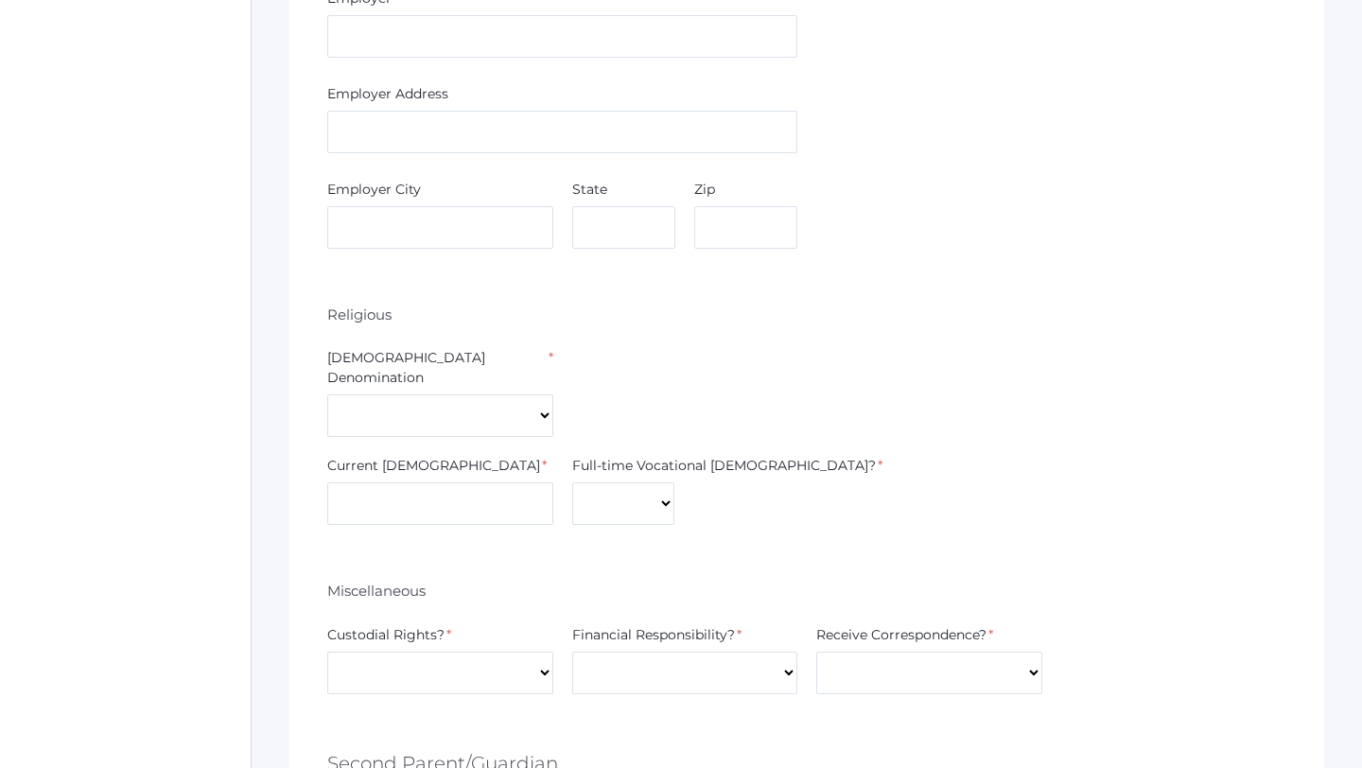
scroll to position [1443, 0]
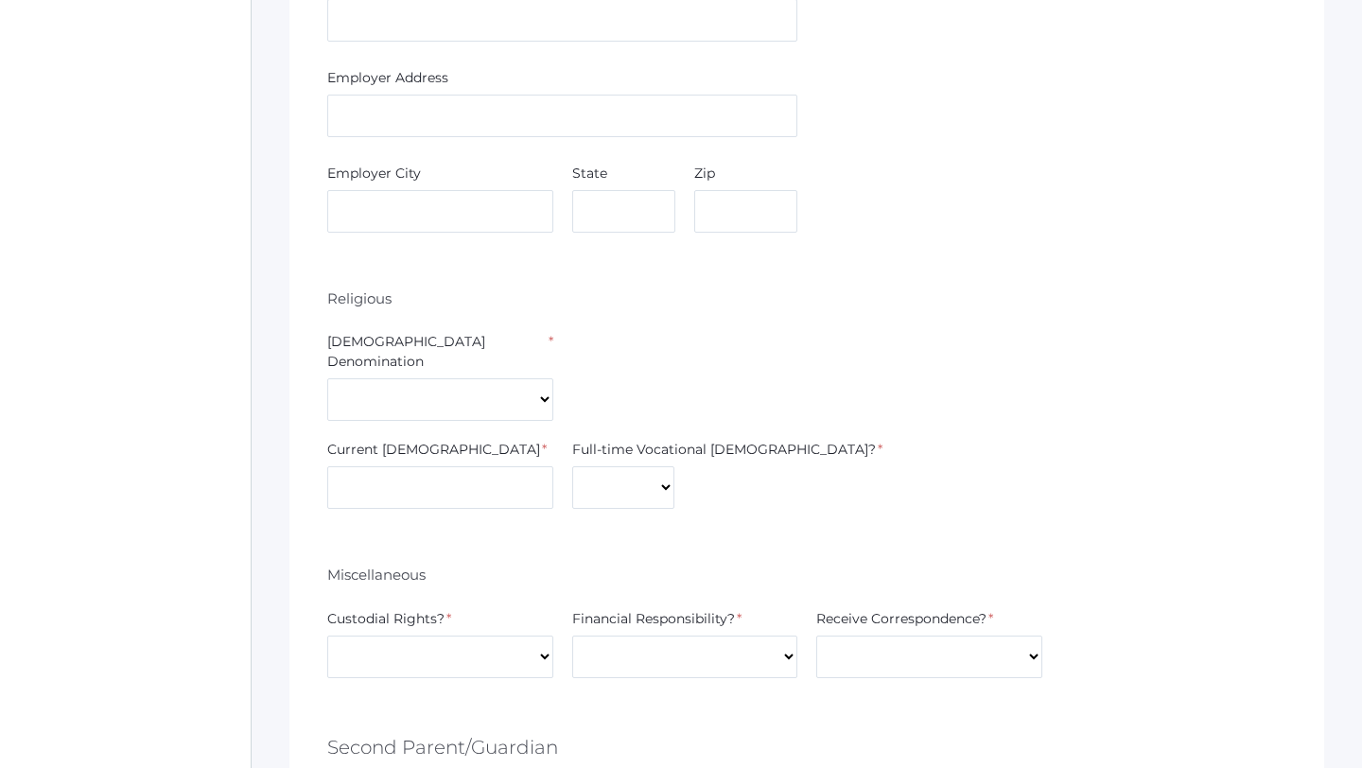
type input "Self-Employed"
click at [418, 378] on select "7th Day Adventist Assembly of God Baptist Catholic Christian Church of Christ E…" at bounding box center [440, 399] width 226 height 43
select select "Non-denominational"
click at [327, 378] on select "7th Day Adventist Assembly of God Baptist Catholic Christian Church of Christ E…" at bounding box center [440, 399] width 226 height 43
click at [422, 479] on input "text" at bounding box center [440, 487] width 226 height 43
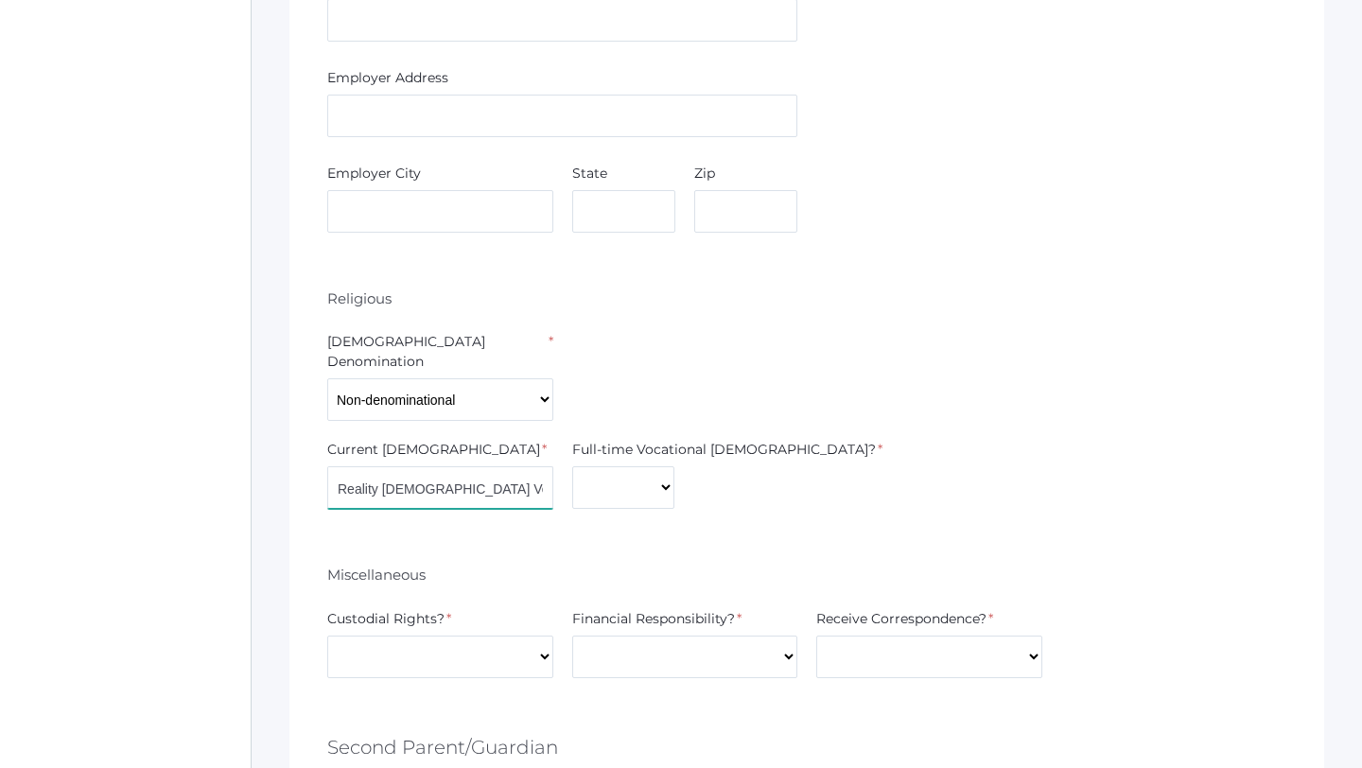
type input "Reality Church Ventura"
click at [600, 466] on select "Yes No" at bounding box center [623, 487] width 102 height 43
select select "No"
click at [572, 466] on select "Yes No" at bounding box center [623, 487] width 102 height 43
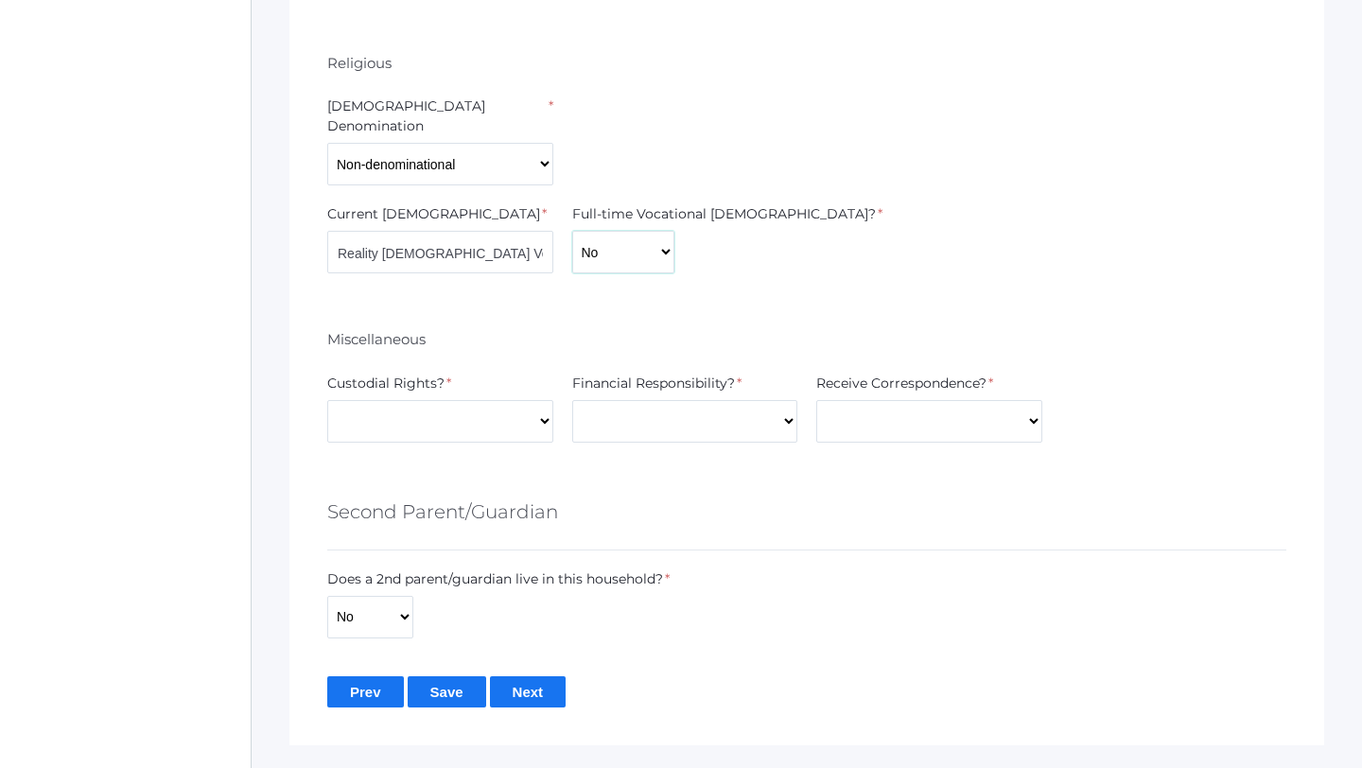
scroll to position [1715, 0]
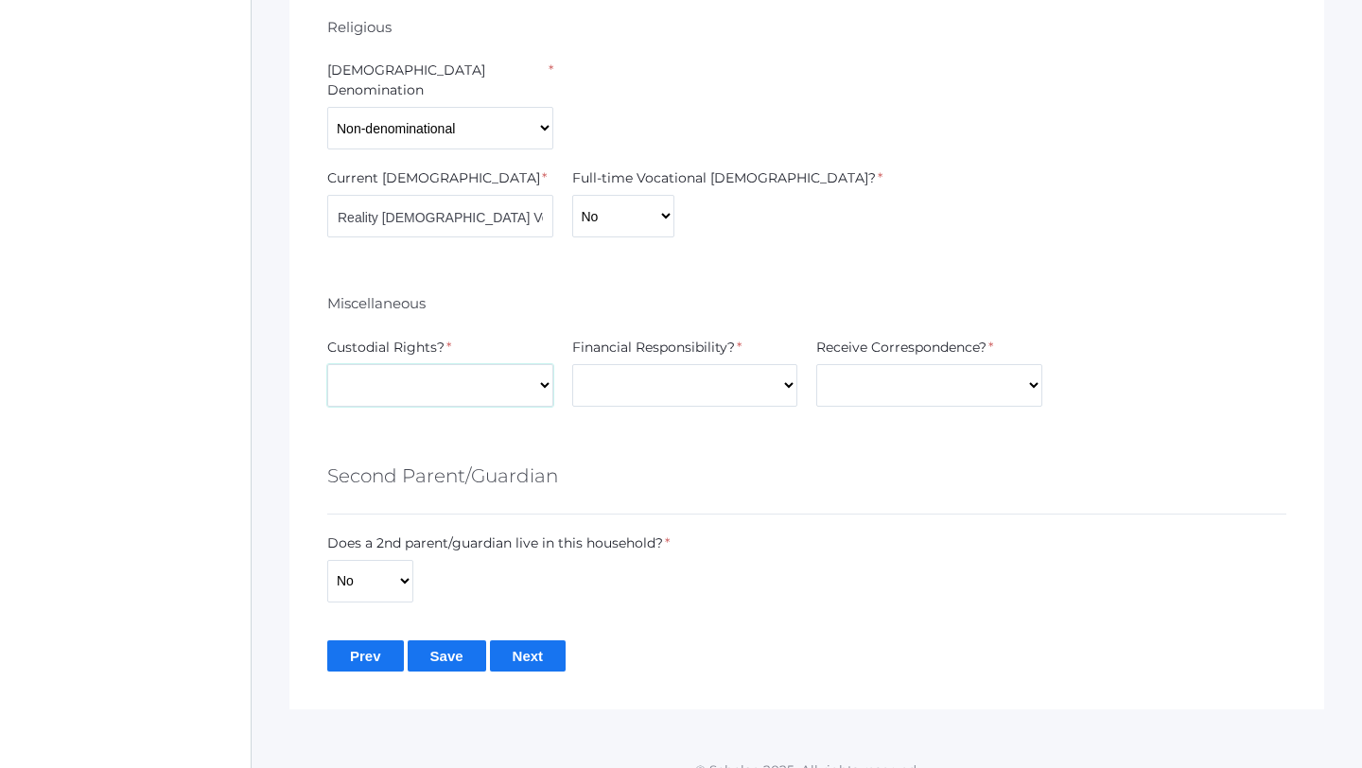
click at [523, 372] on select "Yes No" at bounding box center [440, 385] width 226 height 43
select select "Yes"
click at [327, 364] on select "Yes No" at bounding box center [440, 385] width 226 height 43
click at [623, 364] on select "Yes No" at bounding box center [685, 385] width 226 height 43
select select "Yes"
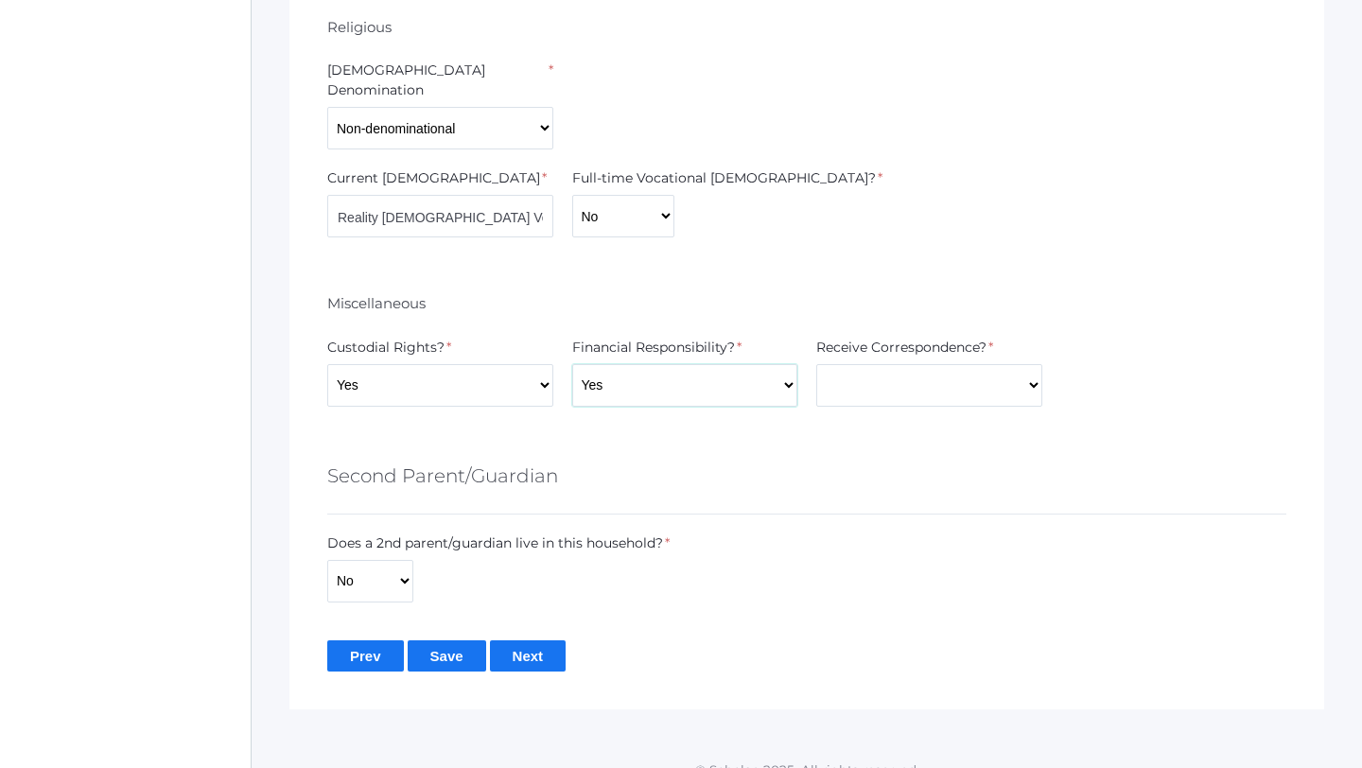
click at [572, 364] on select "Yes No" at bounding box center [685, 385] width 226 height 43
click at [879, 364] on select "Yes No" at bounding box center [929, 385] width 226 height 43
select select "Yes"
click at [816, 364] on select "Yes No" at bounding box center [929, 385] width 226 height 43
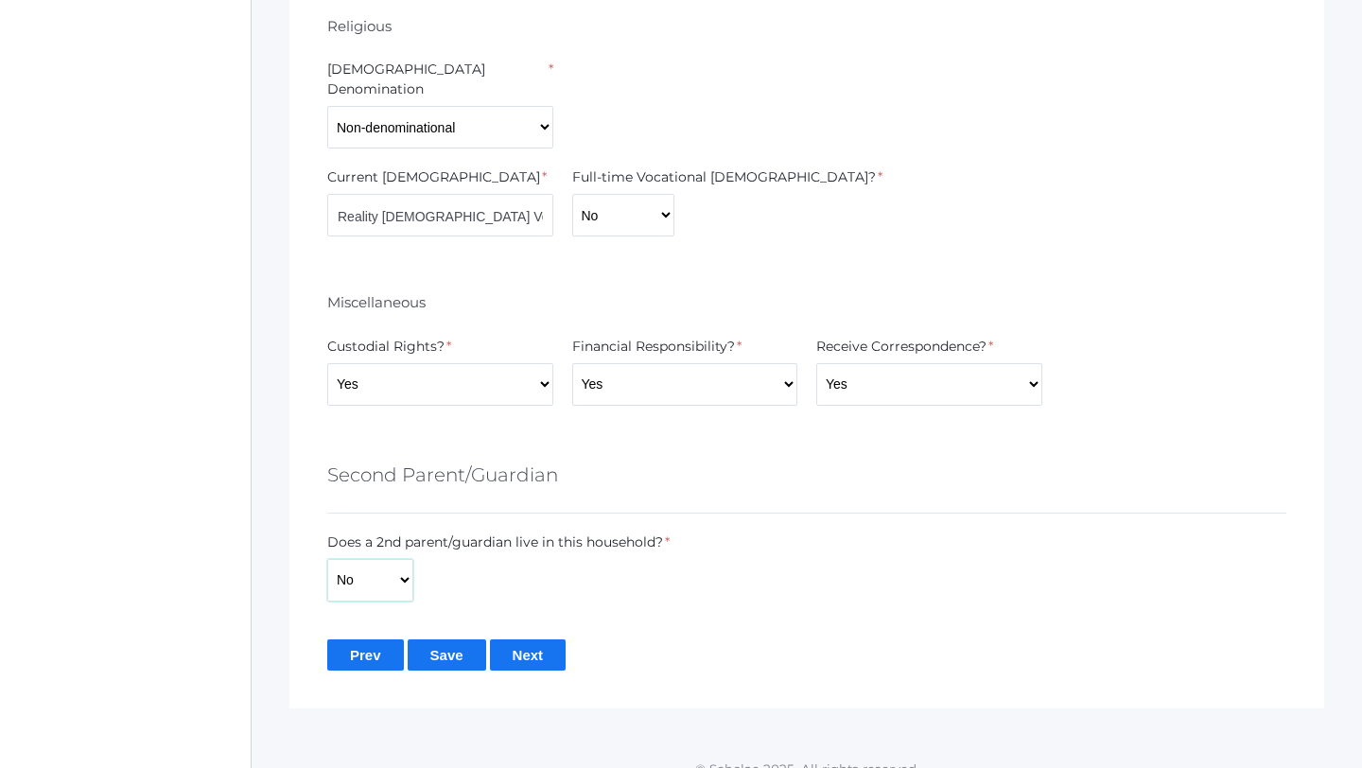
click at [362, 569] on select "Yes No" at bounding box center [370, 580] width 86 height 43
select select "Yes"
click at [327, 559] on select "Yes No" at bounding box center [370, 580] width 86 height 43
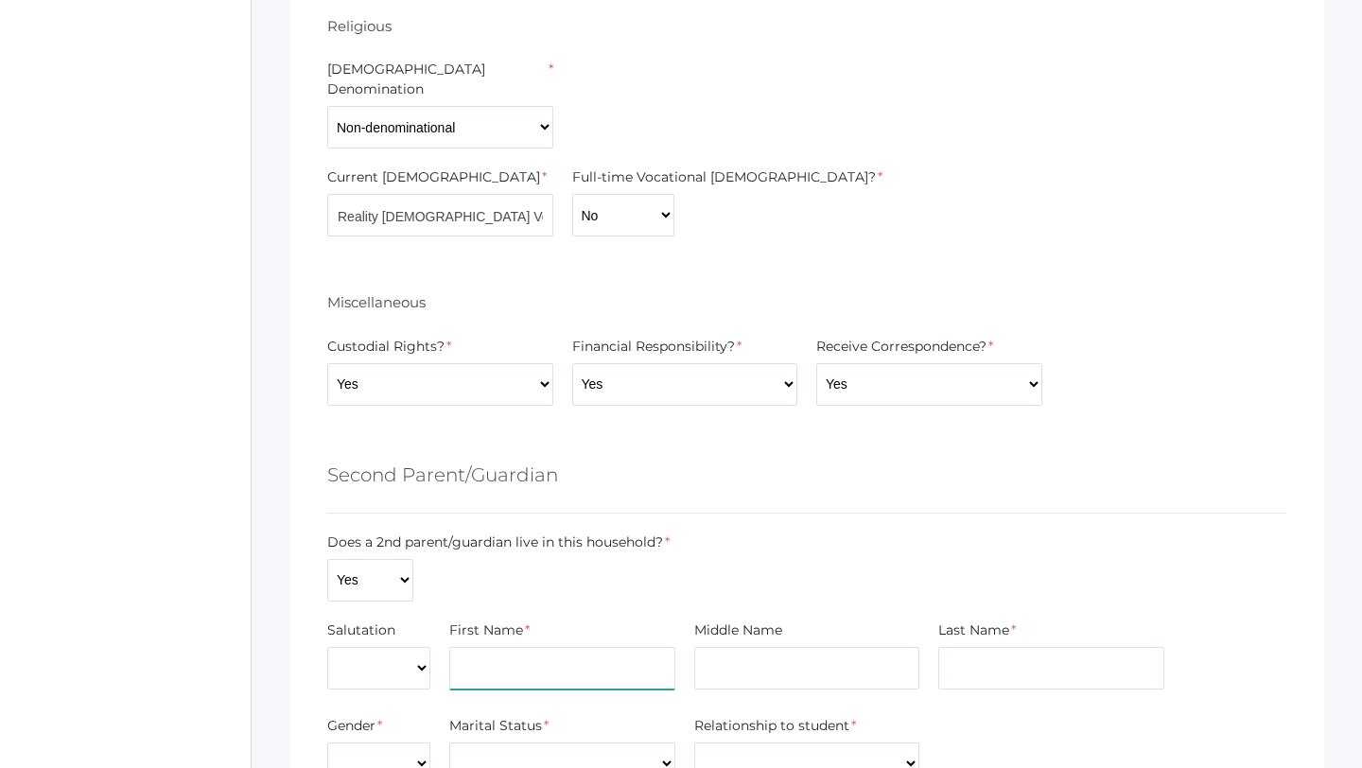
click at [546, 655] on input "text" at bounding box center [562, 668] width 226 height 43
type input "Melissa"
type input "821 Olivia Drive"
type input "Oxnard"
type input "CA"
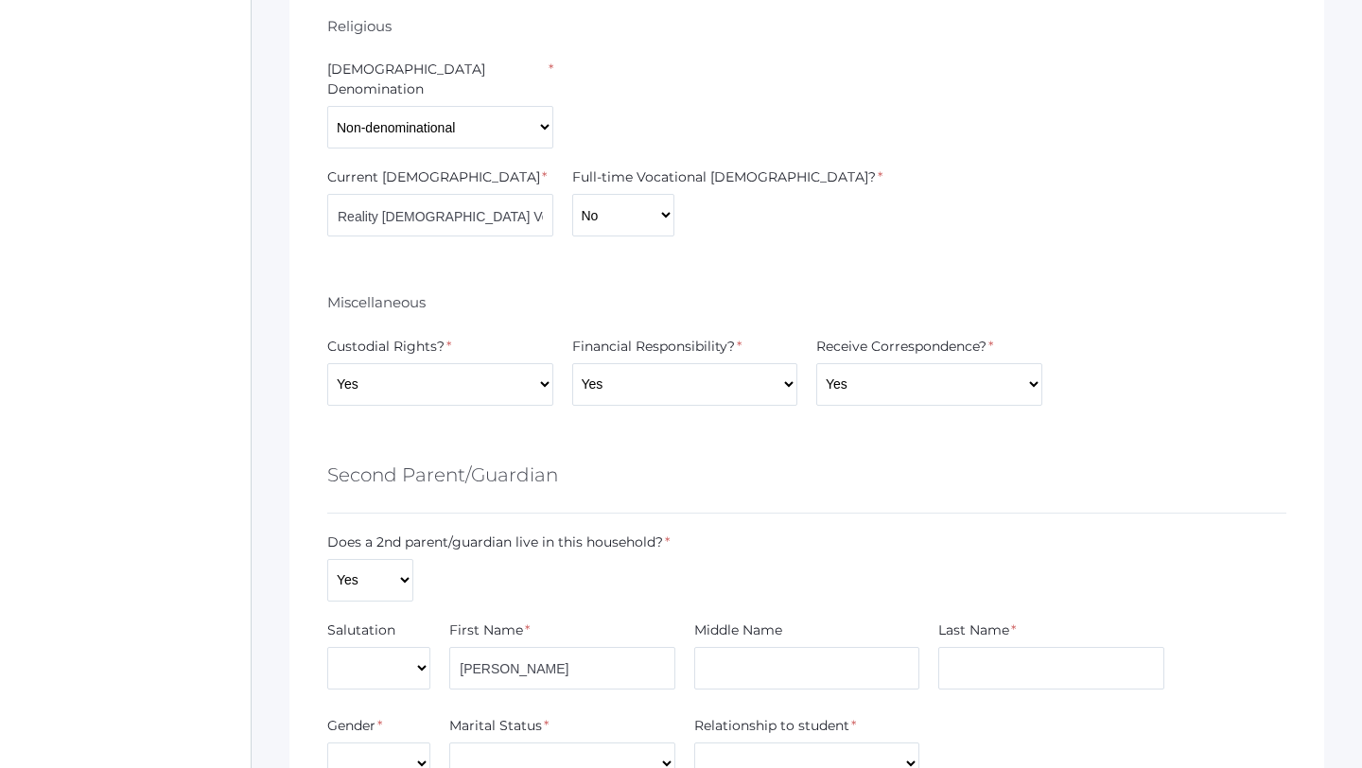
type input "93030"
type input "Schimmel"
type input "mjmoore84@gmail.com"
type input "9099366998"
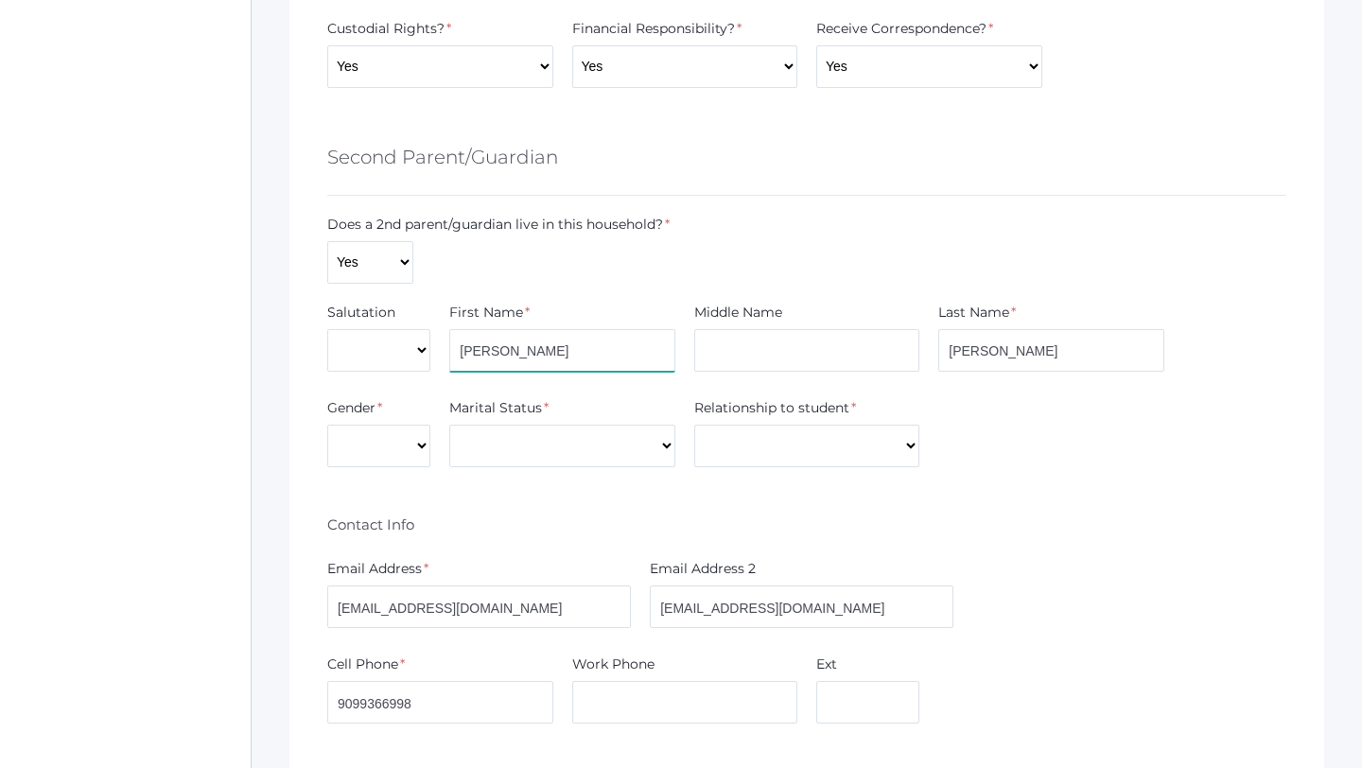
scroll to position [2069, 0]
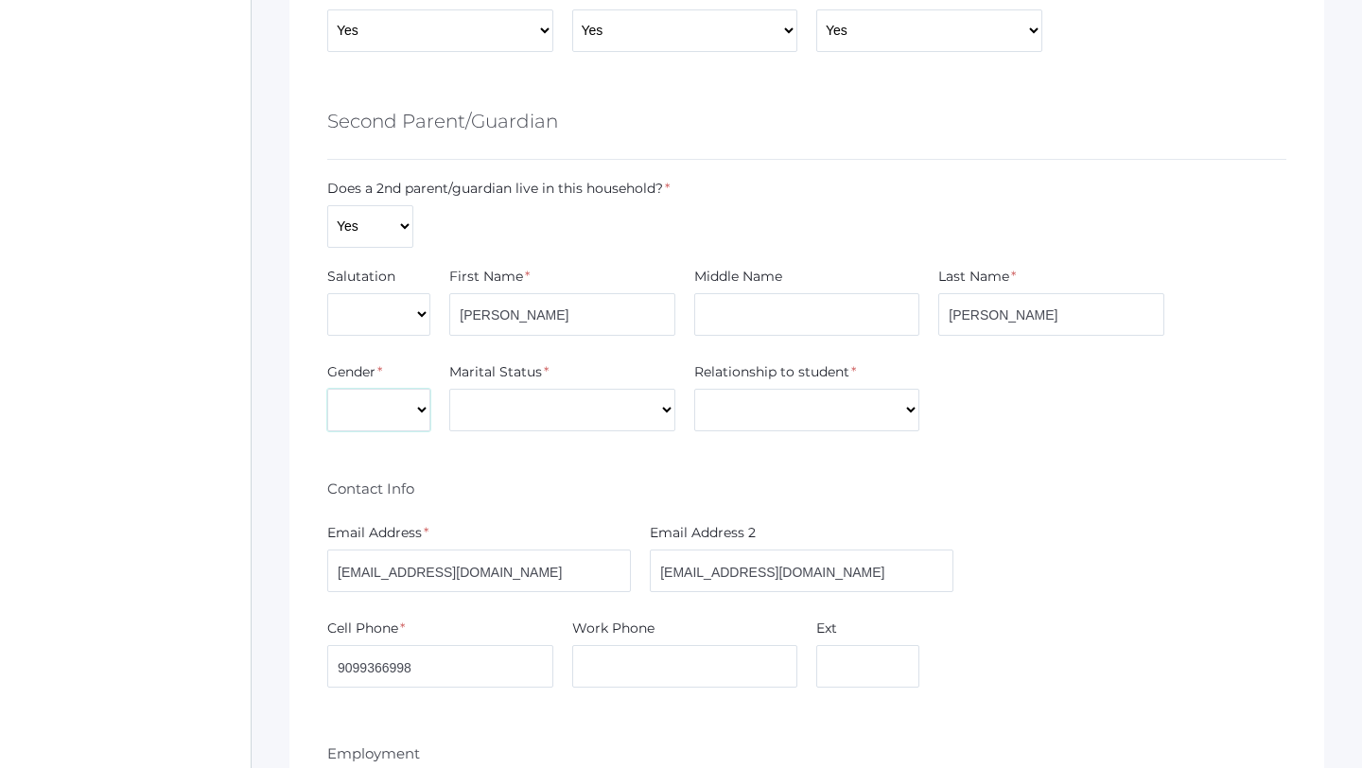
click at [415, 396] on select "Male Female" at bounding box center [378, 410] width 103 height 43
select select "Female"
click at [327, 389] on select "Male Female" at bounding box center [378, 410] width 103 height 43
click at [518, 389] on select "Divorced Married Remarried Separated Single Widowed" at bounding box center [562, 410] width 226 height 43
select select "Married"
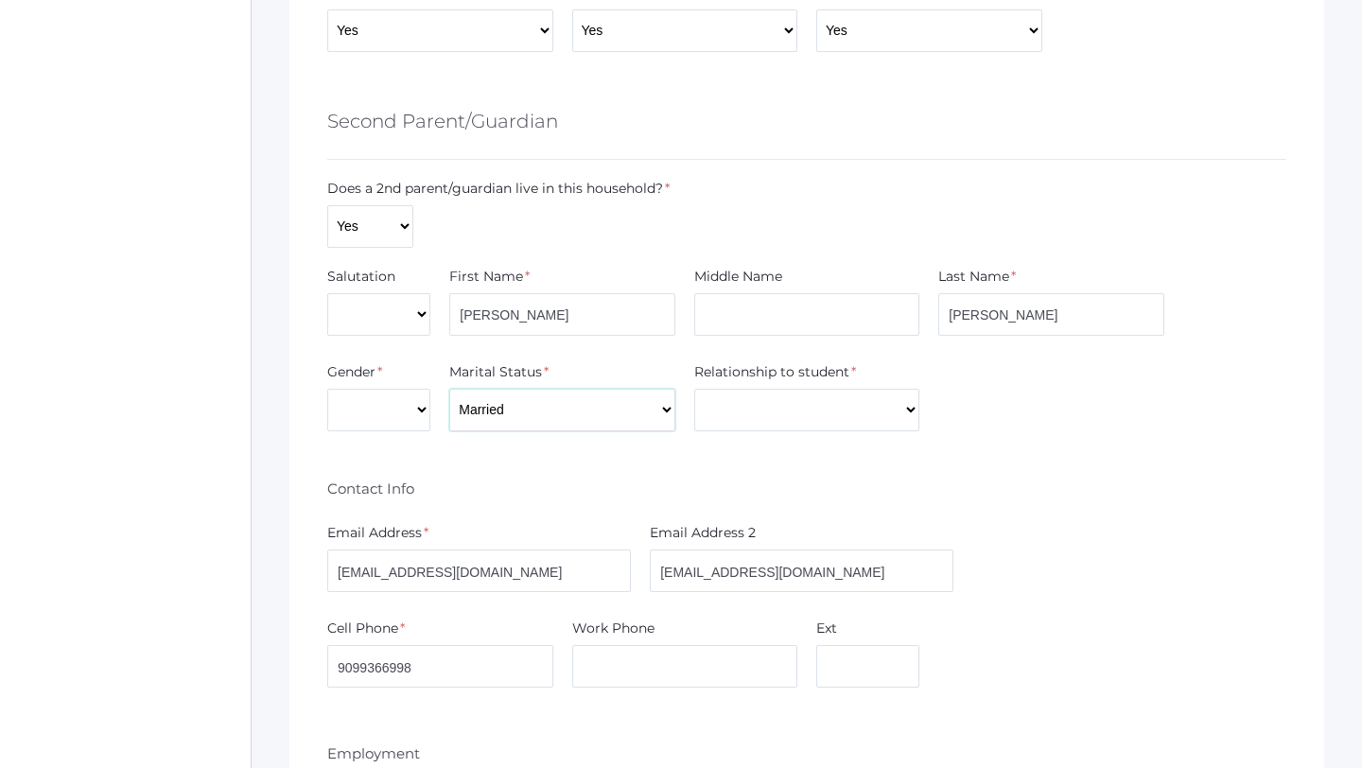
click at [449, 389] on select "Divorced Married Remarried Separated Single Widowed" at bounding box center [562, 410] width 226 height 43
click at [761, 389] on select "Aunt Brother Father Friend Grandparent Guardian Mother Other Sister Step Father…" at bounding box center [807, 410] width 226 height 43
select select "Mother"
click at [694, 389] on select "Aunt Brother Father Friend Grandparent Guardian Mother Other Sister Step Father…" at bounding box center [807, 410] width 226 height 43
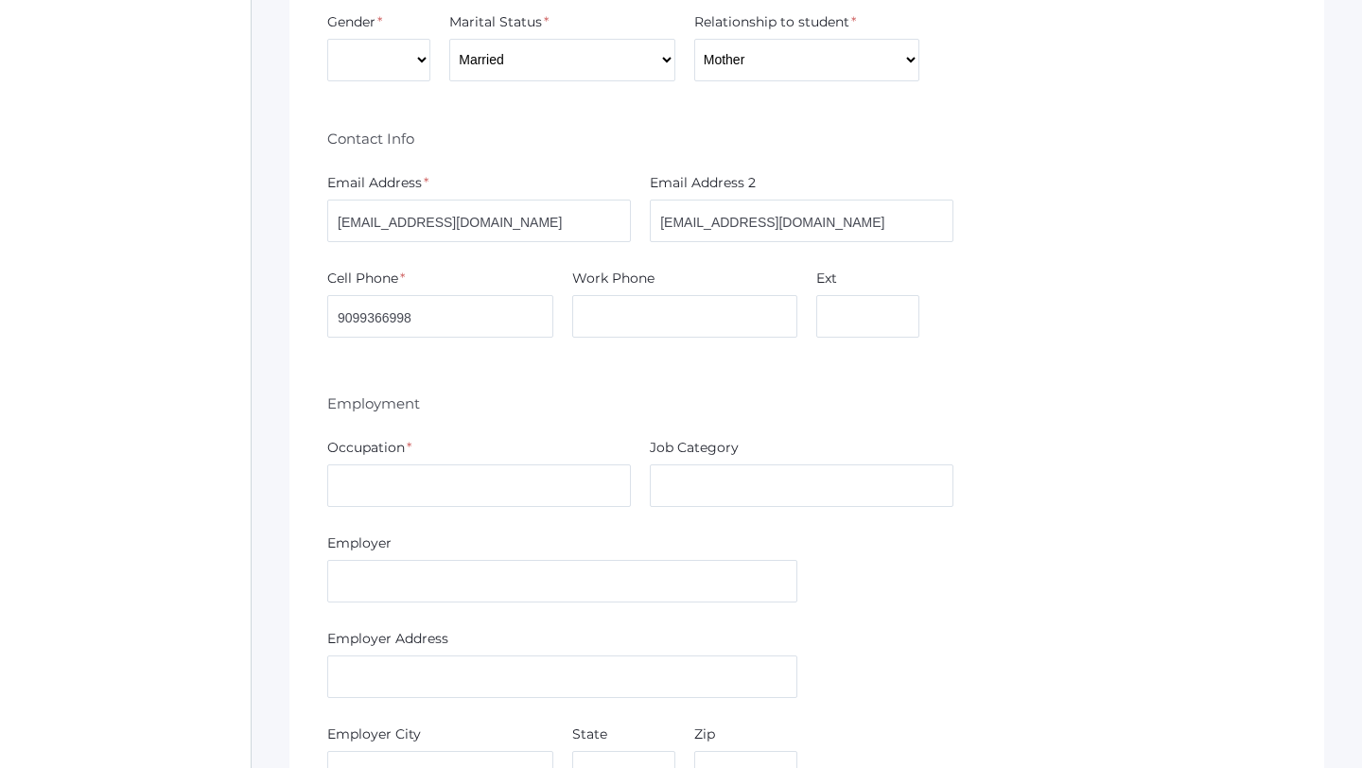
scroll to position [2424, 0]
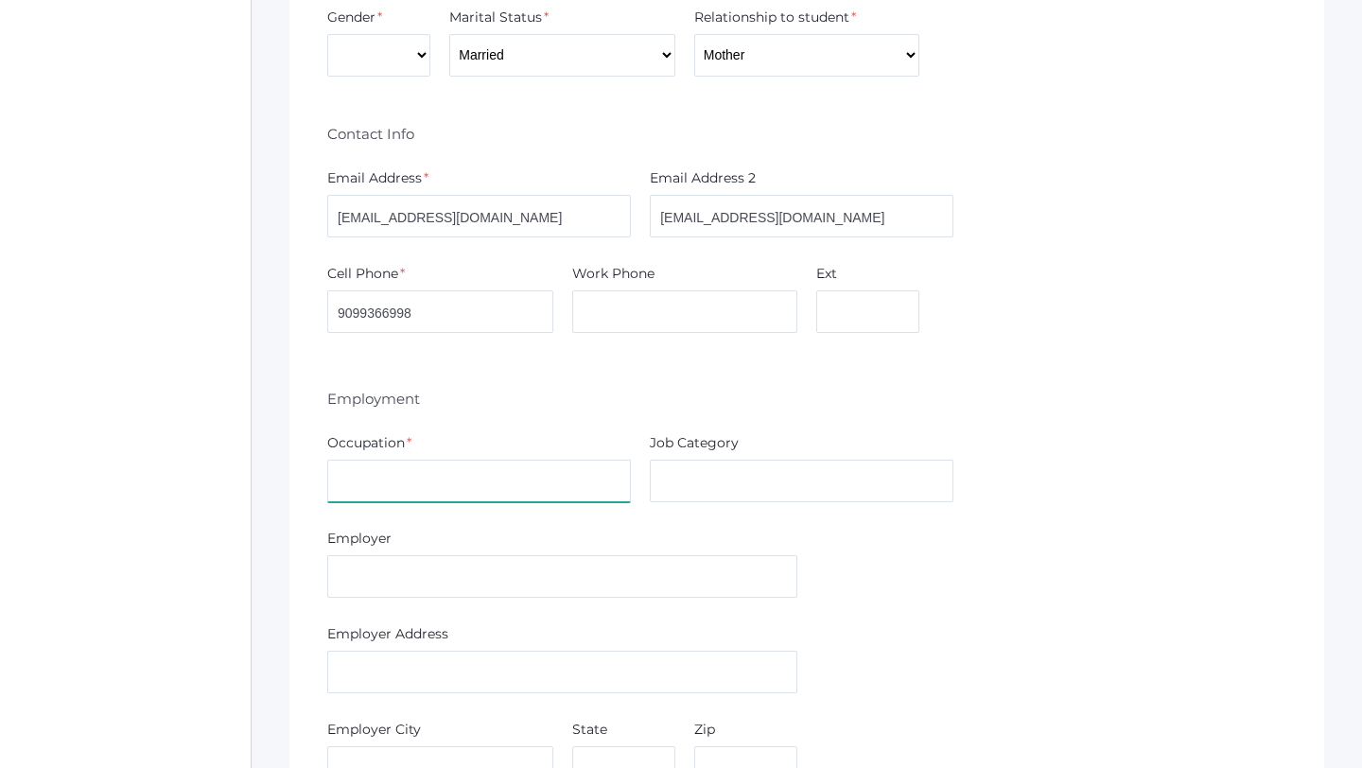
click at [486, 460] on input "text" at bounding box center [479, 481] width 304 height 43
type input "T"
type input "I"
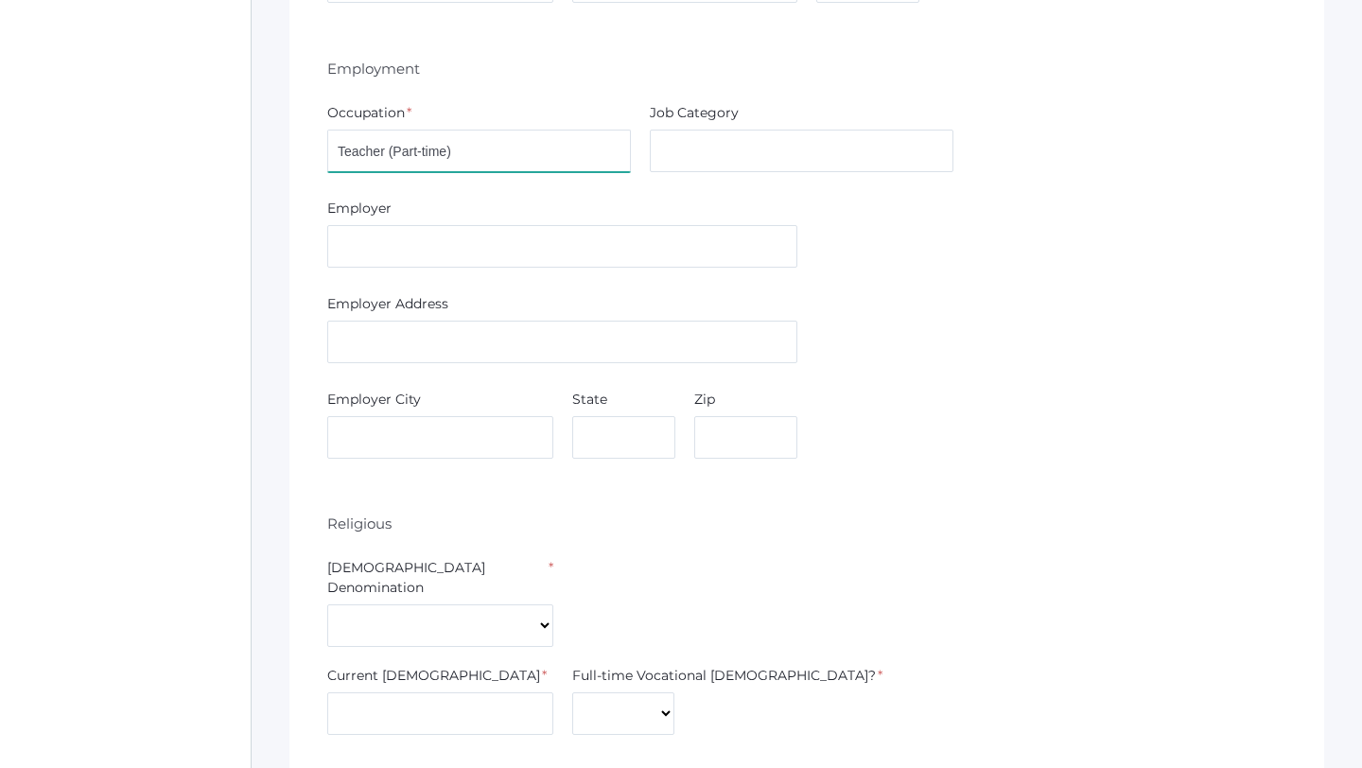
scroll to position [2834, 0]
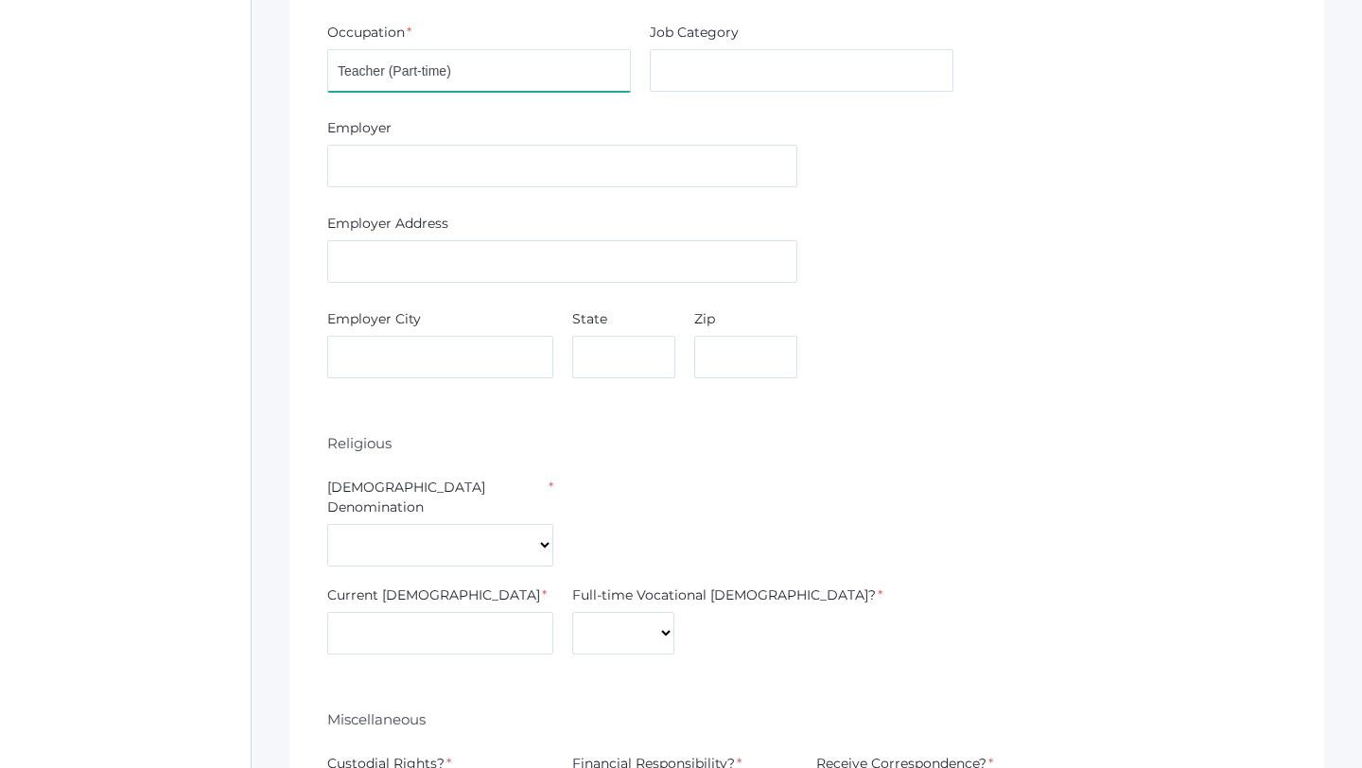
type input "Teacher (Part-time)"
click at [449, 524] on select "7th Day Adventist Assembly of God Baptist Catholic Christian Church of Christ E…" at bounding box center [440, 545] width 226 height 43
select select "Non-denominational"
click at [327, 524] on select "7th Day Adventist Assembly of God Baptist Catholic Christian Church of Christ E…" at bounding box center [440, 545] width 226 height 43
click at [423, 612] on input "text" at bounding box center [440, 633] width 226 height 43
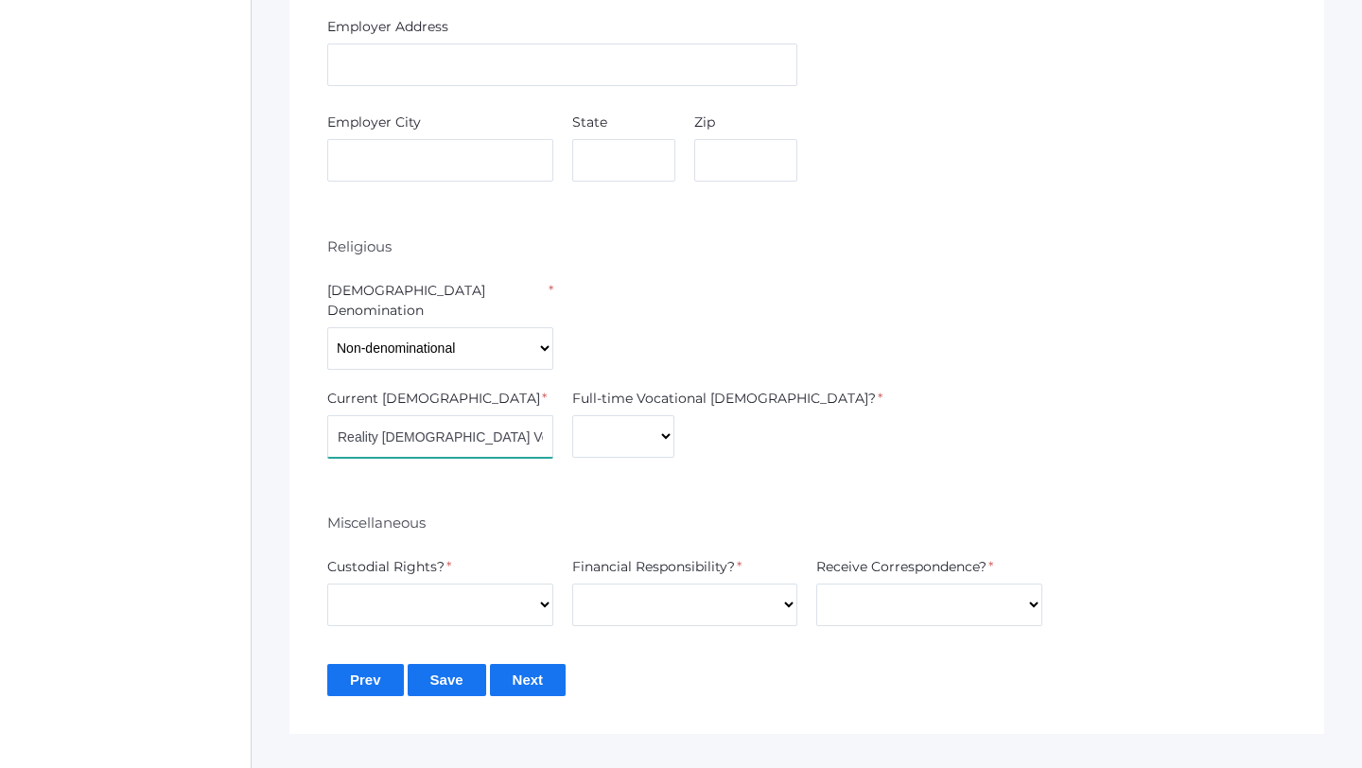
scroll to position [3035, 0]
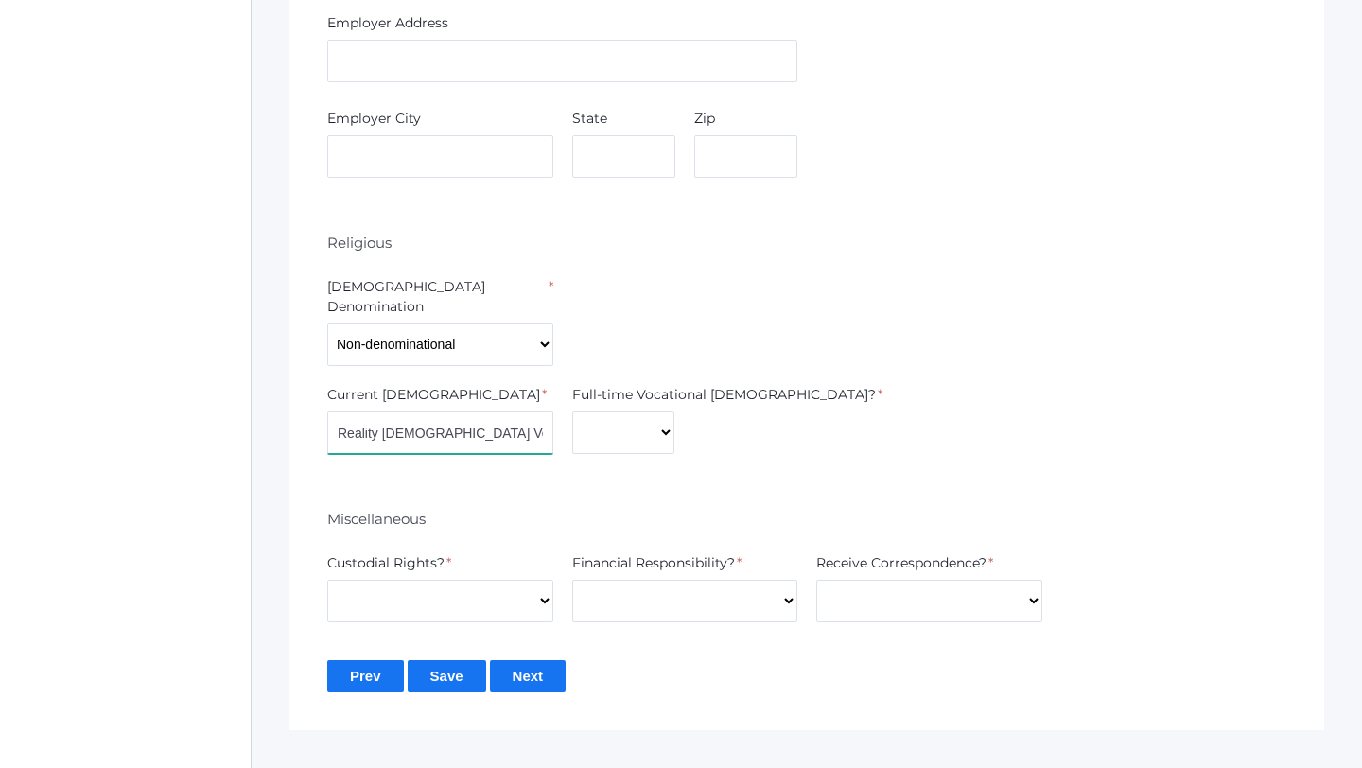
type input "Reality Church Ventura"
click at [599, 411] on select "Yes No" at bounding box center [623, 432] width 102 height 43
select select "No"
click at [572, 411] on select "Yes No" at bounding box center [623, 432] width 102 height 43
click at [426, 580] on select "Yes No" at bounding box center [440, 601] width 226 height 43
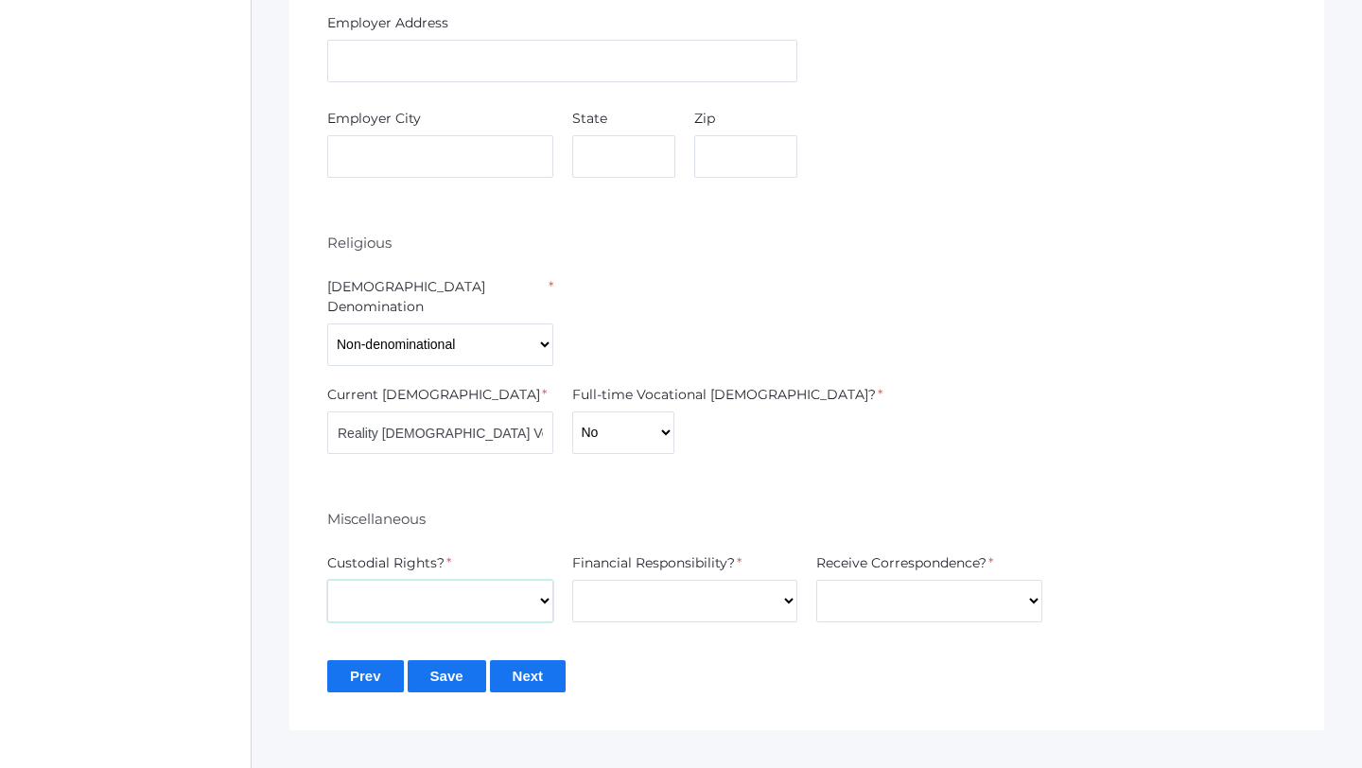
select select "Yes"
click at [327, 580] on select "Yes No" at bounding box center [440, 601] width 226 height 43
click at [641, 580] on select "Yes No" at bounding box center [685, 601] width 226 height 43
select select "Yes"
click at [572, 580] on select "Yes No" at bounding box center [685, 601] width 226 height 43
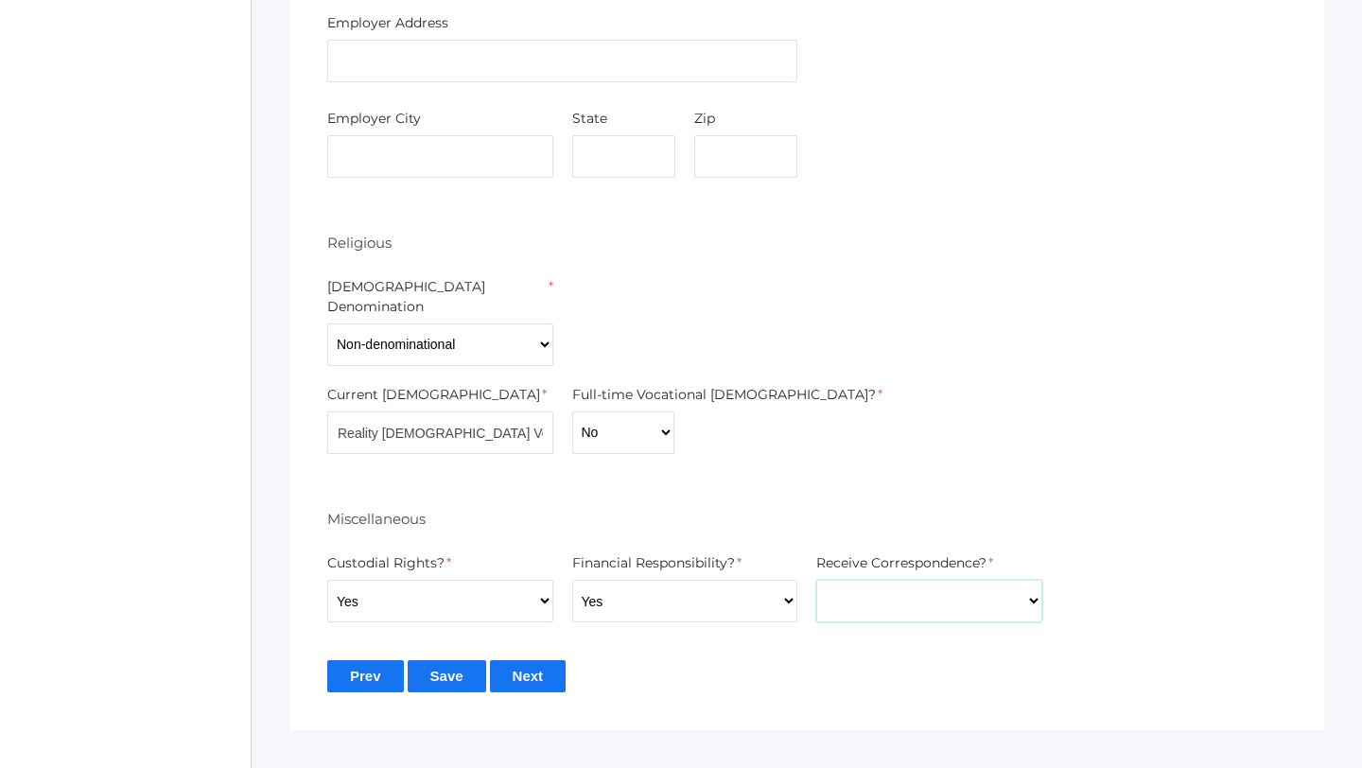
click at [887, 580] on select "Yes No" at bounding box center [929, 601] width 226 height 43
select select "Yes"
click at [816, 580] on select "Yes No" at bounding box center [929, 601] width 226 height 43
click at [536, 660] on input "Next" at bounding box center [528, 675] width 77 height 31
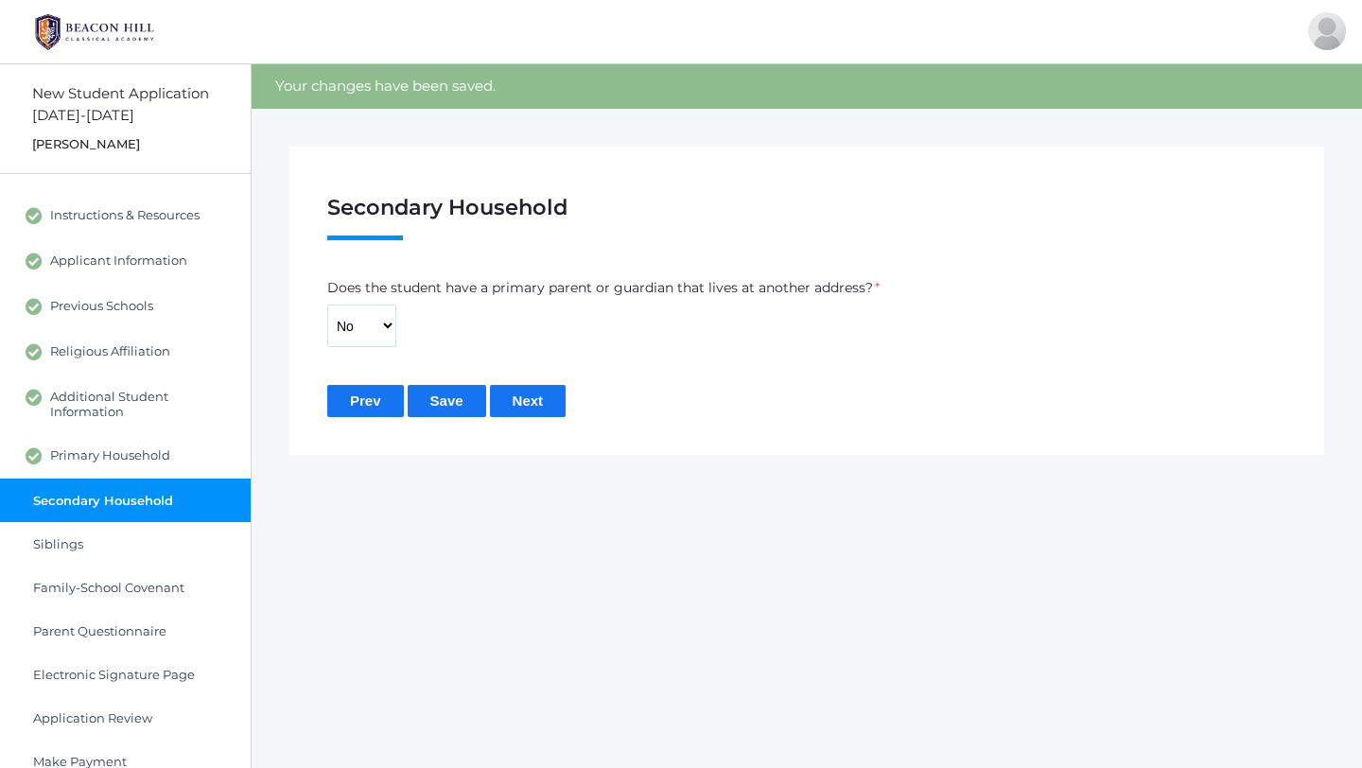
click at [525, 405] on input "Next" at bounding box center [528, 400] width 77 height 31
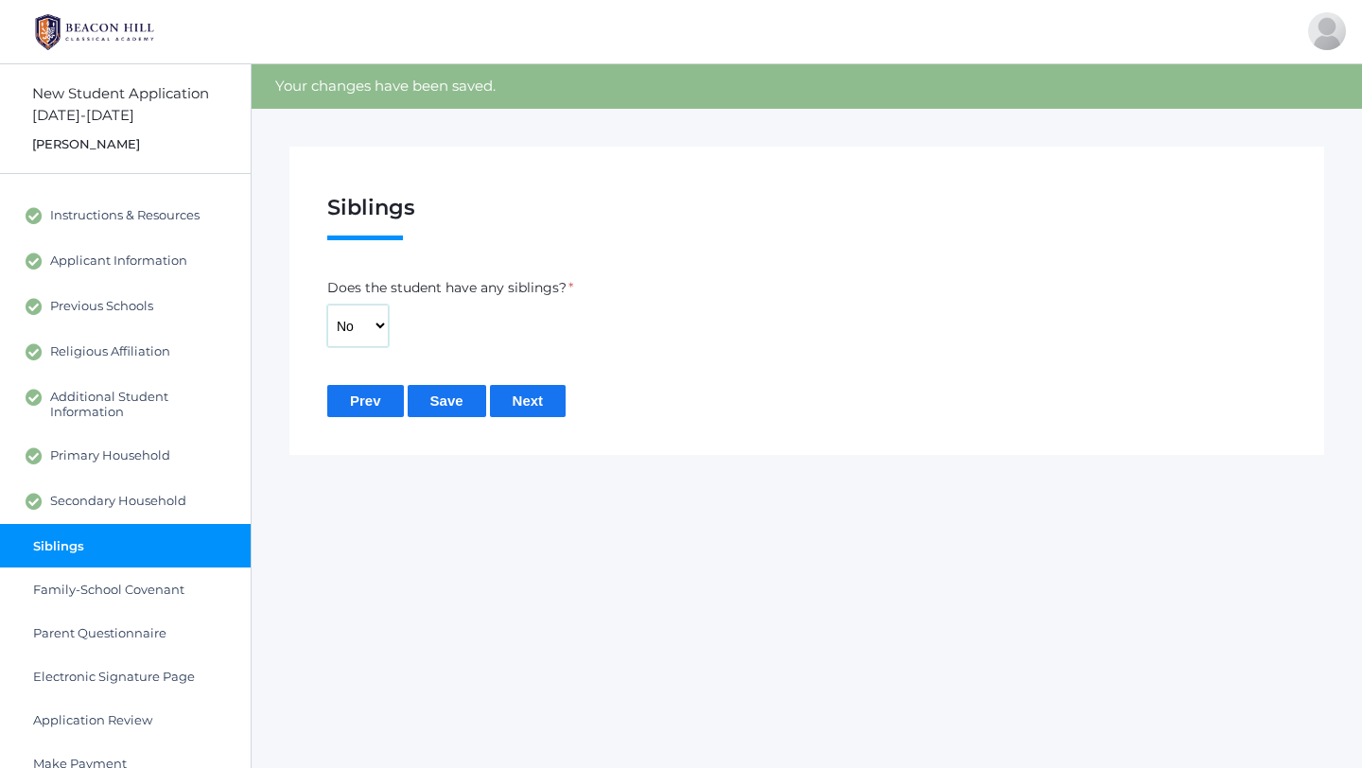
click at [372, 325] on select "Yes No" at bounding box center [357, 326] width 61 height 43
select select "Yes"
click at [327, 305] on select "Yes No" at bounding box center [357, 326] width 61 height 43
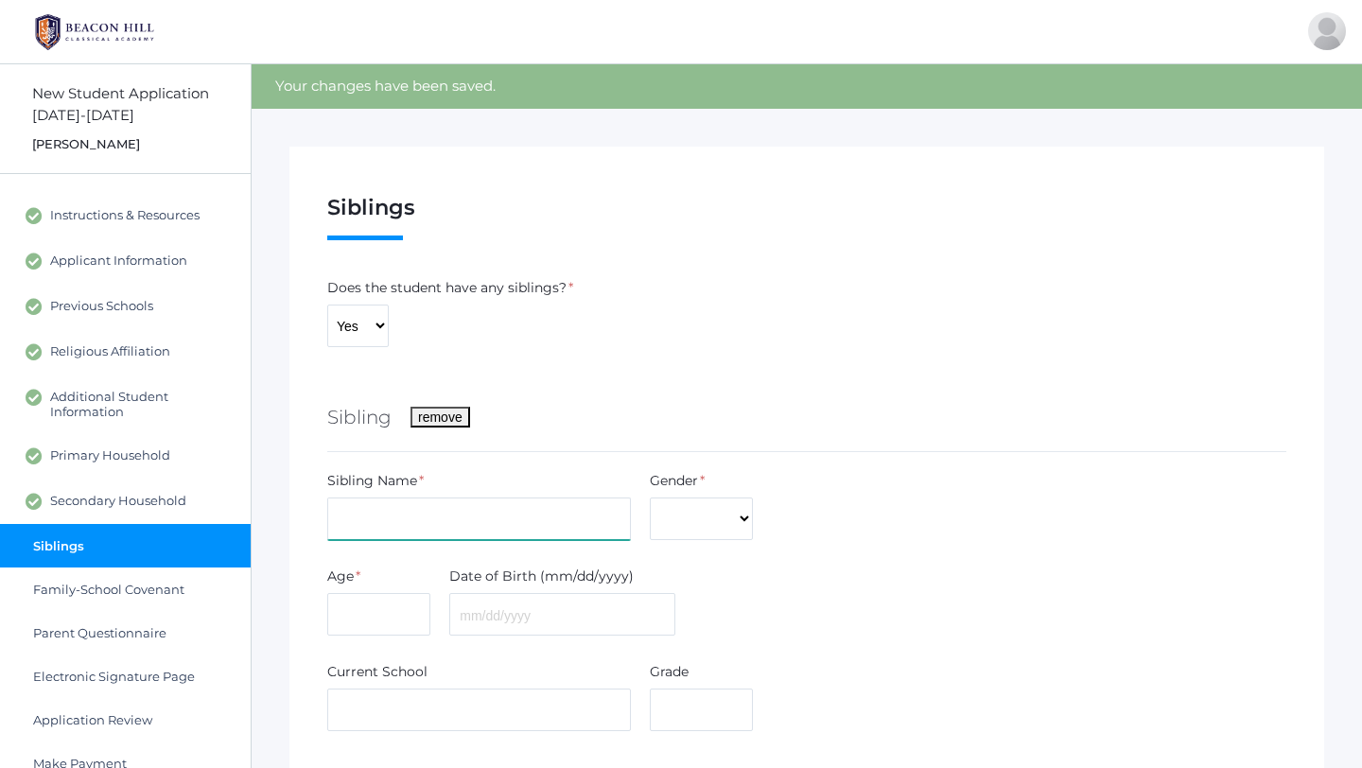
click at [532, 514] on input "text" at bounding box center [479, 518] width 304 height 43
type input "[PERSON_NAME]"
select select "[DEMOGRAPHIC_DATA]"
type input "8"
type input "[DATE]"
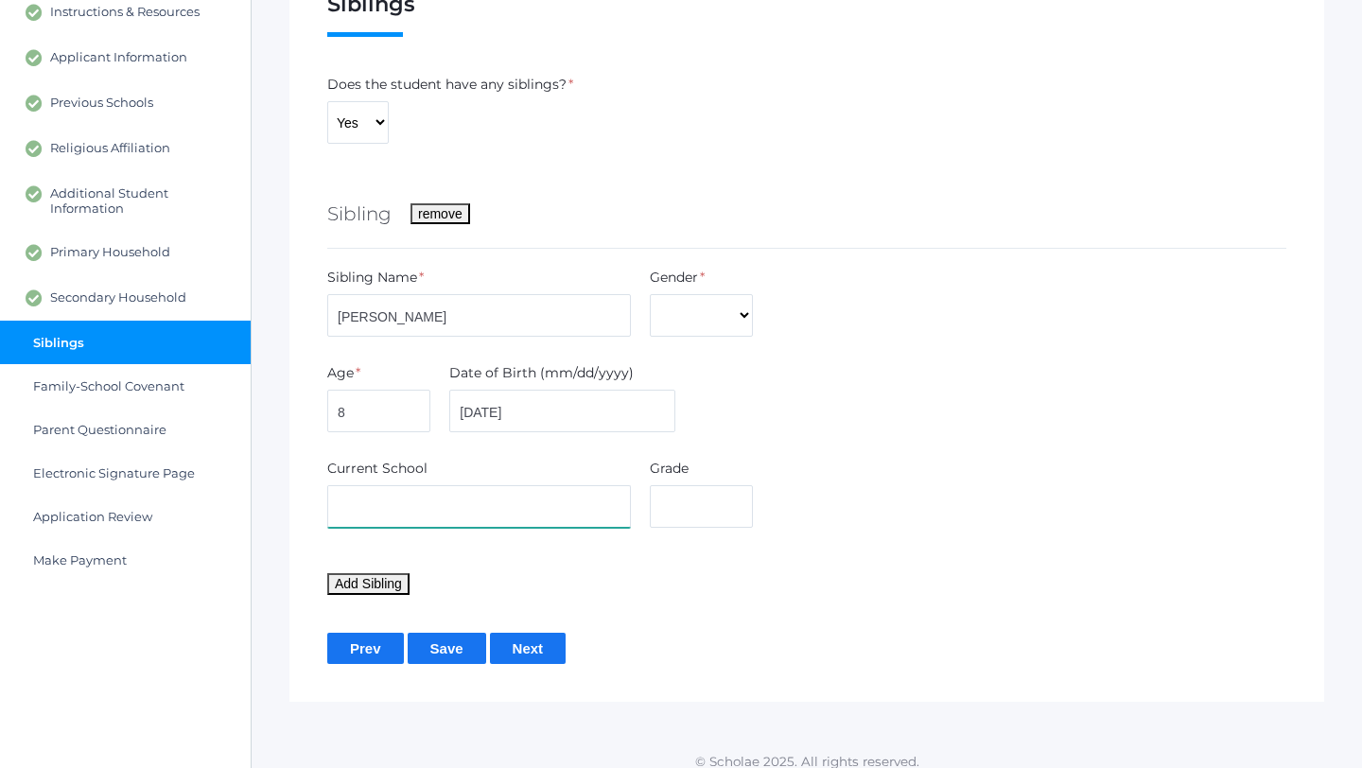
scroll to position [219, 0]
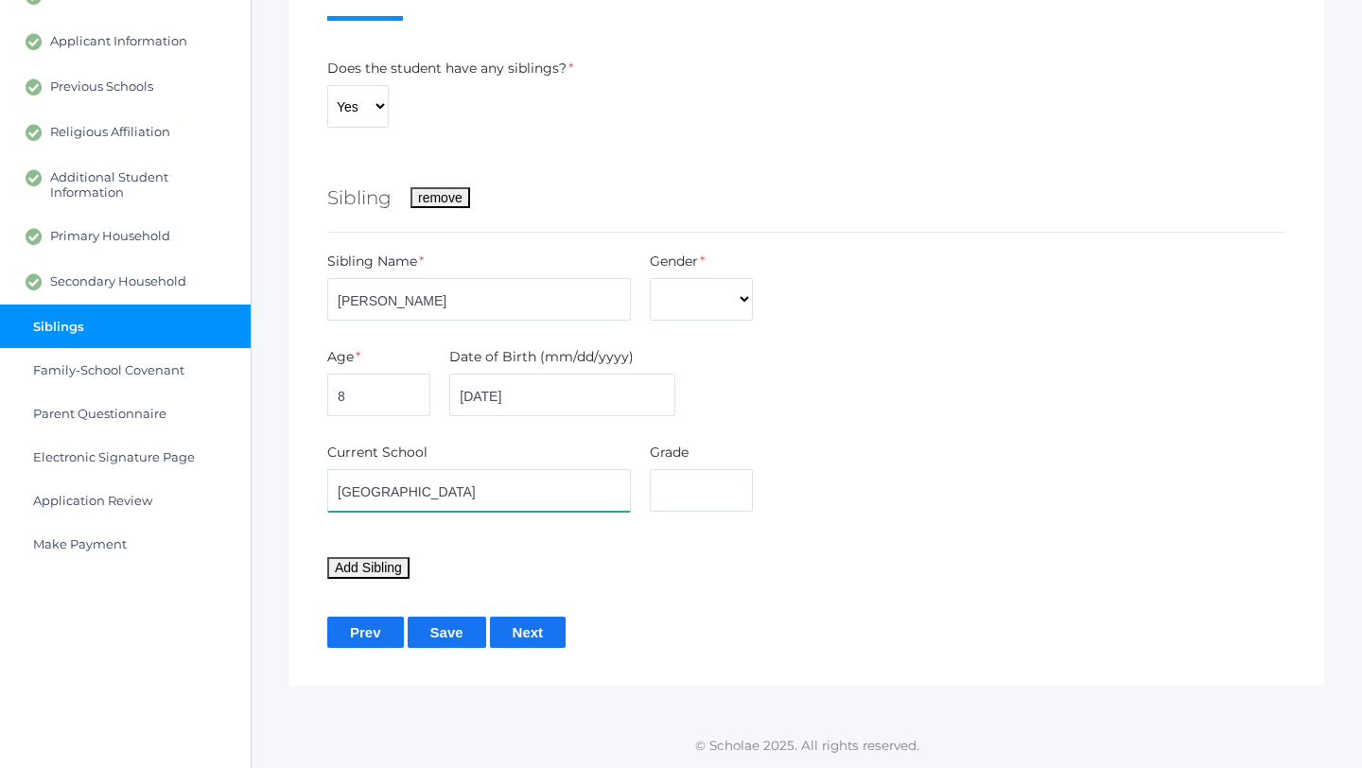
type input "[GEOGRAPHIC_DATA]"
click at [698, 497] on input "text" at bounding box center [701, 490] width 103 height 43
type input "4"
type input "3"
click at [501, 501] on input "[GEOGRAPHIC_DATA]" at bounding box center [479, 490] width 304 height 43
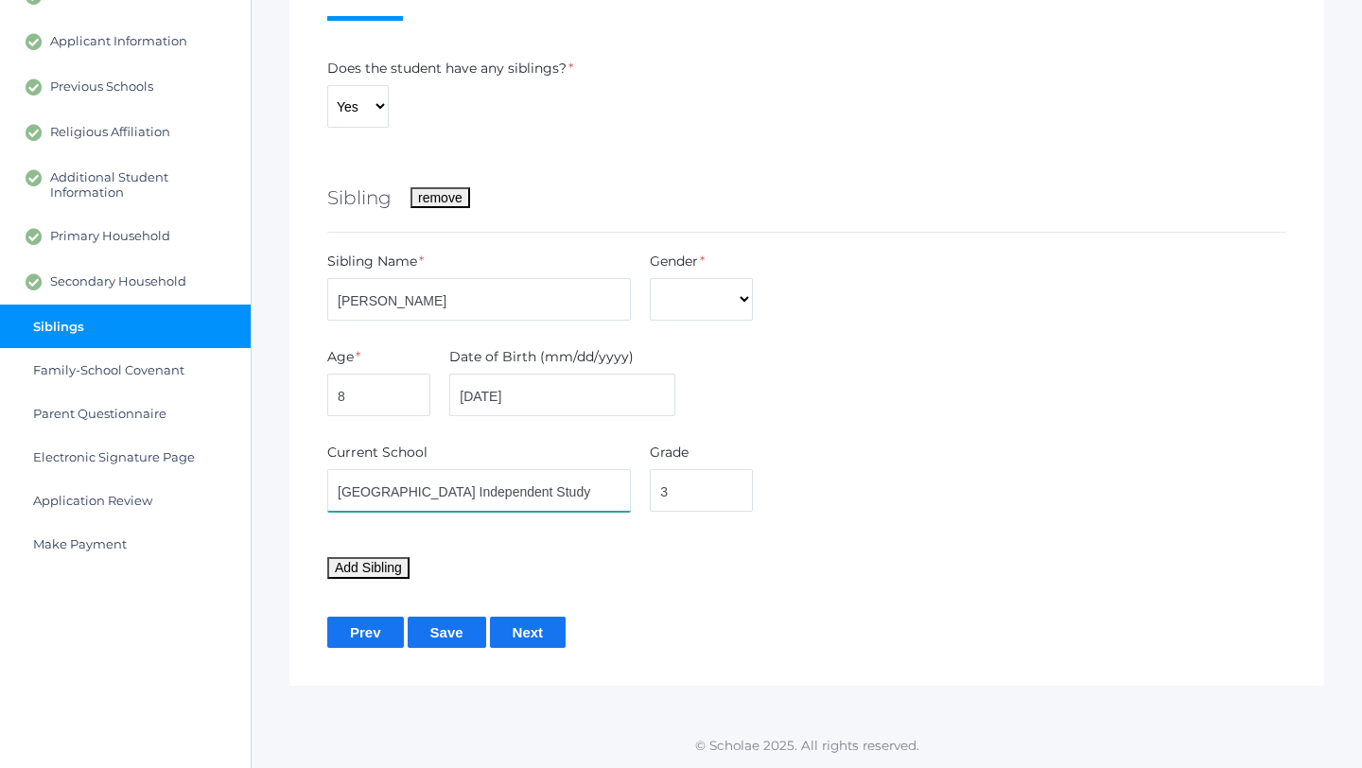
type input "[GEOGRAPHIC_DATA] Independent Study"
click at [568, 635] on div "Prev Save Next" at bounding box center [806, 632] width 959 height 31
click at [554, 635] on input "Next" at bounding box center [528, 632] width 77 height 31
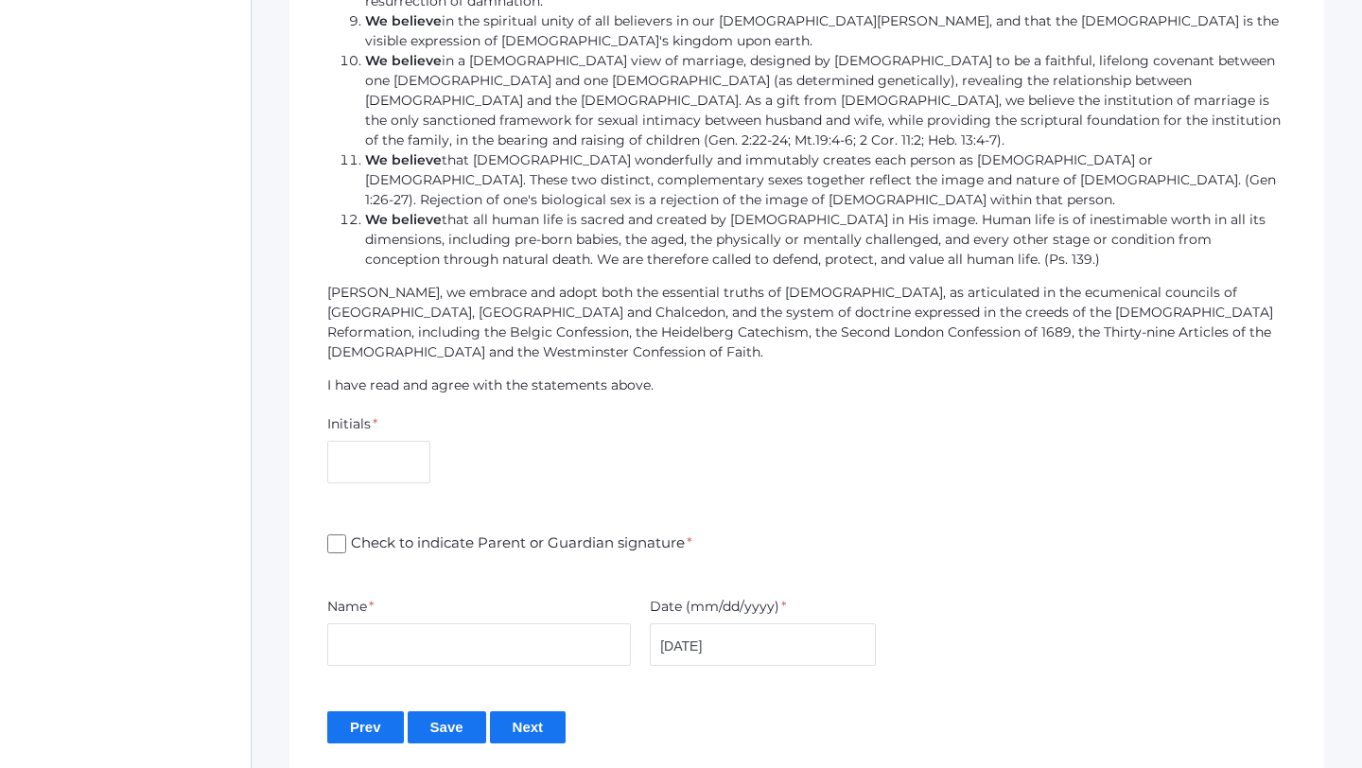
scroll to position [1872, 0]
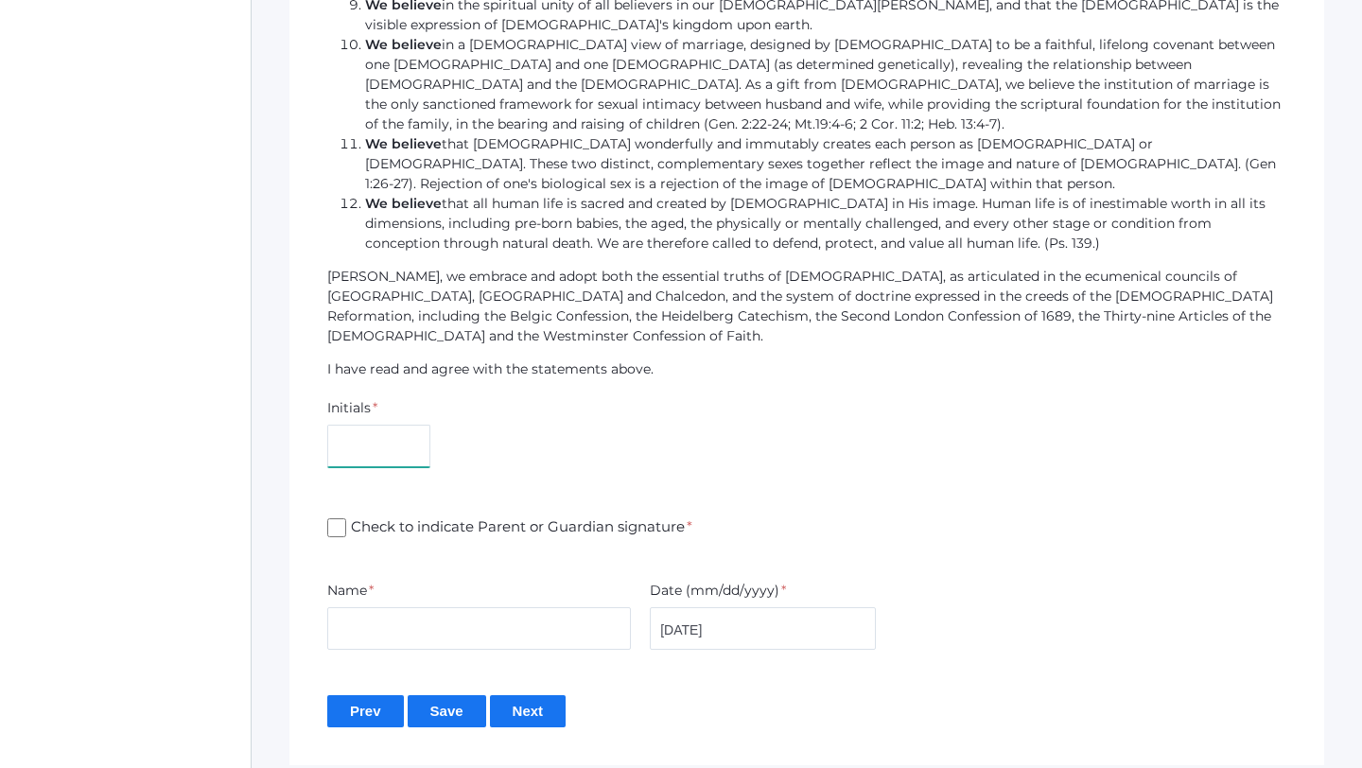
click at [382, 425] on input "text" at bounding box center [378, 446] width 103 height 43
type input "MS"
click at [340, 518] on input "Check to indicate Parent or Guardian signature *" at bounding box center [336, 527] width 19 height 19
checkbox input "true"
click at [380, 607] on input "text" at bounding box center [479, 628] width 304 height 43
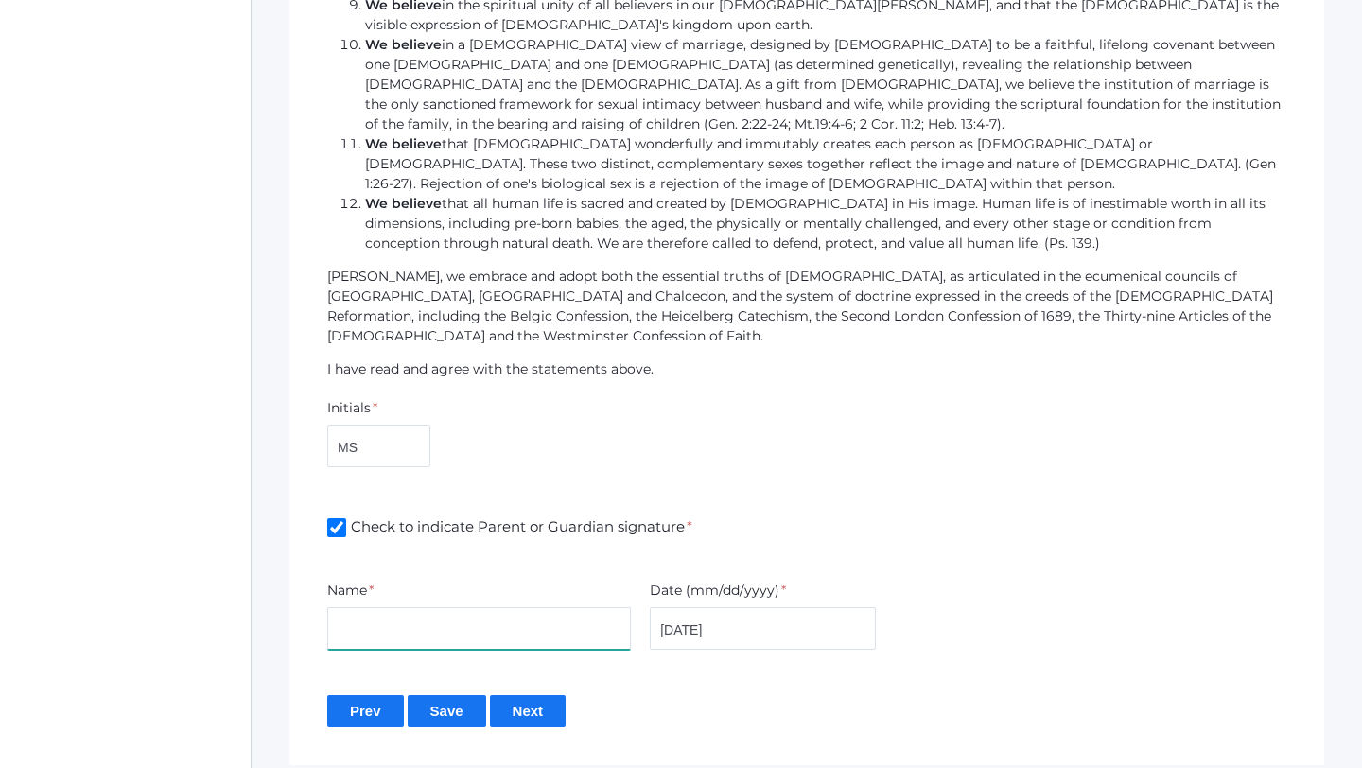
type input "[PERSON_NAME]"
click at [531, 695] on input "Next" at bounding box center [528, 710] width 77 height 31
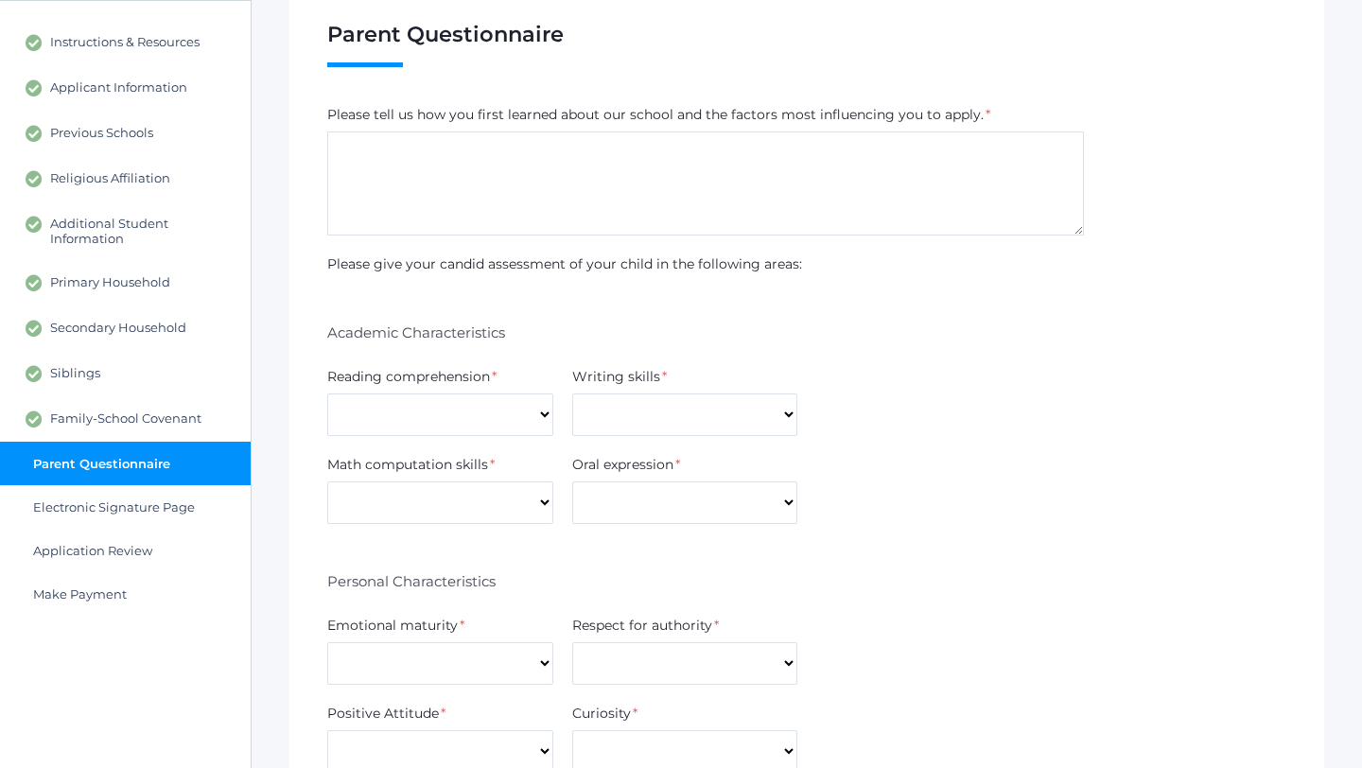
scroll to position [181, 0]
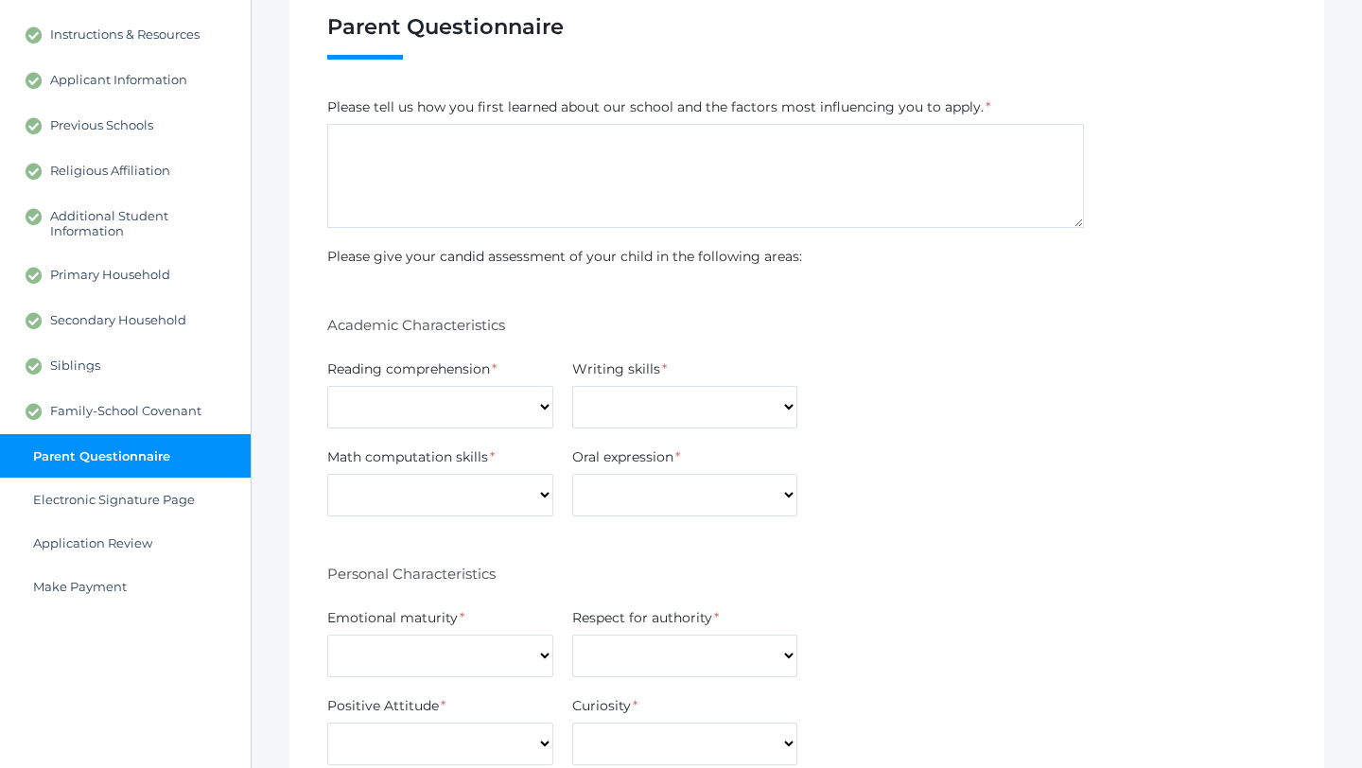
click at [549, 148] on textarea at bounding box center [705, 176] width 757 height 104
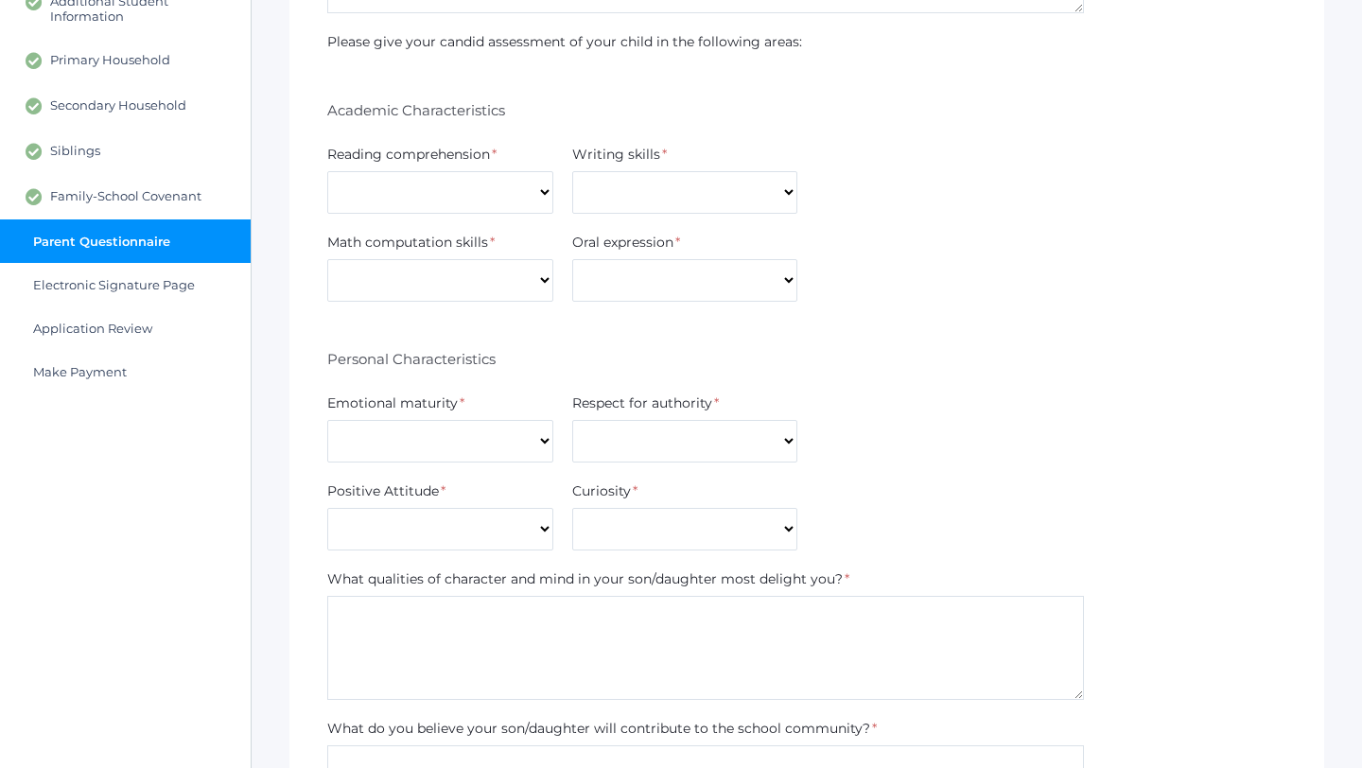
scroll to position [386, 0]
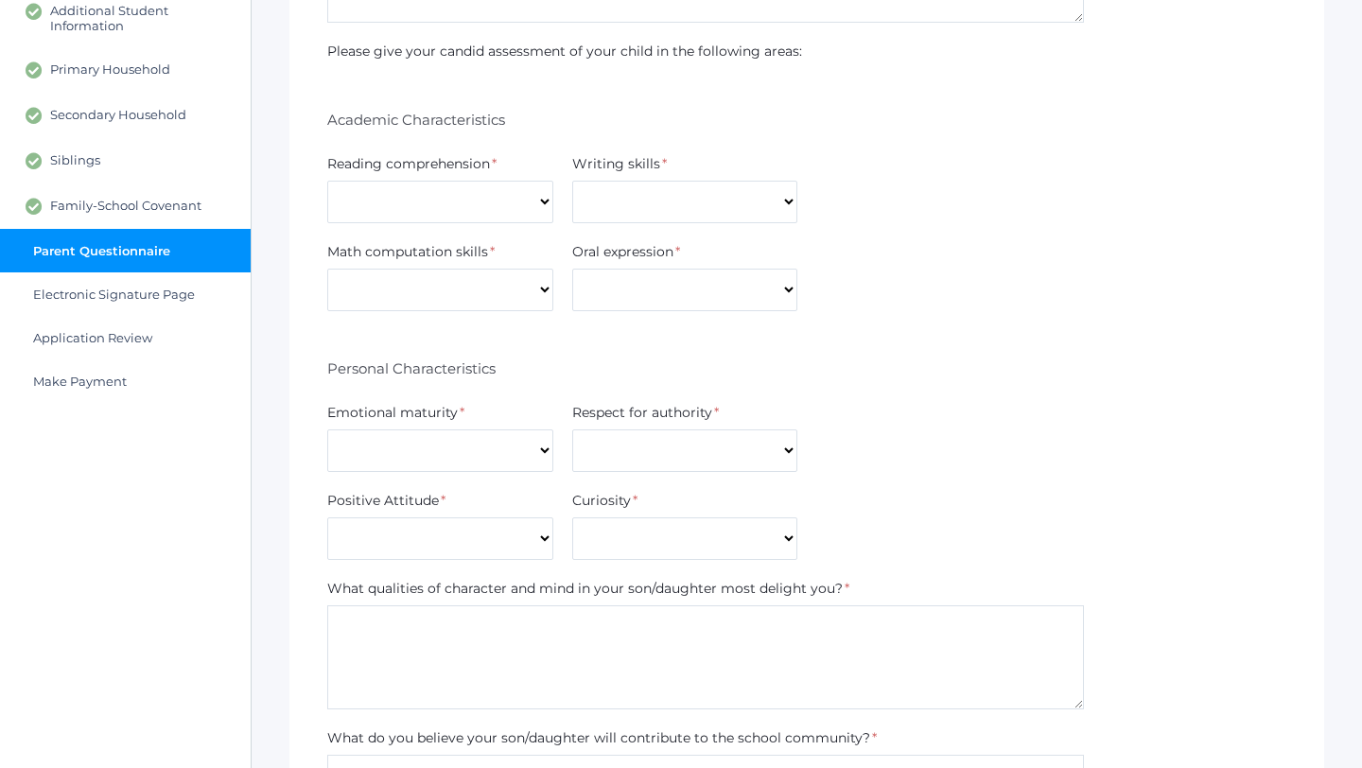
type textarea "As stated in Juliette's application, we learned about the school through a fami…"
click at [493, 203] on select "Excellent Good Average Below Average" at bounding box center [440, 202] width 226 height 43
select select "Excellent"
click at [327, 181] on select "Excellent Good Average Below Average" at bounding box center [440, 202] width 226 height 43
click at [645, 202] on select "Excellent Good Average Below Average" at bounding box center [685, 202] width 226 height 43
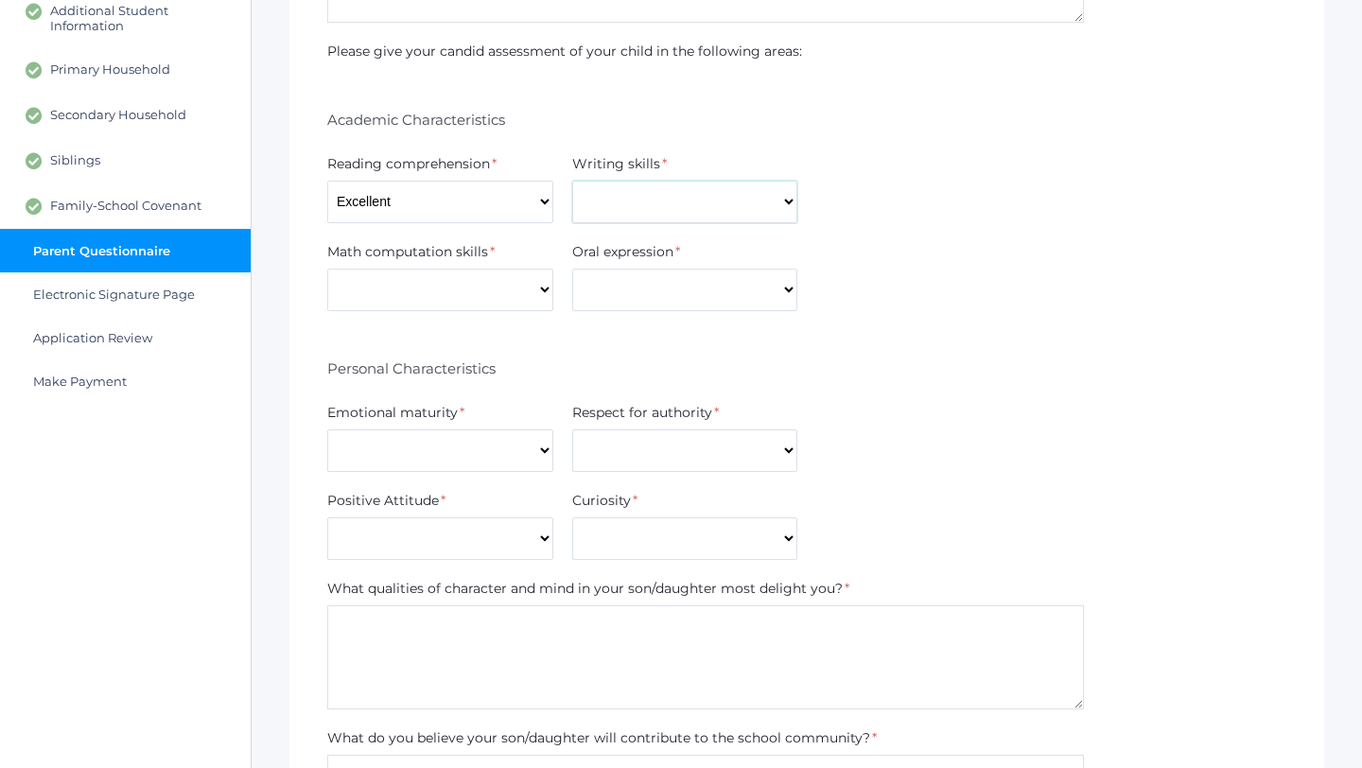
select select "Excellent"
click at [572, 181] on select "Excellent Good Average Below Average" at bounding box center [685, 202] width 226 height 43
click at [523, 290] on select "Excellent Good Average Below Average" at bounding box center [440, 290] width 226 height 43
select select "Good"
click at [327, 269] on select "Excellent Good Average Below Average" at bounding box center [440, 290] width 226 height 43
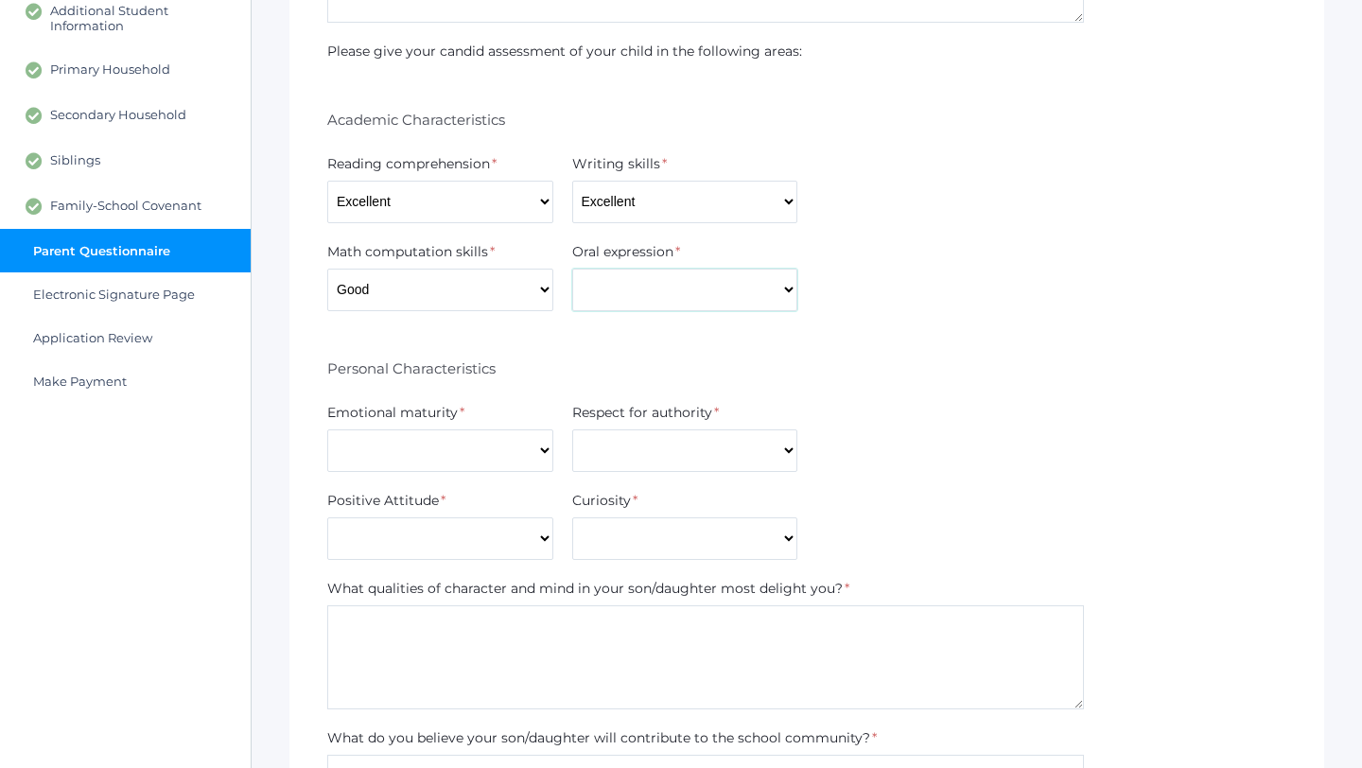
click at [601, 302] on select "Excellent Good Average Below Average" at bounding box center [685, 290] width 226 height 43
select select "Good"
click at [572, 269] on select "Excellent Good Average Below Average" at bounding box center [685, 290] width 226 height 43
click at [522, 295] on select "Excellent Good Average Below Average" at bounding box center [440, 290] width 226 height 43
click at [327, 269] on select "Excellent Good Average Below Average" at bounding box center [440, 290] width 226 height 43
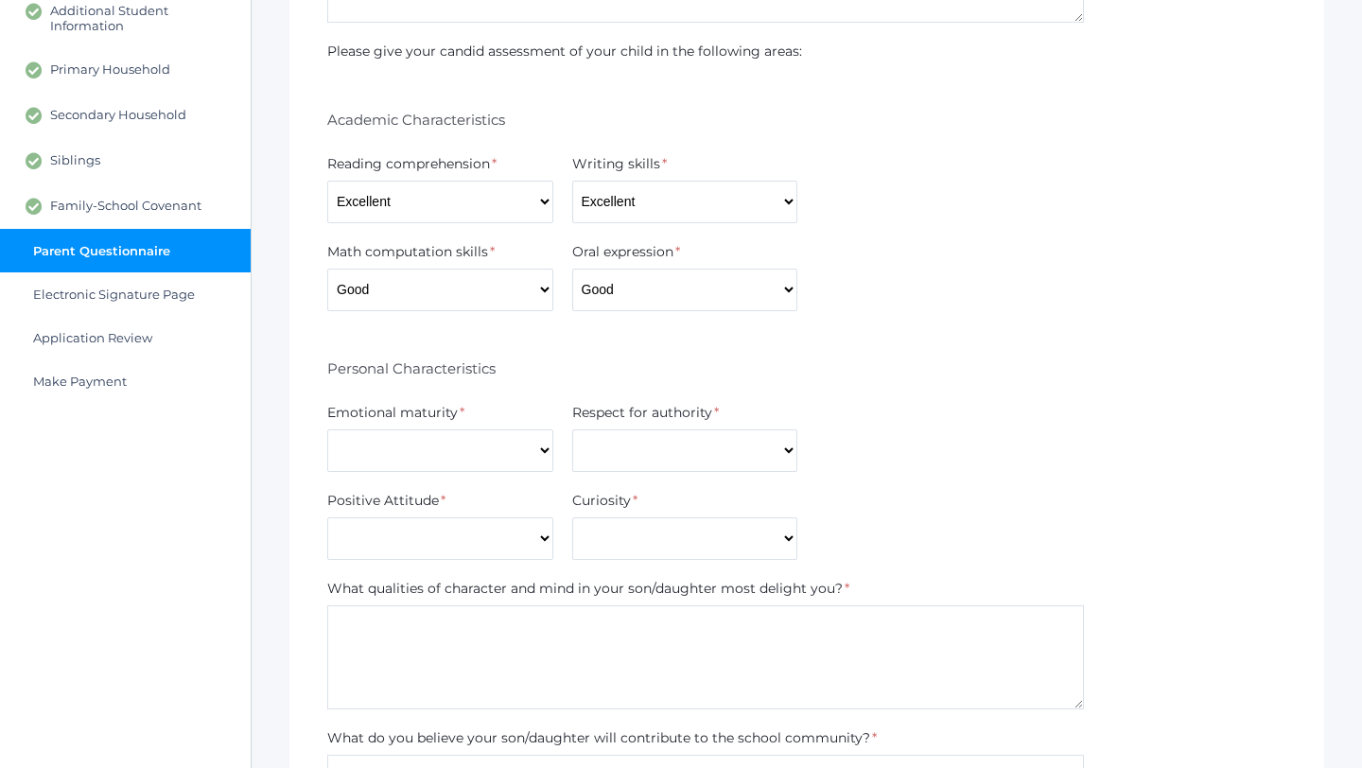
click at [601, 358] on div "Personal Characteristics" at bounding box center [806, 366] width 959 height 35
click at [490, 444] on select "Excellent Good Average Below Average" at bounding box center [440, 450] width 226 height 43
select select "Good"
click at [327, 429] on select "Excellent Good Average Below Average" at bounding box center [440, 450] width 226 height 43
click at [593, 462] on select "Excellent Good Average Below Average" at bounding box center [685, 450] width 226 height 43
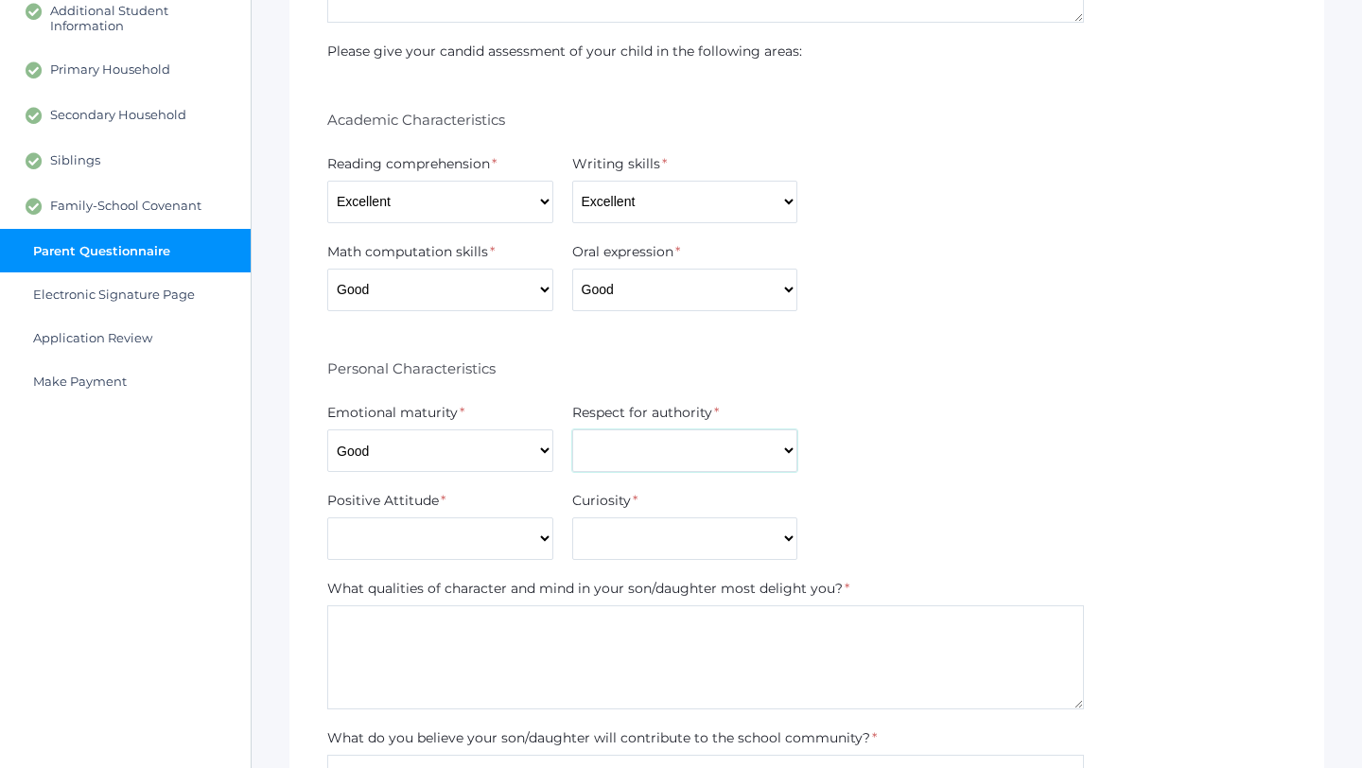
select select "Excellent"
click at [572, 429] on select "Excellent Good Average Below Average" at bounding box center [685, 450] width 226 height 43
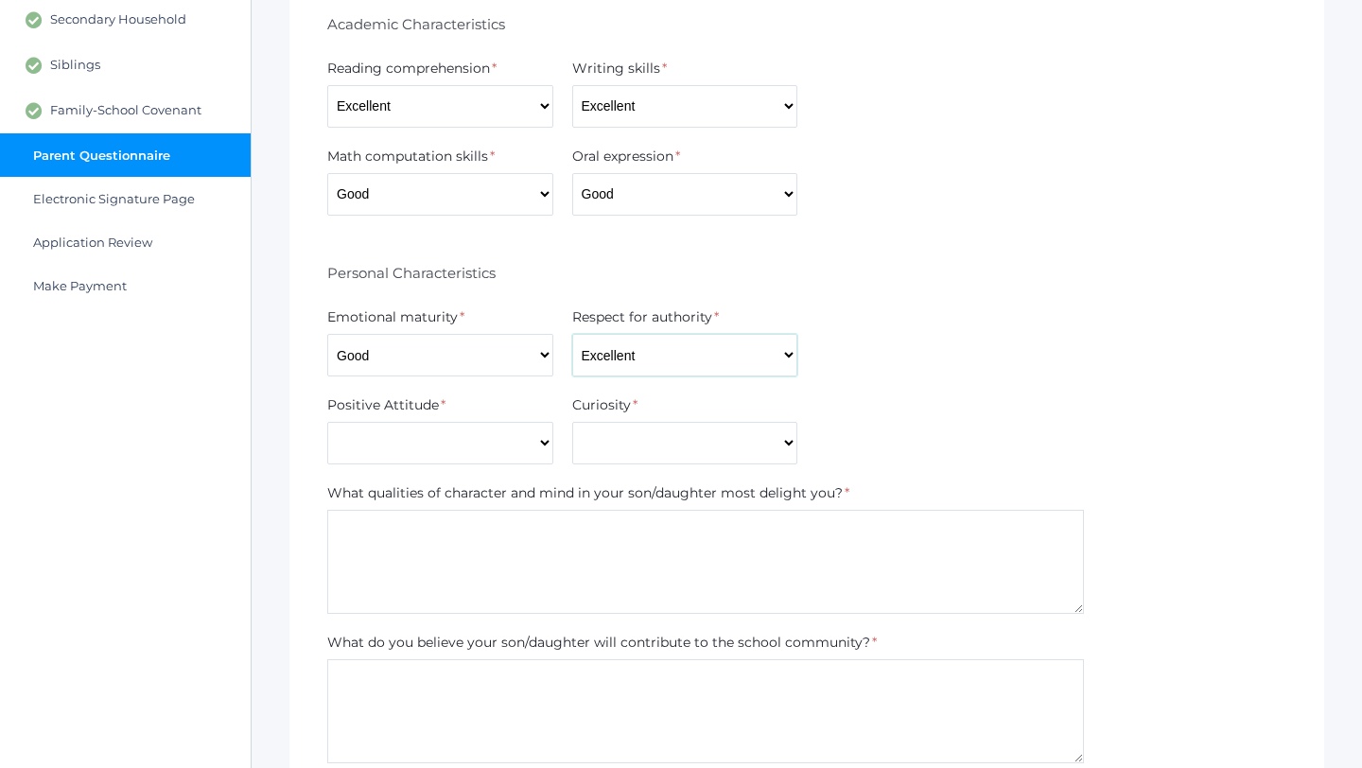
scroll to position [488, 0]
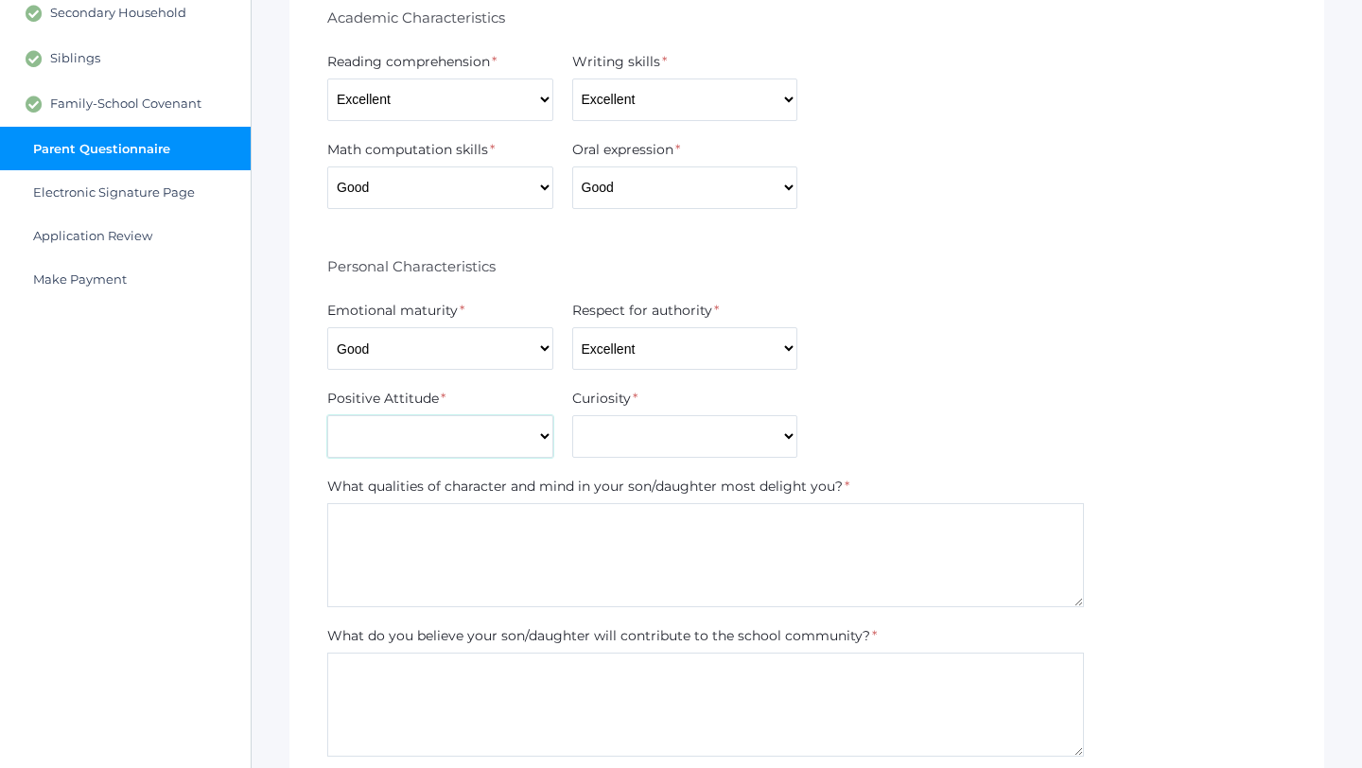
click at [531, 434] on select "Excellent Good Average Below Average" at bounding box center [440, 436] width 226 height 43
select select "Excellent"
click at [327, 415] on select "Excellent Good Average Below Average" at bounding box center [440, 436] width 226 height 43
click at [638, 439] on select "Excellent Good Average Below Average" at bounding box center [685, 436] width 226 height 43
select select "Excellent"
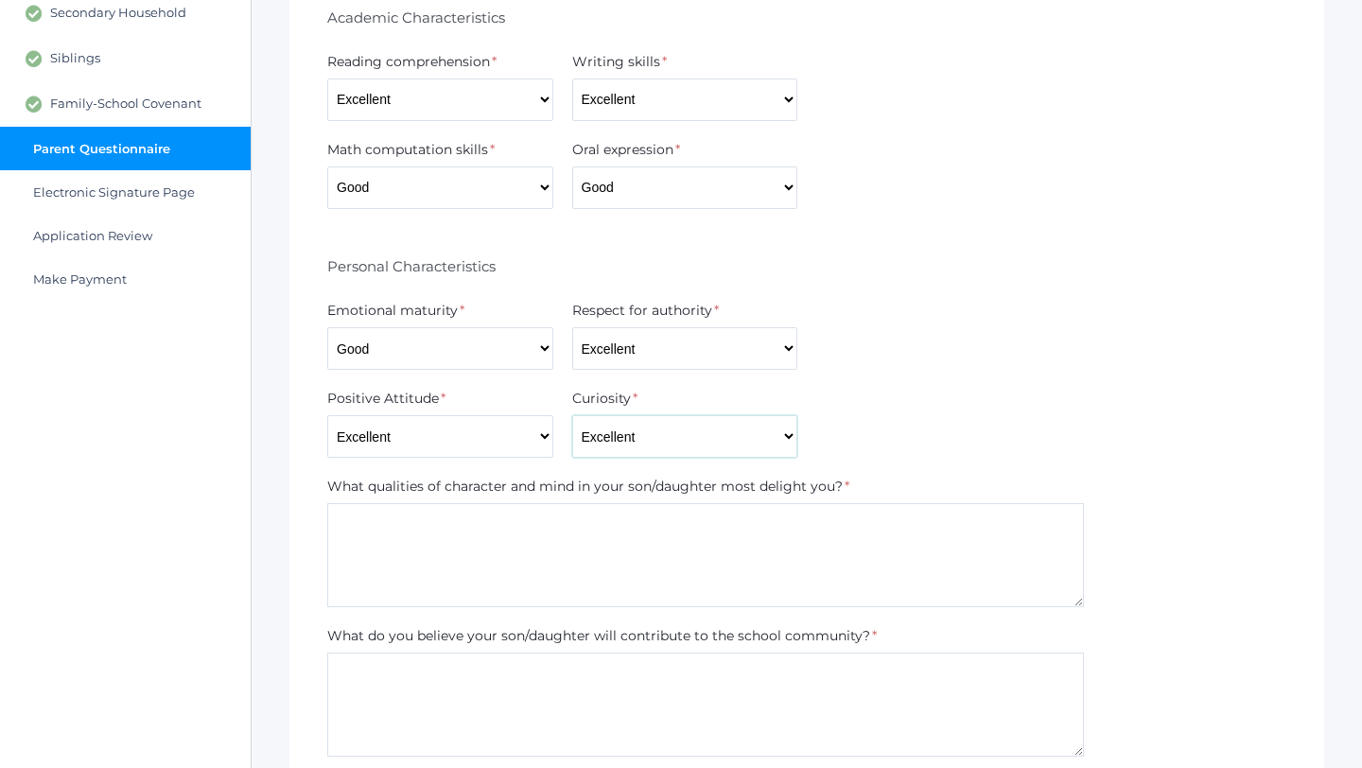
click at [572, 415] on select "Excellent Good Average Below Average" at bounding box center [685, 436] width 226 height 43
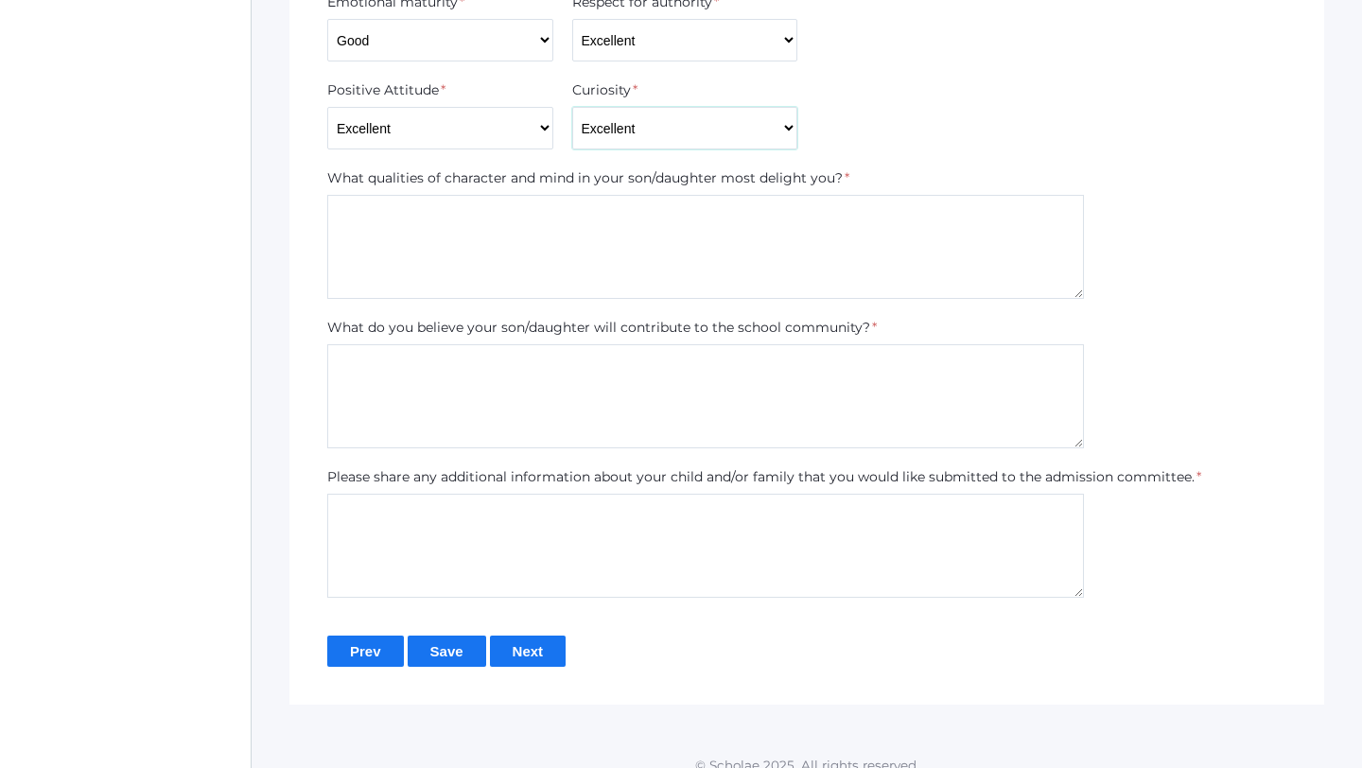
scroll to position [798, 0]
click at [663, 273] on textarea at bounding box center [705, 245] width 757 height 104
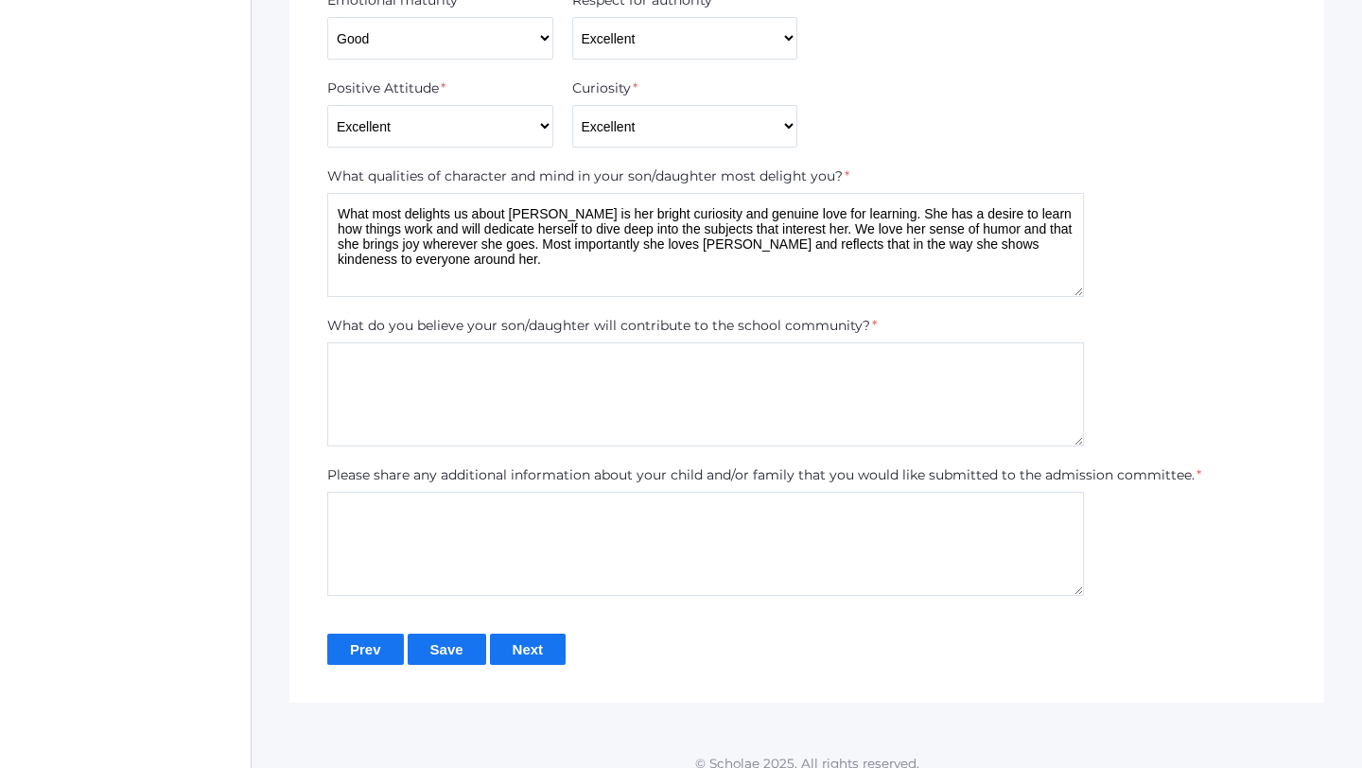
click at [374, 260] on textarea "What most delights us about Noelle is her bright curiosity and genuine love for…" at bounding box center [705, 245] width 757 height 104
type textarea "What most delights us about Noelle is her bright curiosity and genuine love for…"
click at [770, 365] on textarea at bounding box center [705, 394] width 757 height 104
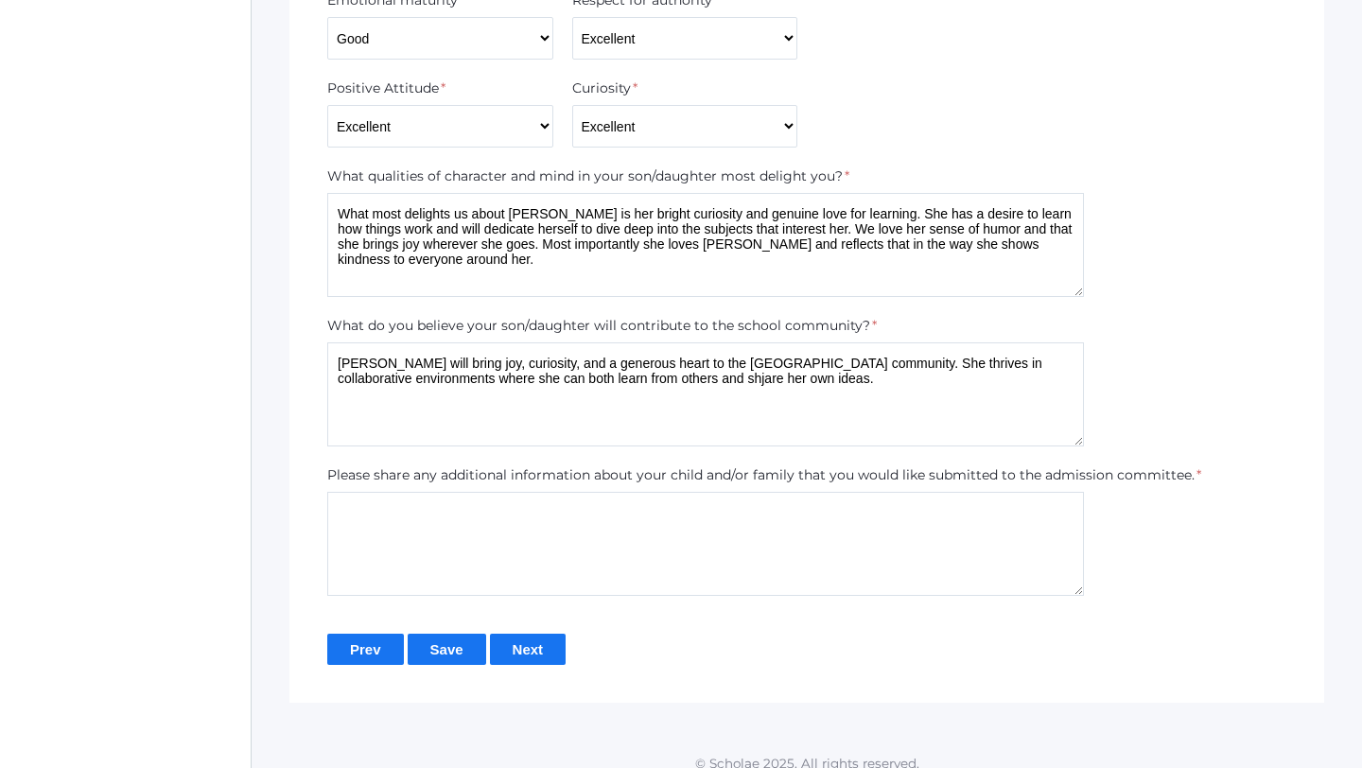
click at [703, 379] on textarea "Noelle will bring joy, curiosity, and a generous heart to the Beacon Hill commu…" at bounding box center [705, 394] width 757 height 104
click at [885, 378] on textarea "Noelle will bring joy, curiosity, and a generous heart to the Beacon Hill commu…" at bounding box center [705, 394] width 757 height 104
click at [469, 401] on textarea "Noelle will bring joy, curiosity, and a generous heart to the Beacon Hill commu…" at bounding box center [705, 394] width 757 height 104
click at [470, 394] on textarea "Noelle will bring joy, curiosity, and a generous heart to the Beacon Hill commu…" at bounding box center [705, 394] width 757 height 104
click at [606, 392] on textarea "Noelle will bring joy, curiosity, and a generous heart to the Beacon Hill commu…" at bounding box center [705, 394] width 757 height 104
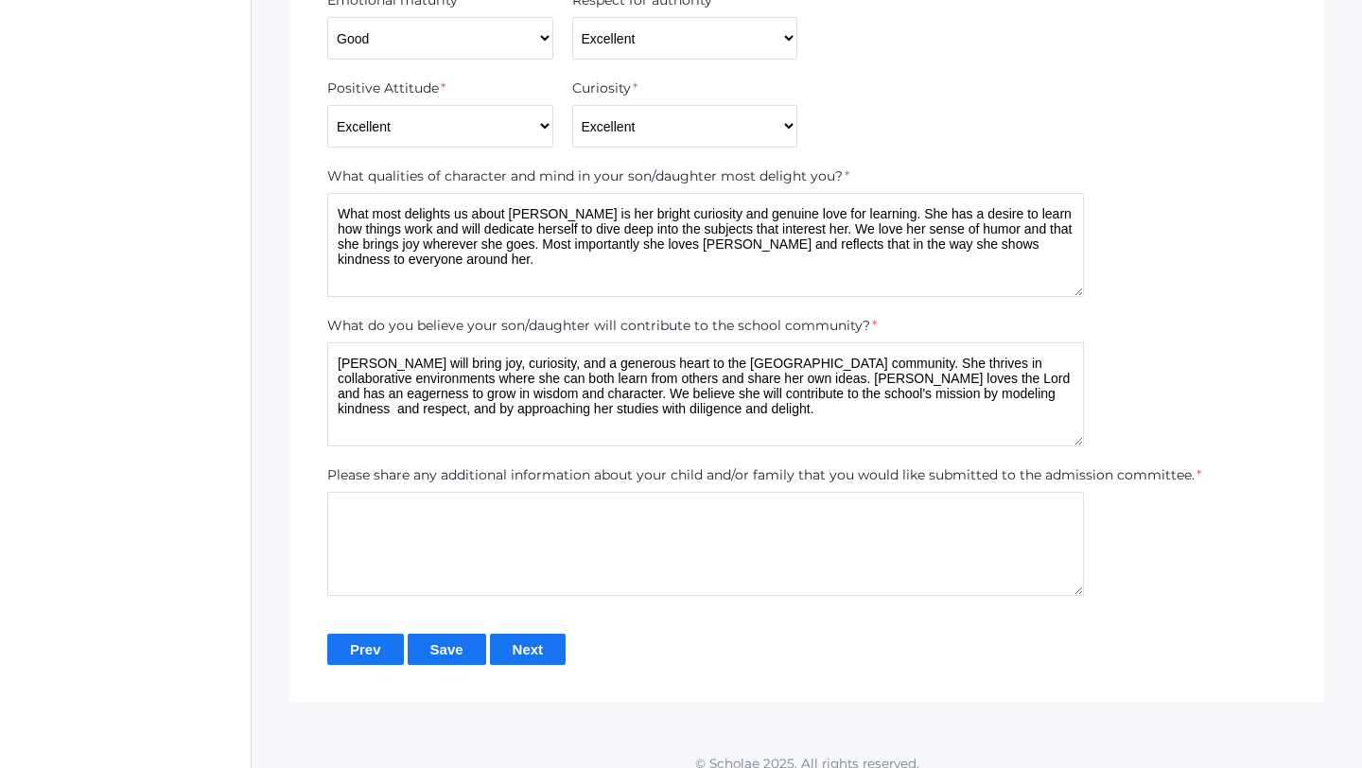
type textarea "Noelle will bring joy, curiosity, and a generous heart to the Beacon Hill commu…"
click at [669, 526] on textarea at bounding box center [705, 544] width 757 height 104
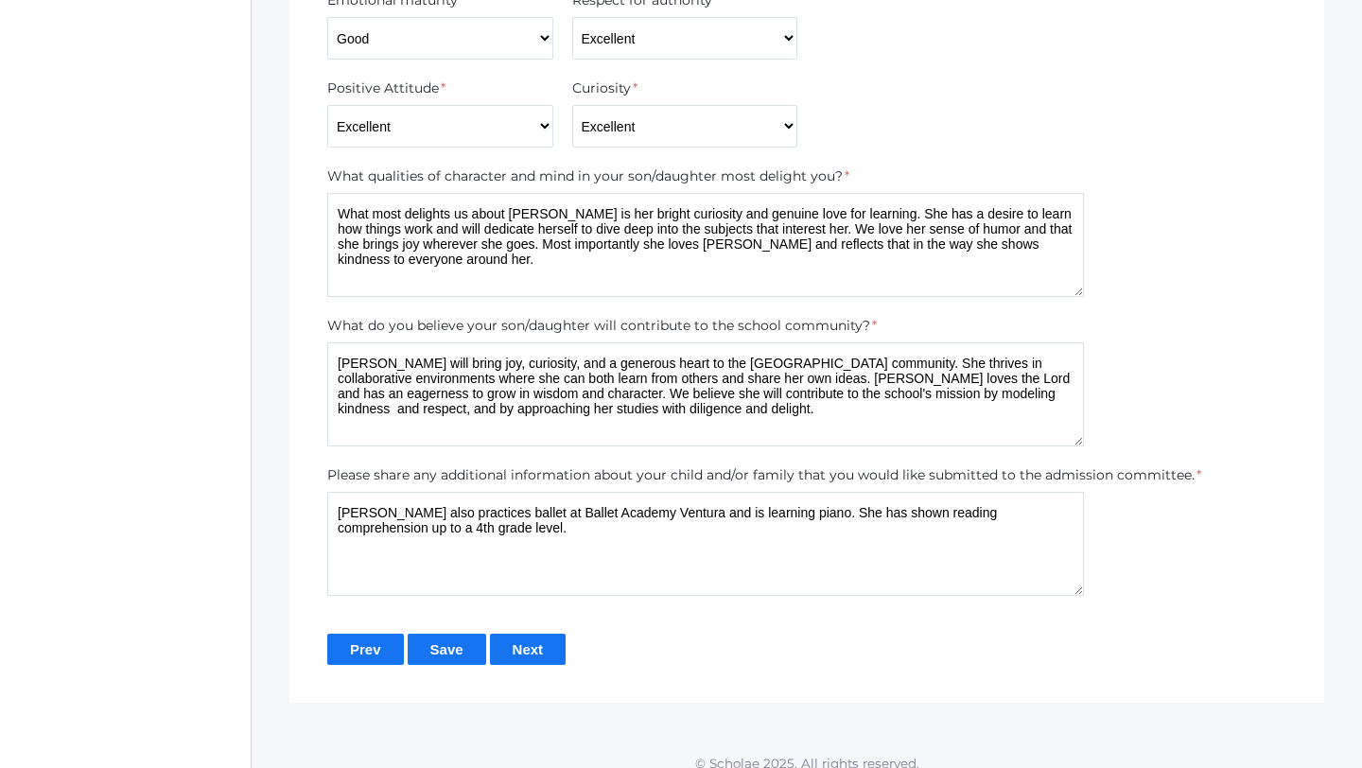
type textarea "Noelle also practices ballet at Ballet Academy Ventura and is learning piano. S…"
click at [547, 648] on input "Next" at bounding box center [528, 649] width 77 height 31
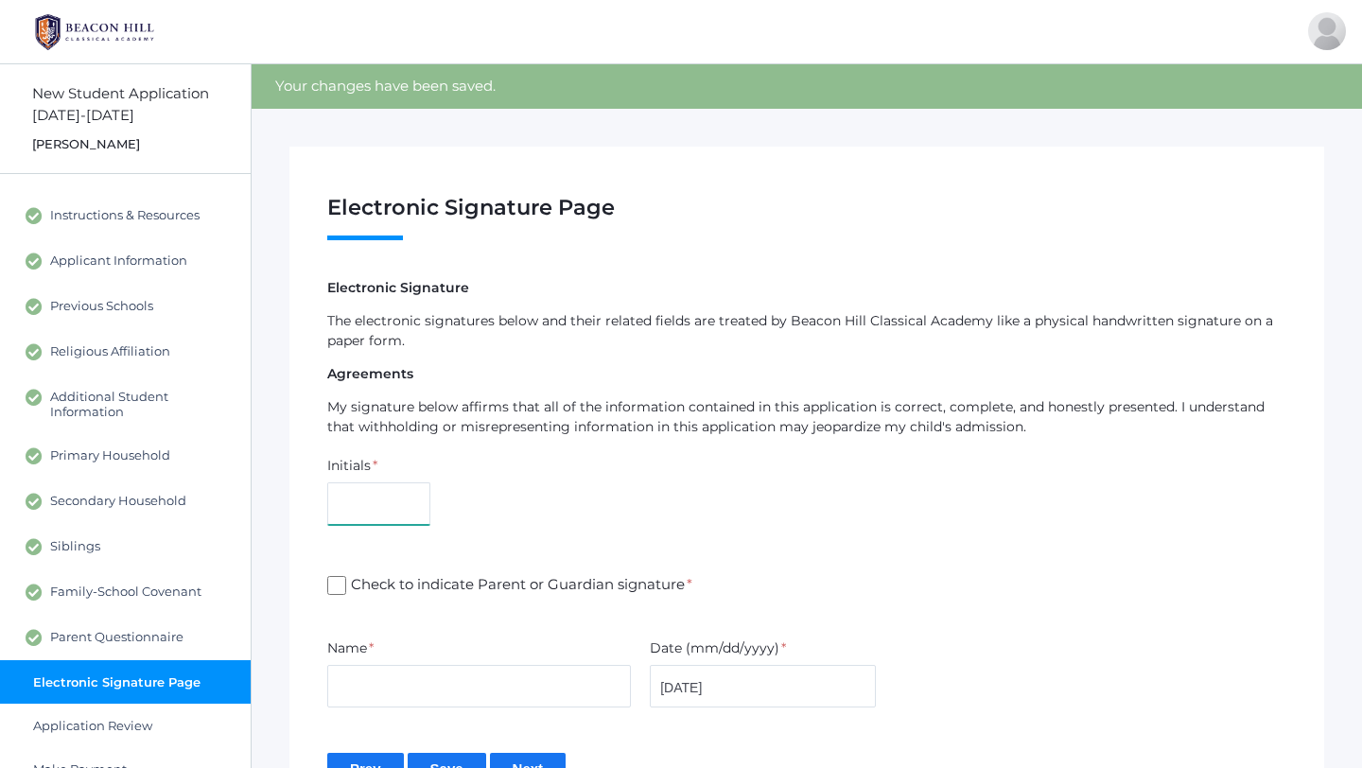
click at [401, 519] on input "text" at bounding box center [378, 503] width 103 height 43
type input "MS"
click at [342, 585] on input "Check to indicate Parent or Guardian signature *" at bounding box center [336, 585] width 19 height 19
checkbox input "true"
click at [363, 688] on input "text" at bounding box center [479, 686] width 304 height 43
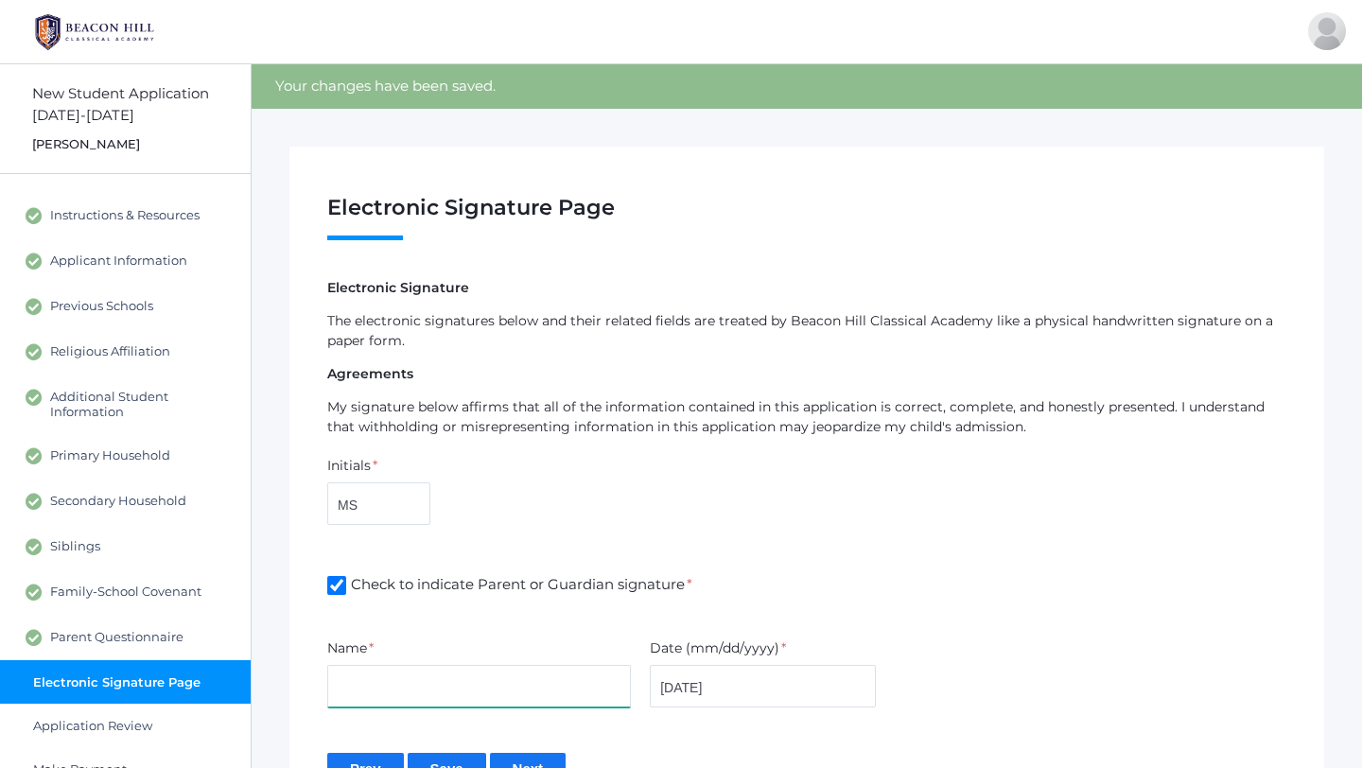
type input "[PERSON_NAME]"
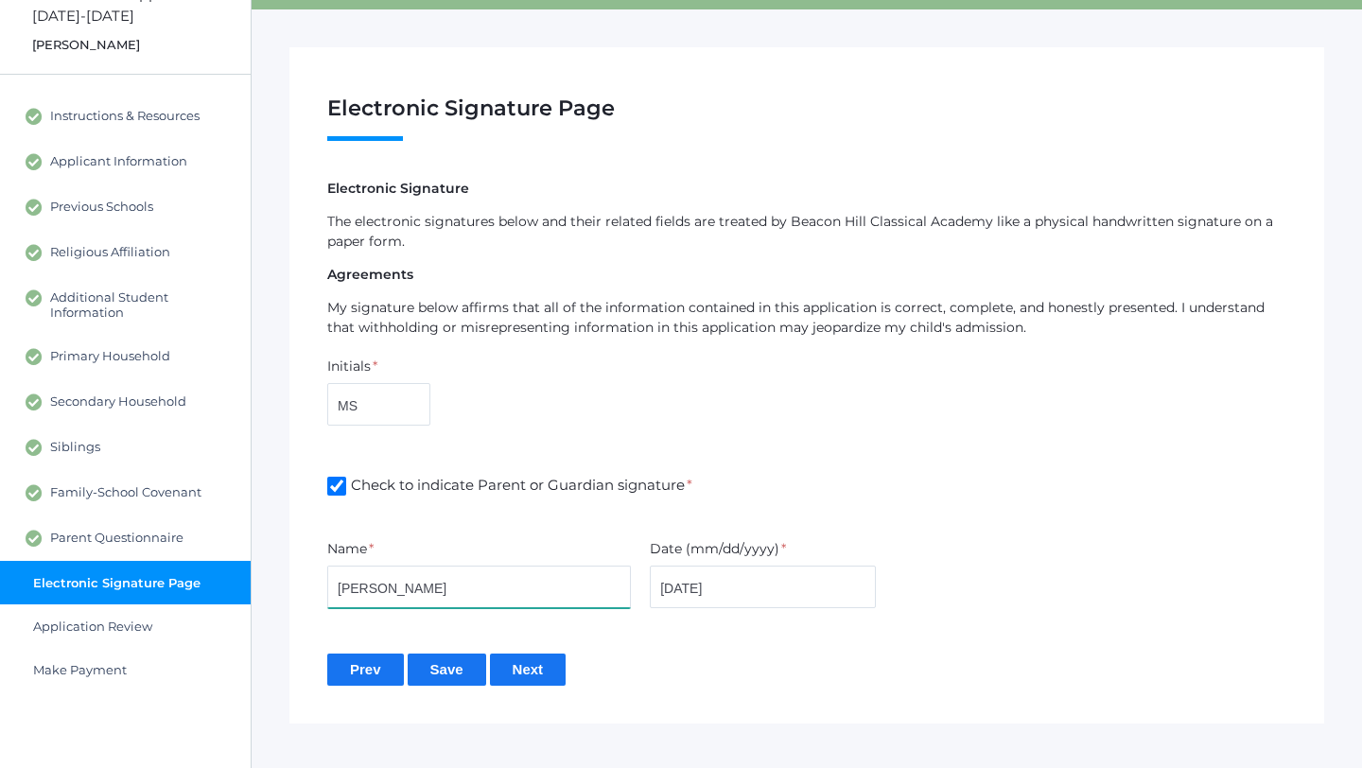
scroll to position [137, 0]
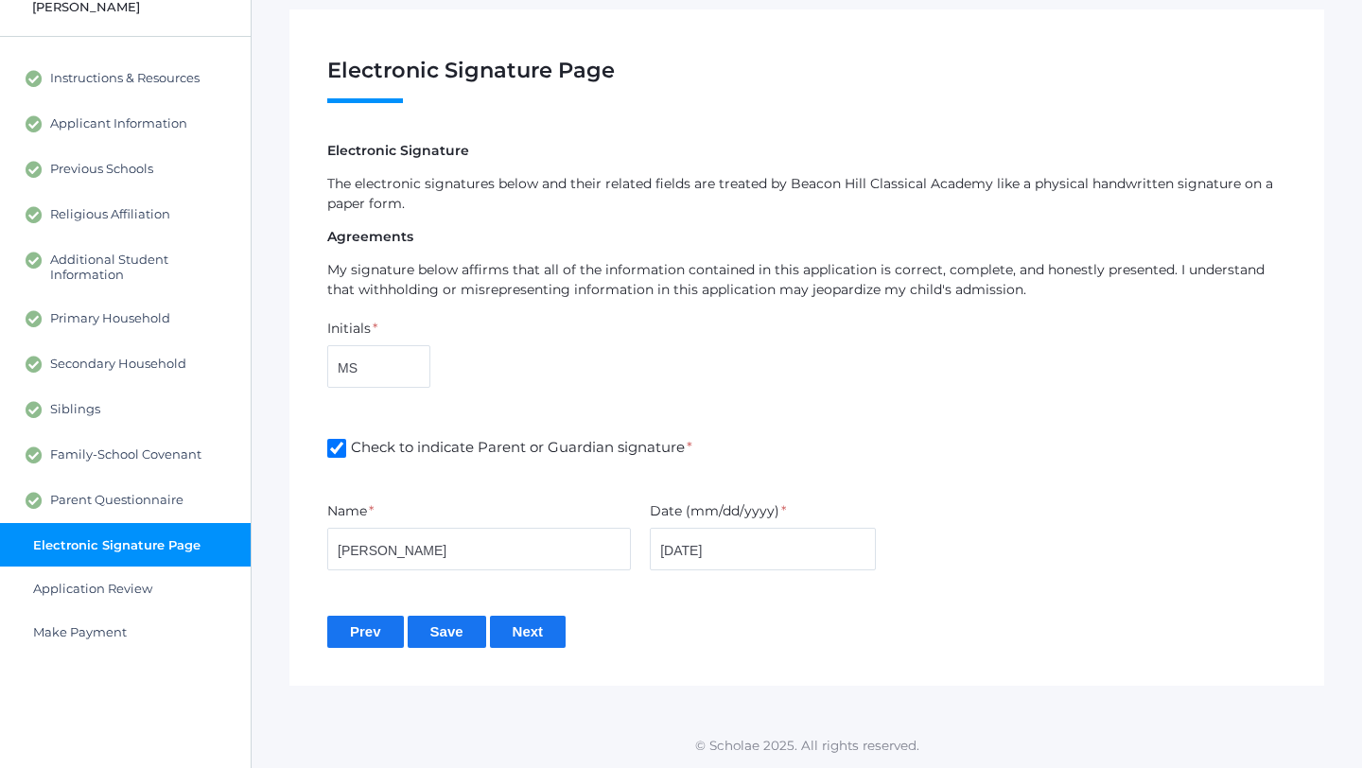
click at [530, 629] on input "Next" at bounding box center [528, 631] width 77 height 31
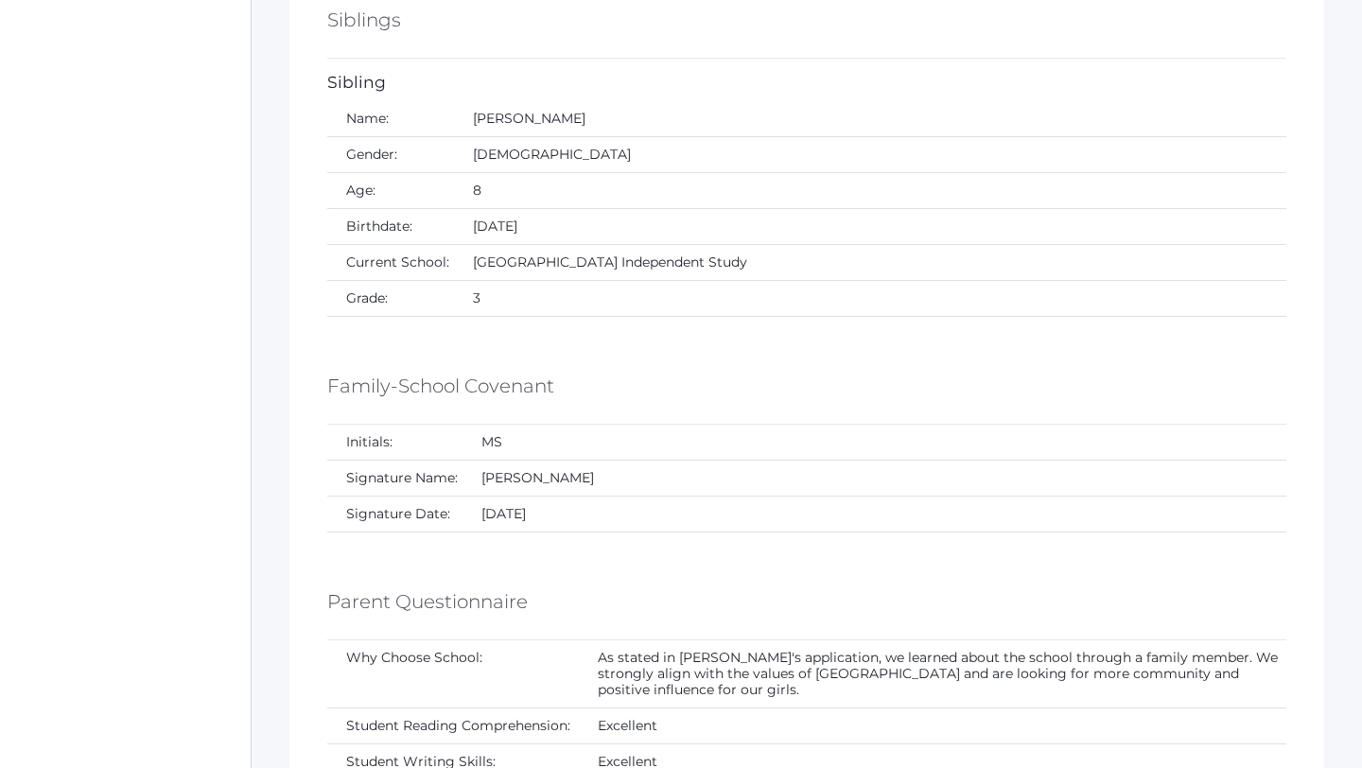
scroll to position [5771, 0]
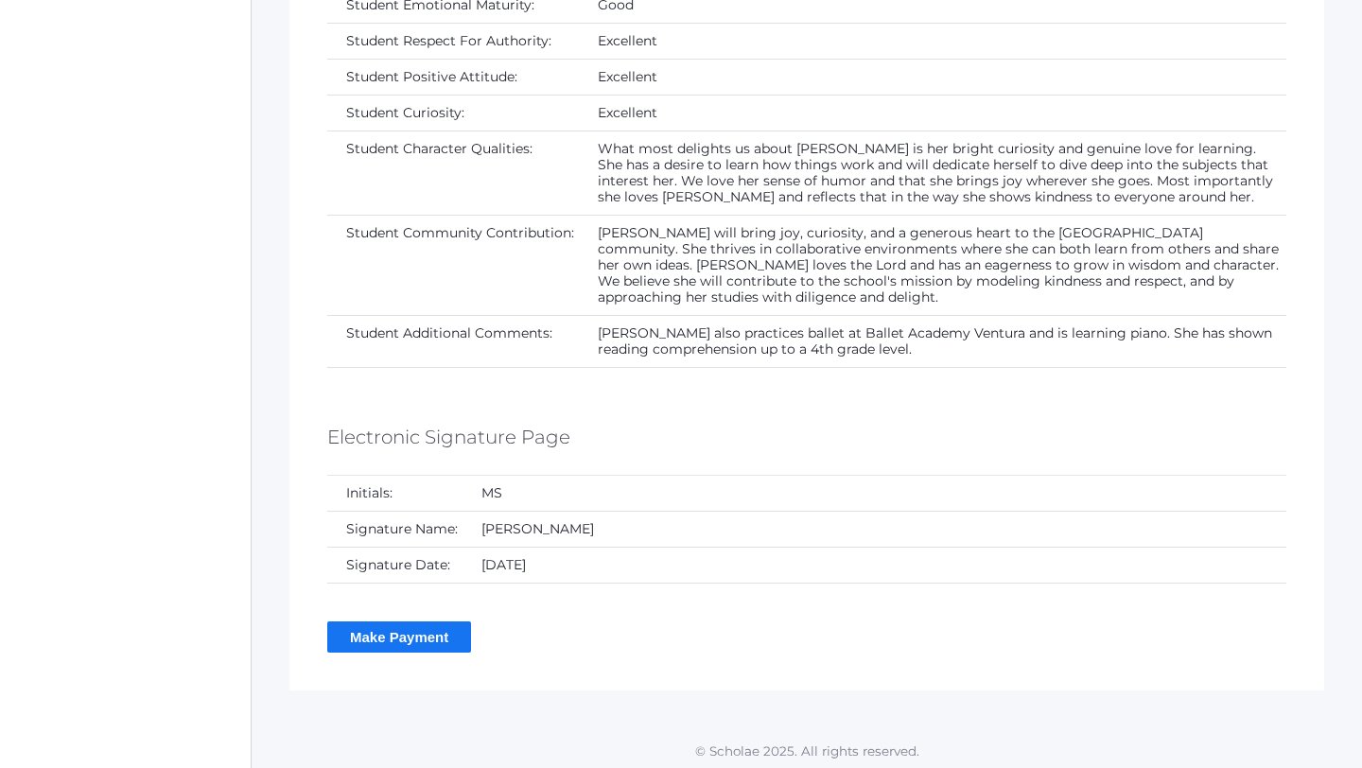
click at [429, 635] on input "Make Payment" at bounding box center [399, 636] width 144 height 31
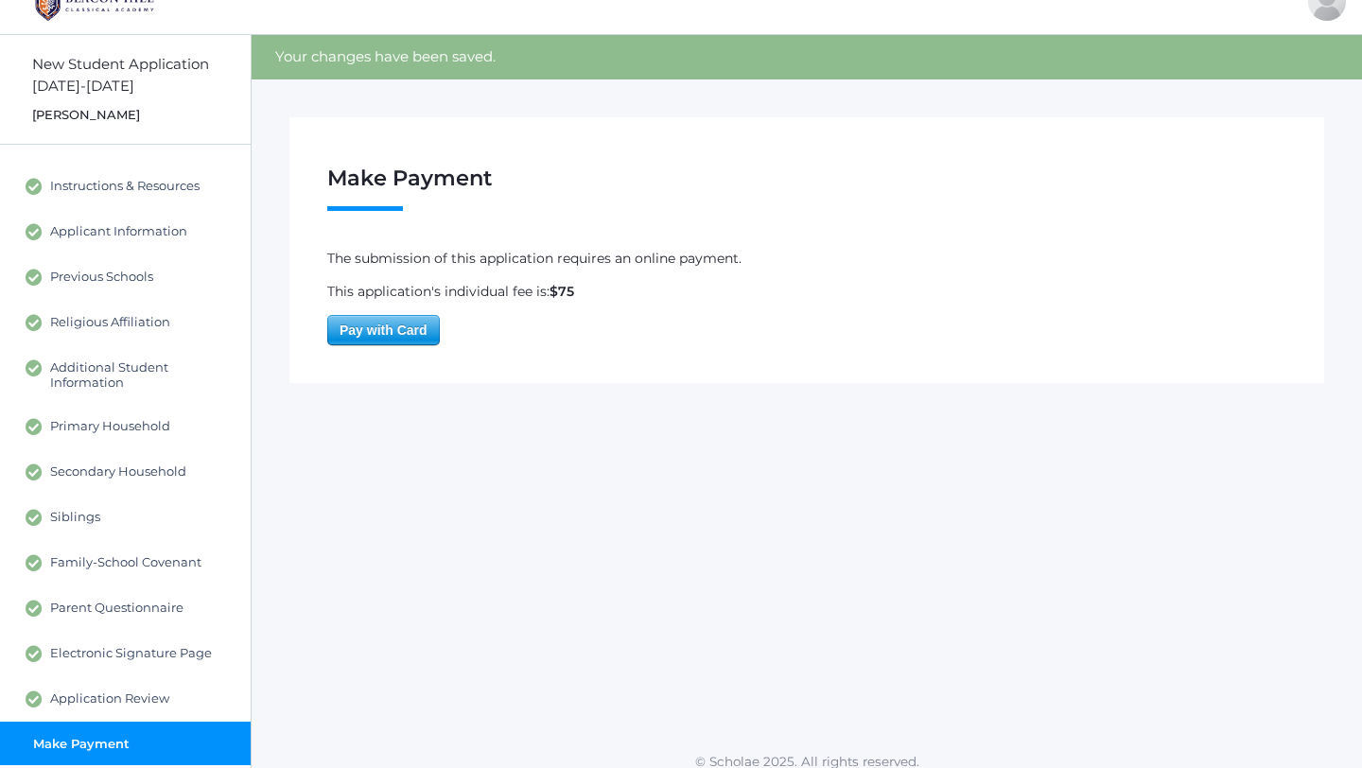
scroll to position [26, 0]
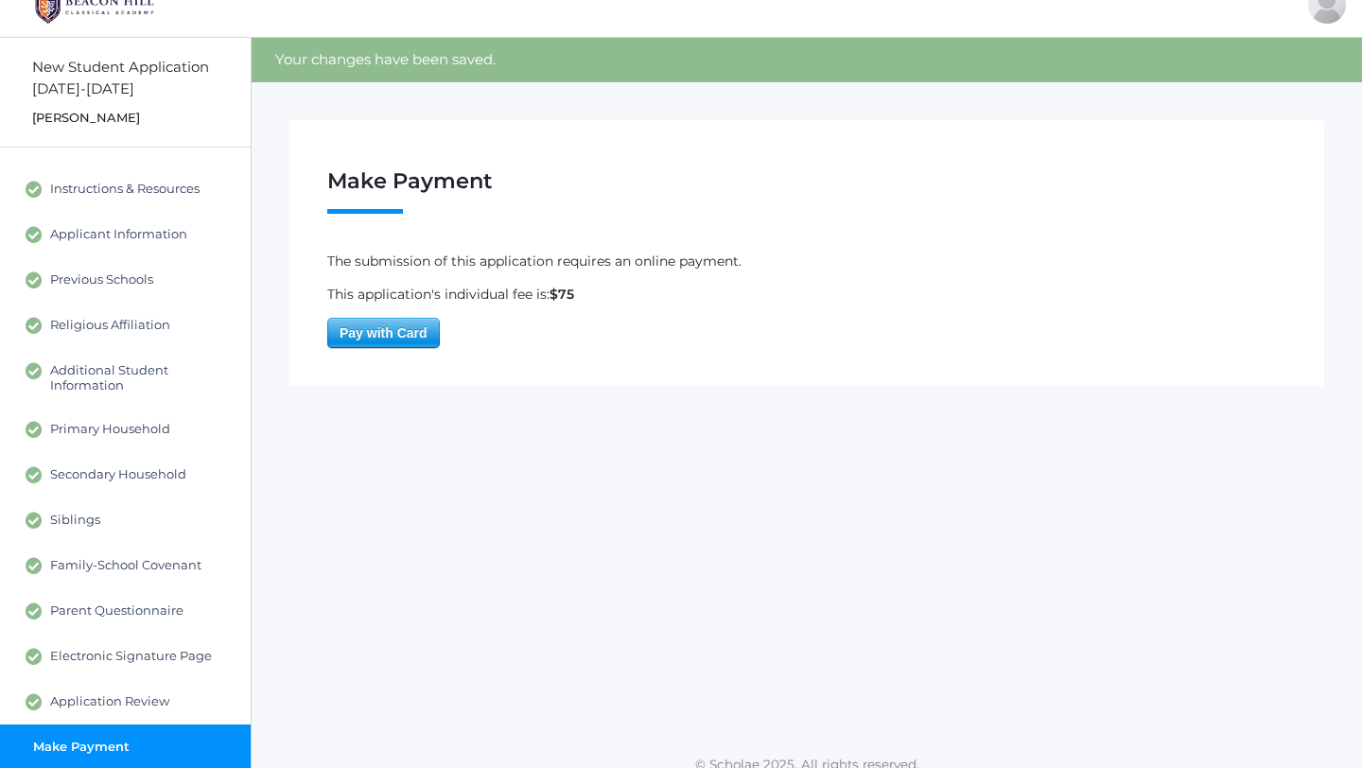
click at [387, 339] on span "Pay with Card" at bounding box center [383, 333] width 111 height 28
